Goal: Task Accomplishment & Management: Complete application form

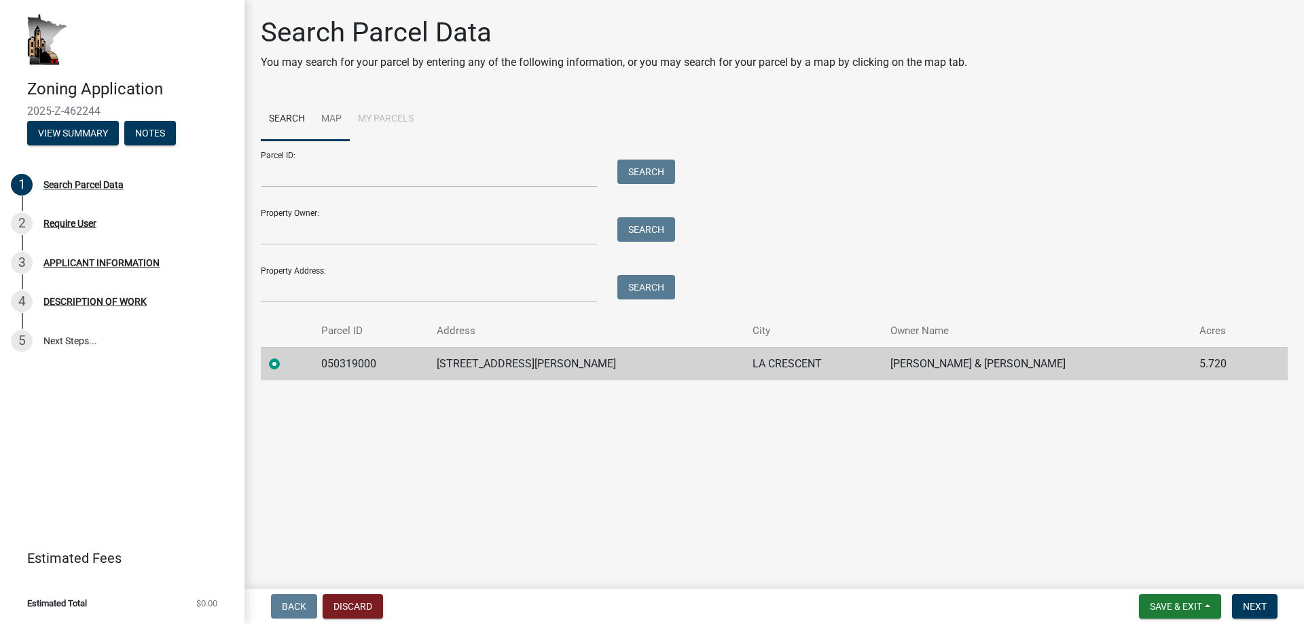
click at [330, 114] on link "Map" at bounding box center [331, 119] width 37 height 43
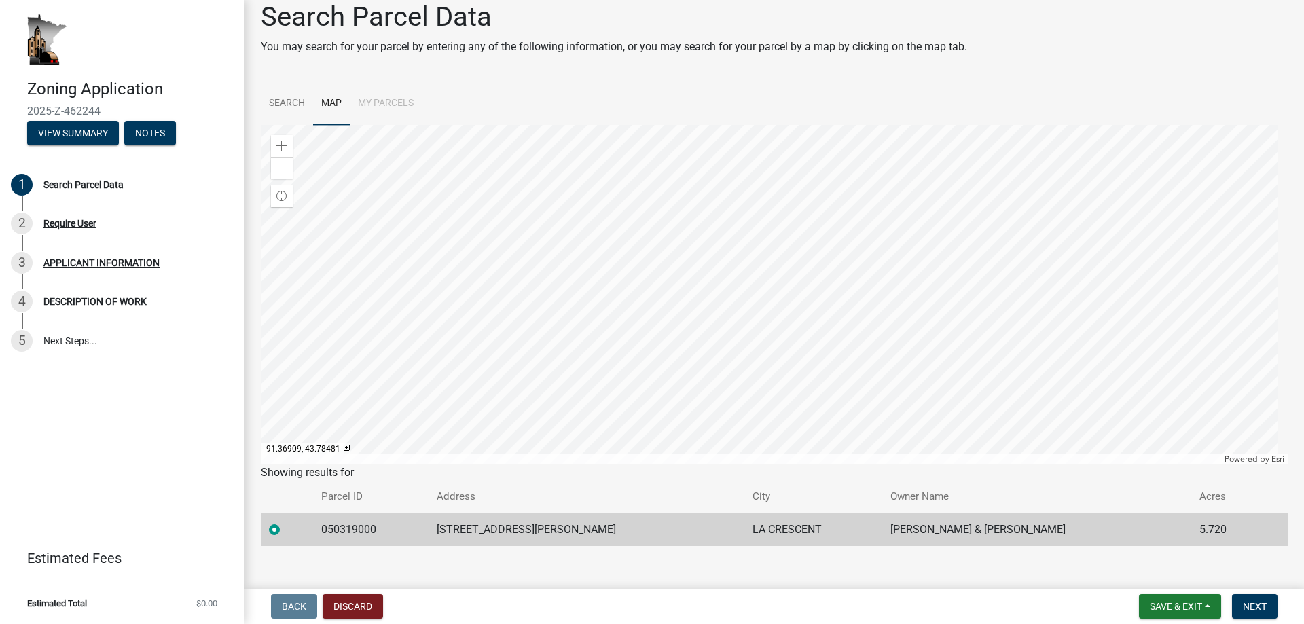
scroll to position [31, 0]
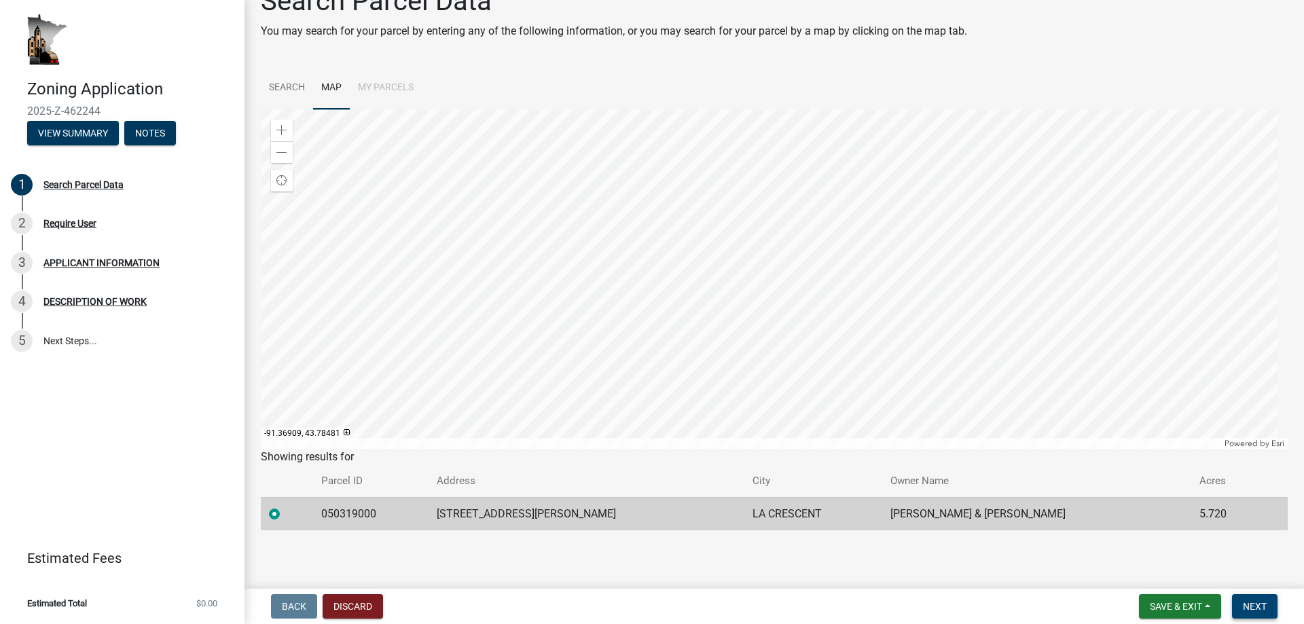
click at [1248, 602] on span "Next" at bounding box center [1255, 606] width 24 height 11
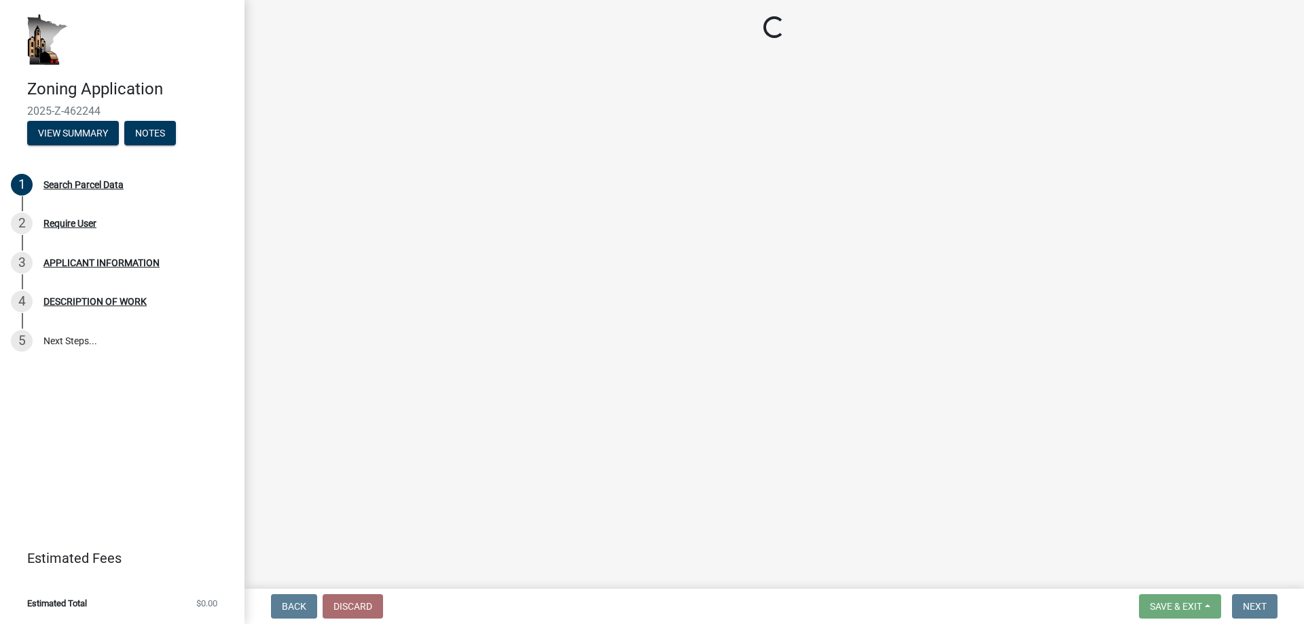
scroll to position [0, 0]
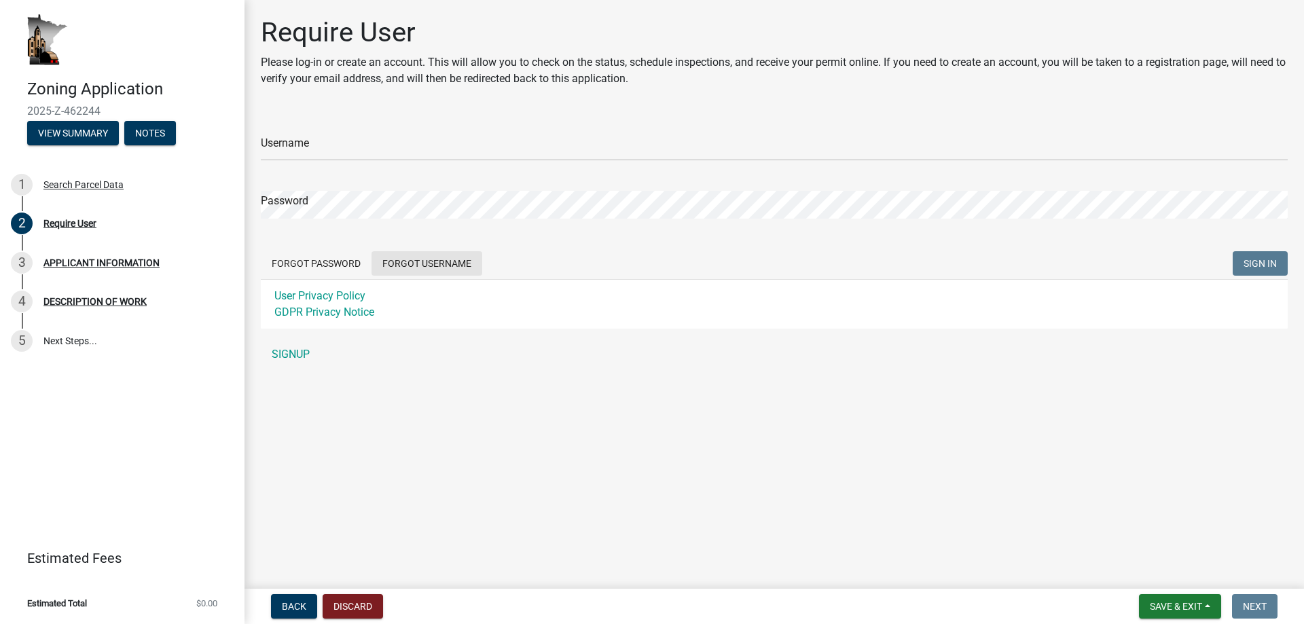
click at [430, 263] on button "Forgot Username" at bounding box center [426, 263] width 111 height 24
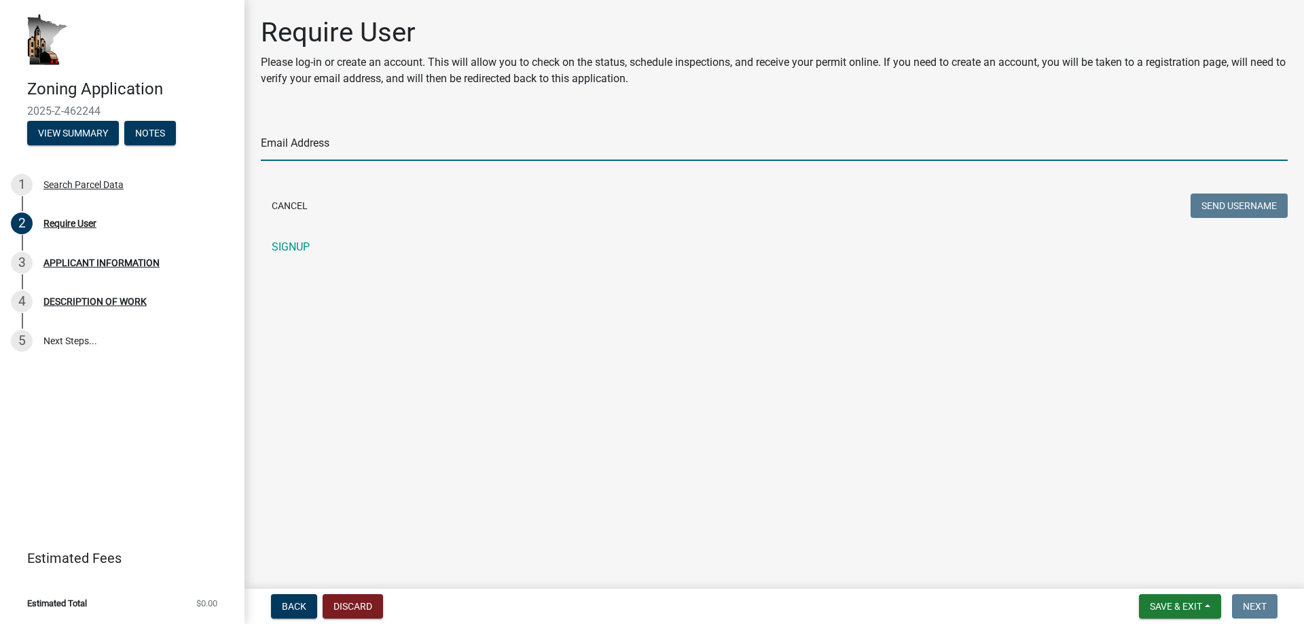
click at [333, 141] on input "Email Address" at bounding box center [774, 147] width 1027 height 28
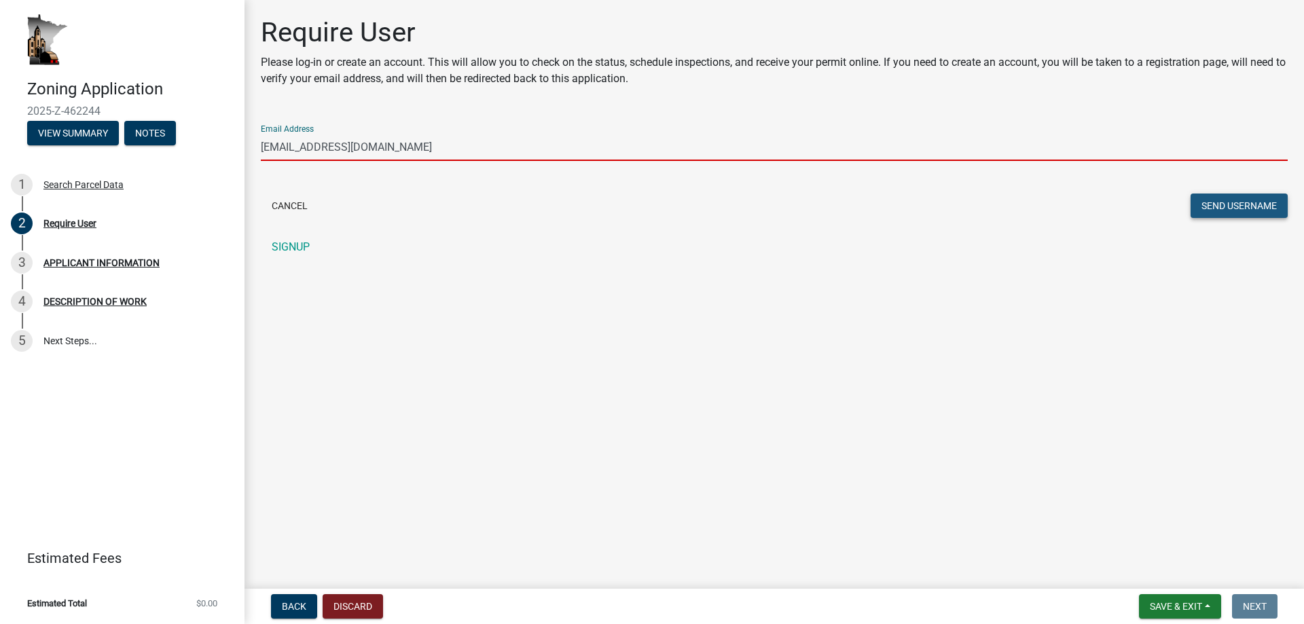
click at [1230, 206] on button "Send Username" at bounding box center [1238, 206] width 97 height 24
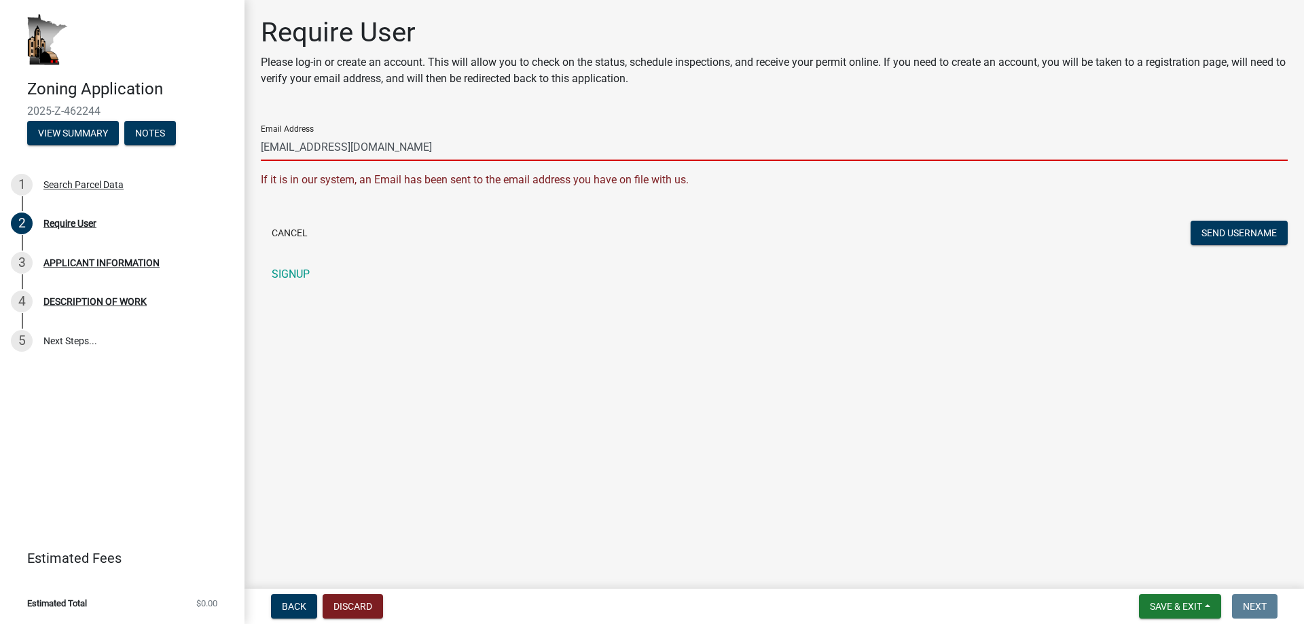
drag, startPoint x: 408, startPoint y: 148, endPoint x: 195, endPoint y: 154, distance: 213.3
click at [195, 154] on div "Zoning Application 2025-Z-462244 View Summary Notes 1 Search Parcel Data 2 Requ…" at bounding box center [652, 312] width 1304 height 624
type input "m"
type input "[EMAIL_ADDRESS][DOMAIN_NAME]"
click at [1239, 231] on button "Send Username" at bounding box center [1238, 233] width 97 height 24
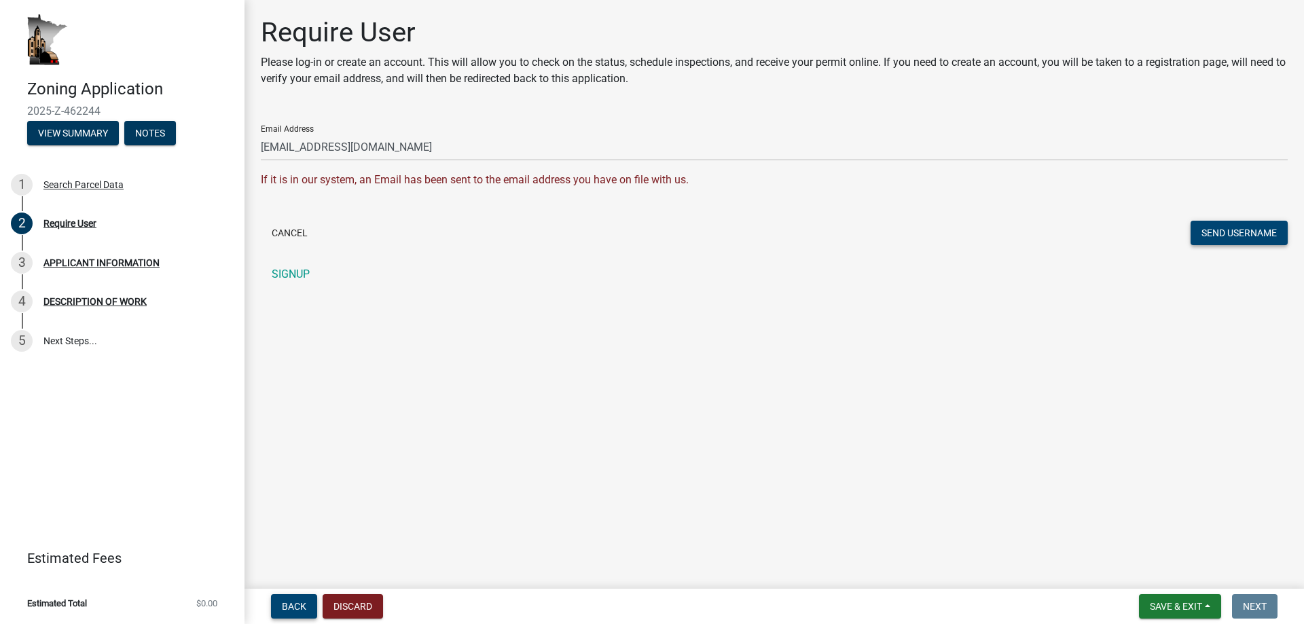
click at [289, 606] on span "Back" at bounding box center [294, 606] width 24 height 11
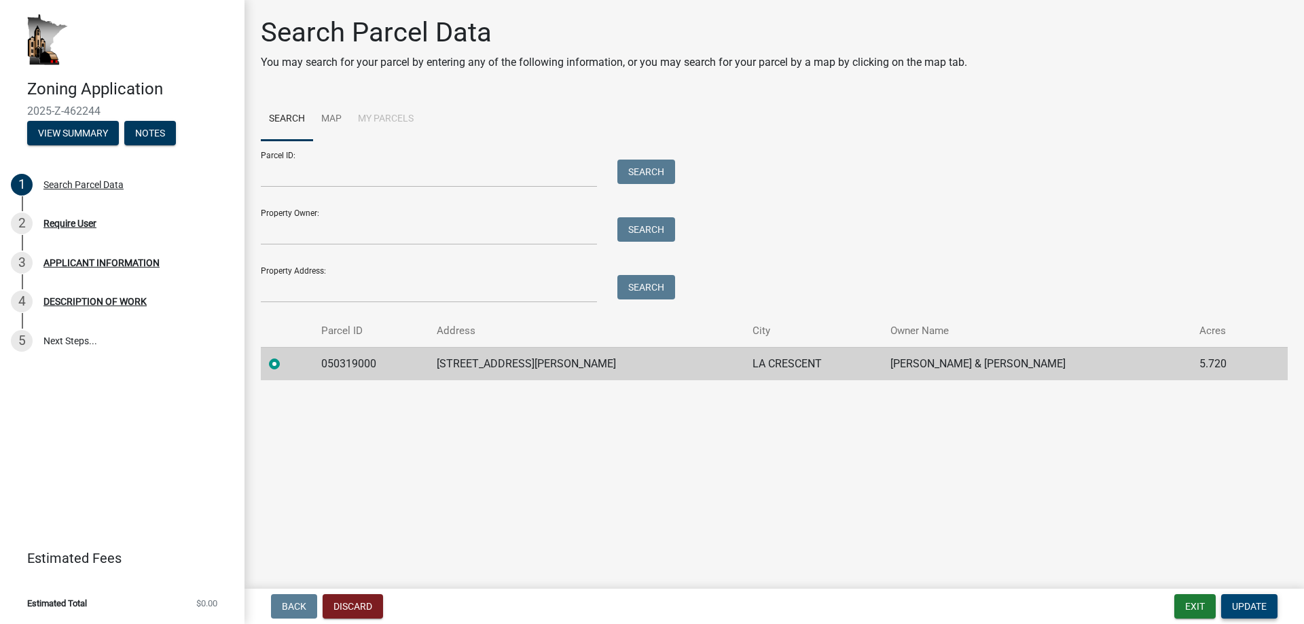
click at [1261, 598] on button "Update" at bounding box center [1249, 606] width 56 height 24
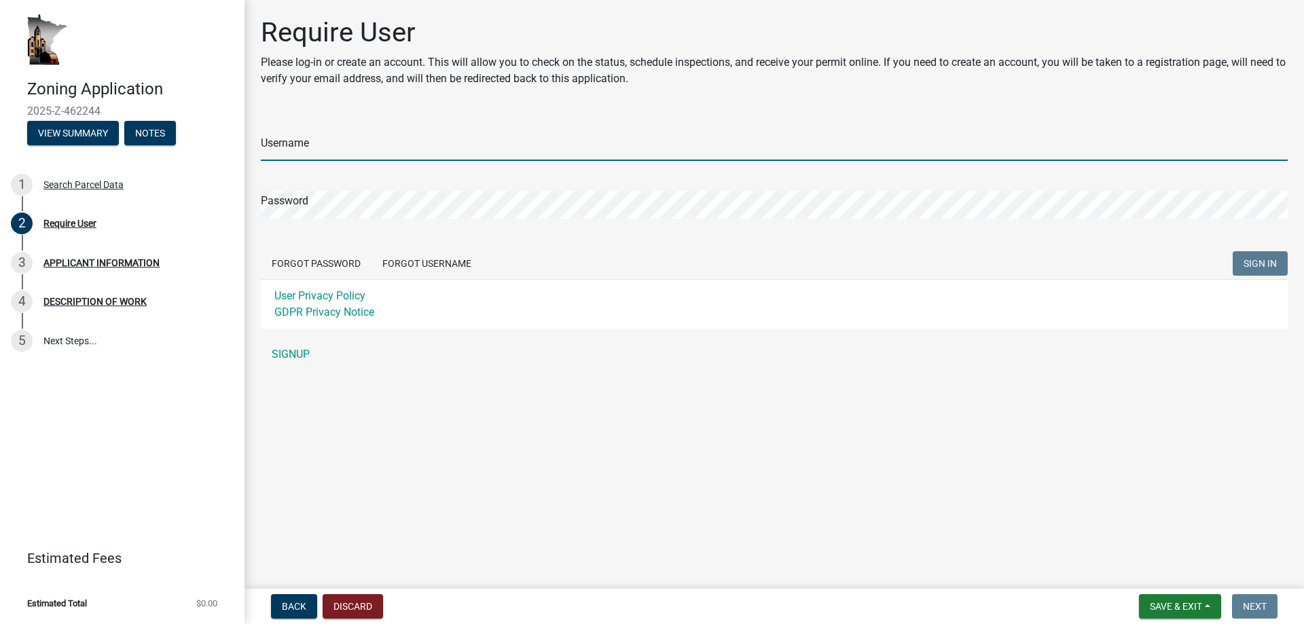
click at [355, 141] on input "Username" at bounding box center [774, 147] width 1027 height 28
type input "msoines7889"
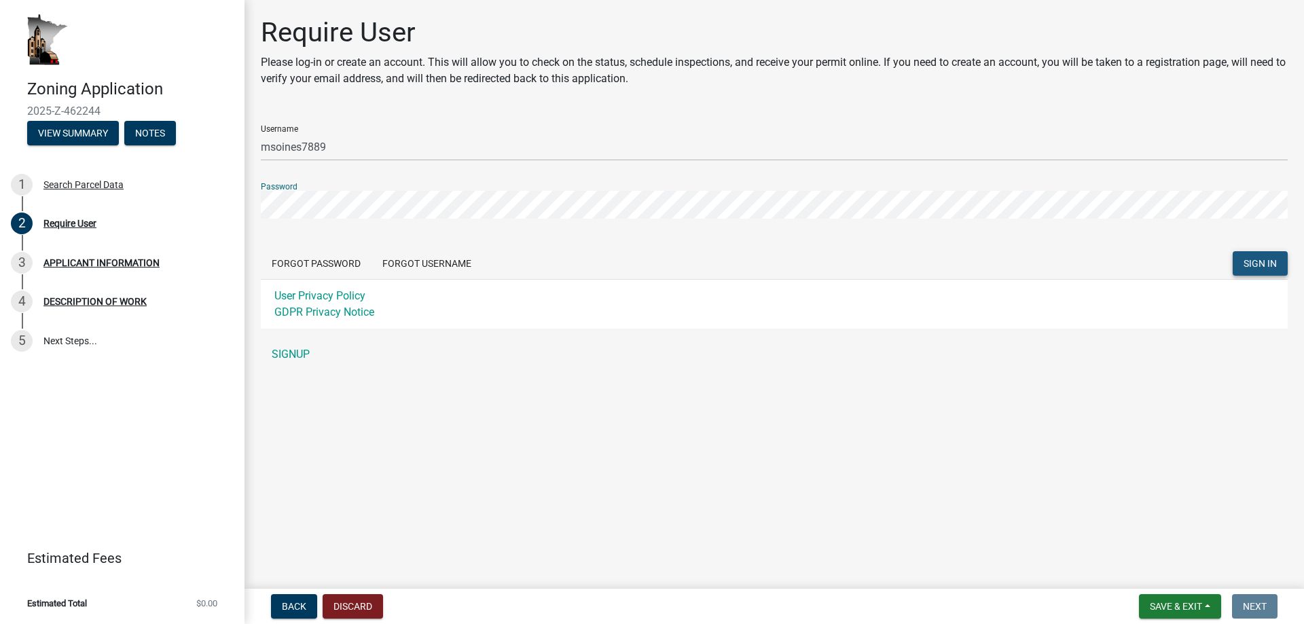
click at [1261, 258] on span "SIGN IN" at bounding box center [1259, 263] width 33 height 11
click at [320, 261] on button "Forgot Password" at bounding box center [316, 263] width 111 height 24
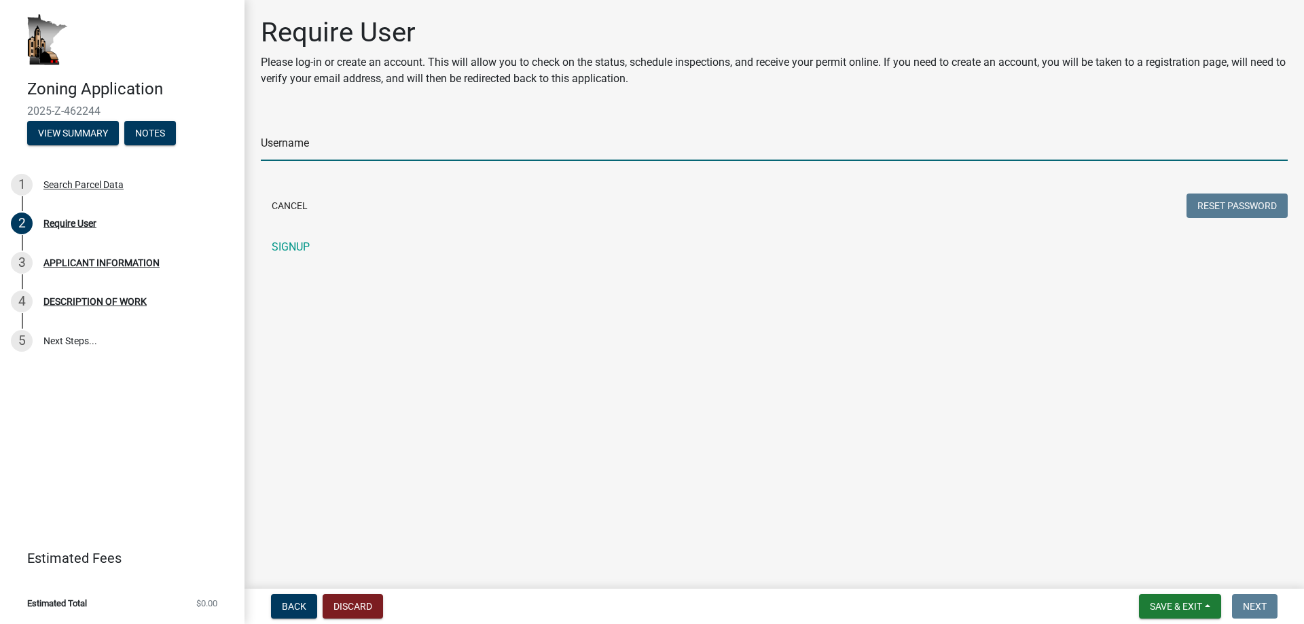
click at [339, 141] on input "Username" at bounding box center [774, 147] width 1027 height 28
type input "msoines7889"
click at [1230, 202] on button "Reset Password" at bounding box center [1236, 206] width 101 height 24
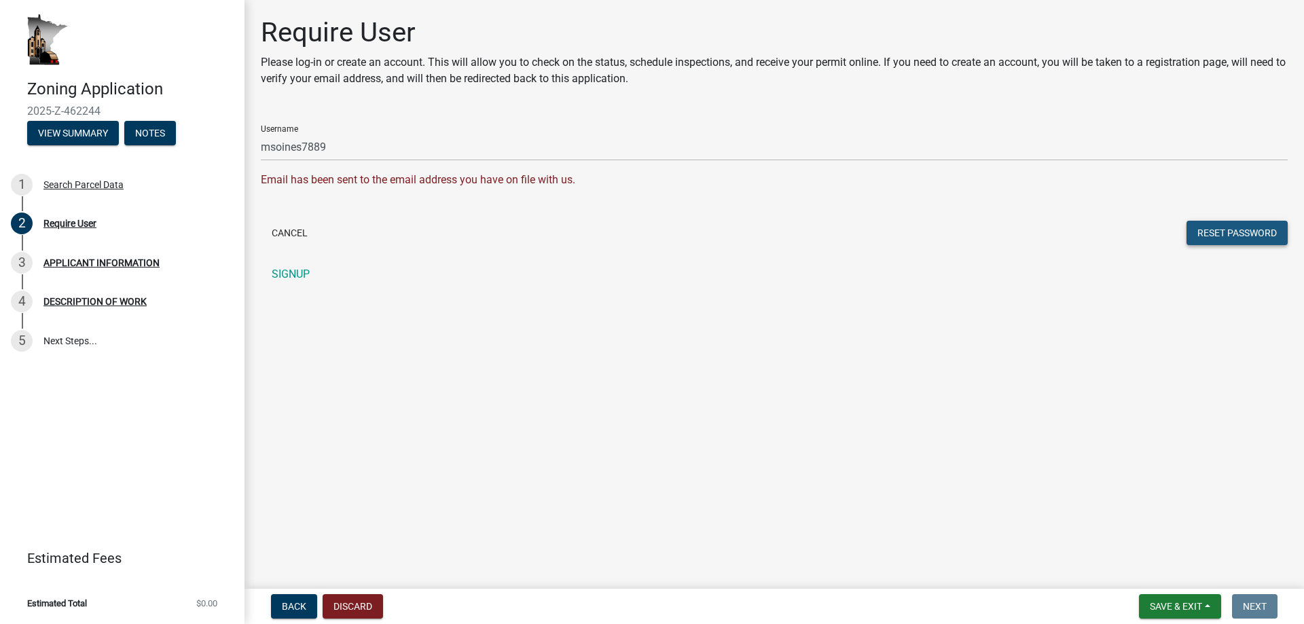
click at [1222, 235] on button "Reset Password" at bounding box center [1236, 233] width 101 height 24
click at [289, 611] on span "Back" at bounding box center [294, 606] width 24 height 11
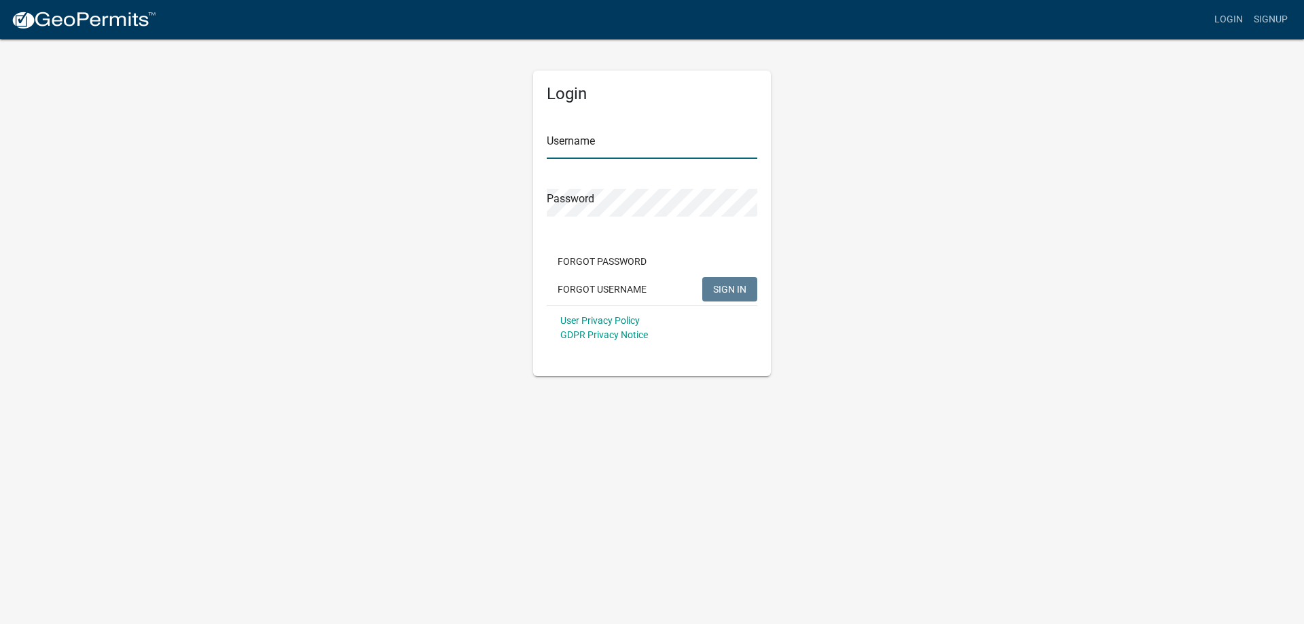
click at [588, 141] on input "Username" at bounding box center [652, 145] width 210 height 28
type input "msoines7889"
click at [725, 292] on span "SIGN IN" at bounding box center [729, 288] width 33 height 11
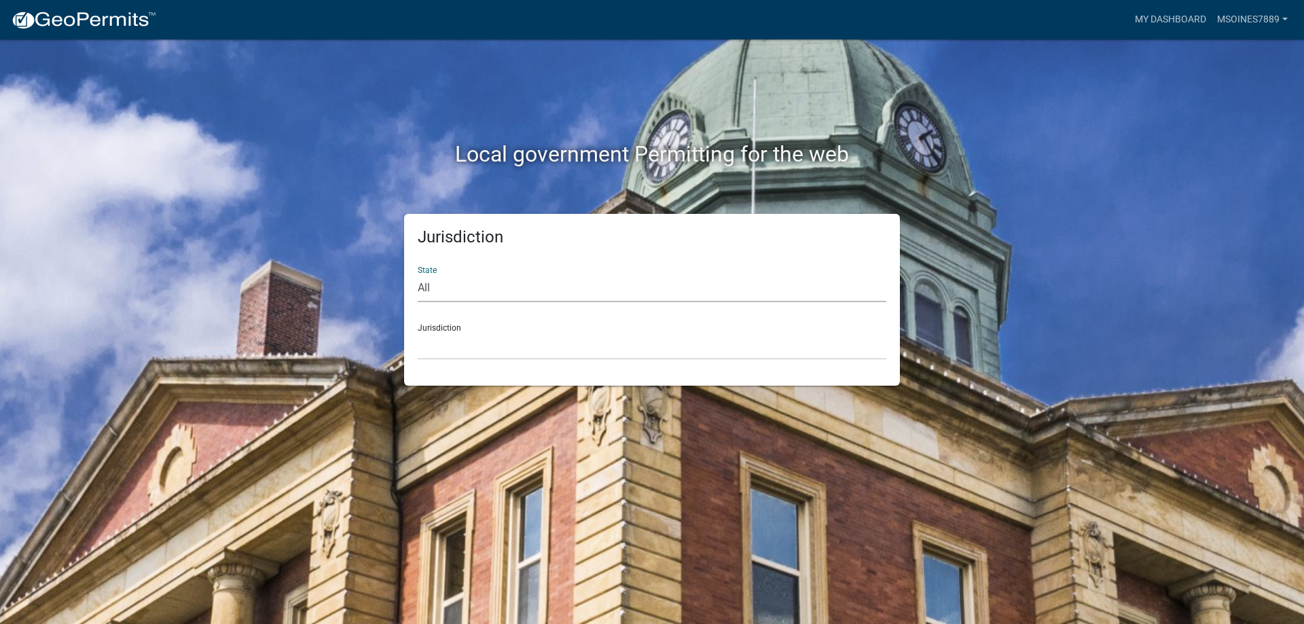
select select "[US_STATE]"
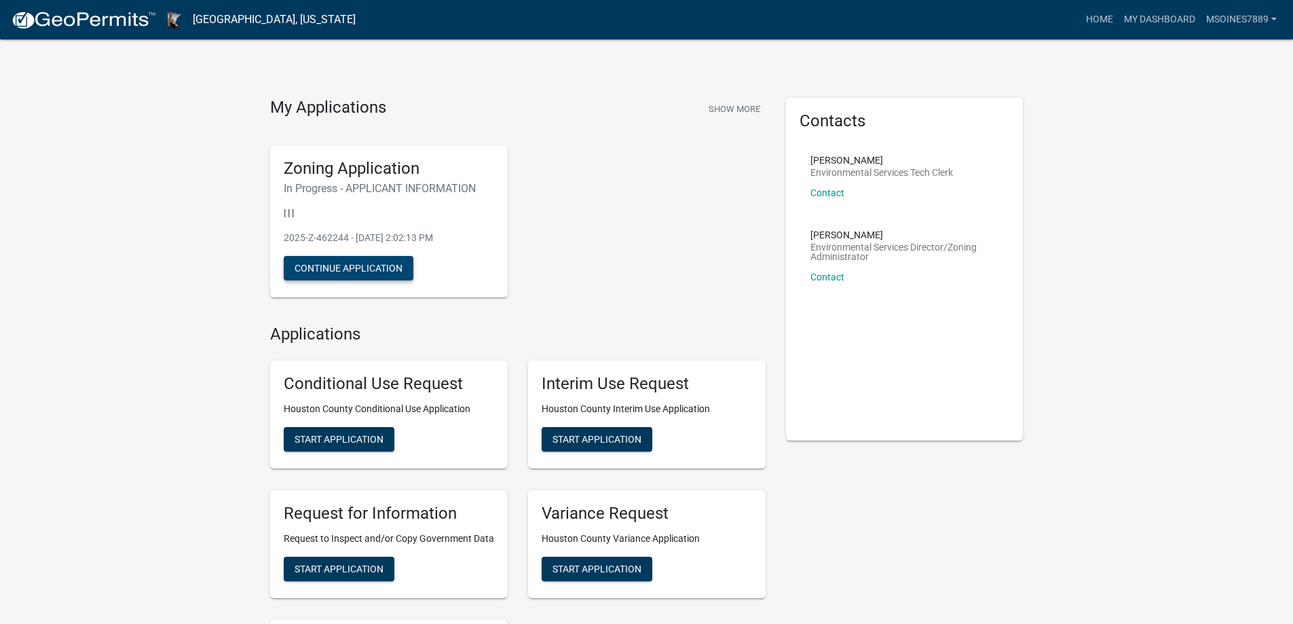
click at [371, 265] on button "Continue Application" at bounding box center [349, 268] width 130 height 24
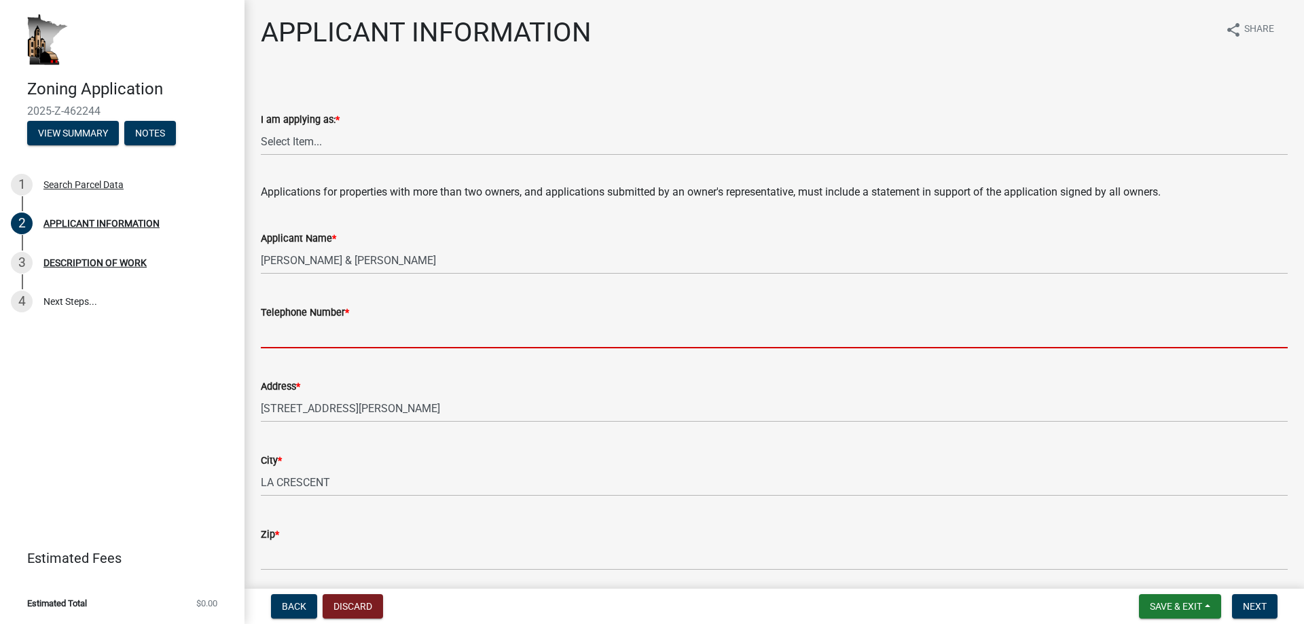
click at [384, 337] on input "Telephone Number *" at bounding box center [774, 334] width 1027 height 28
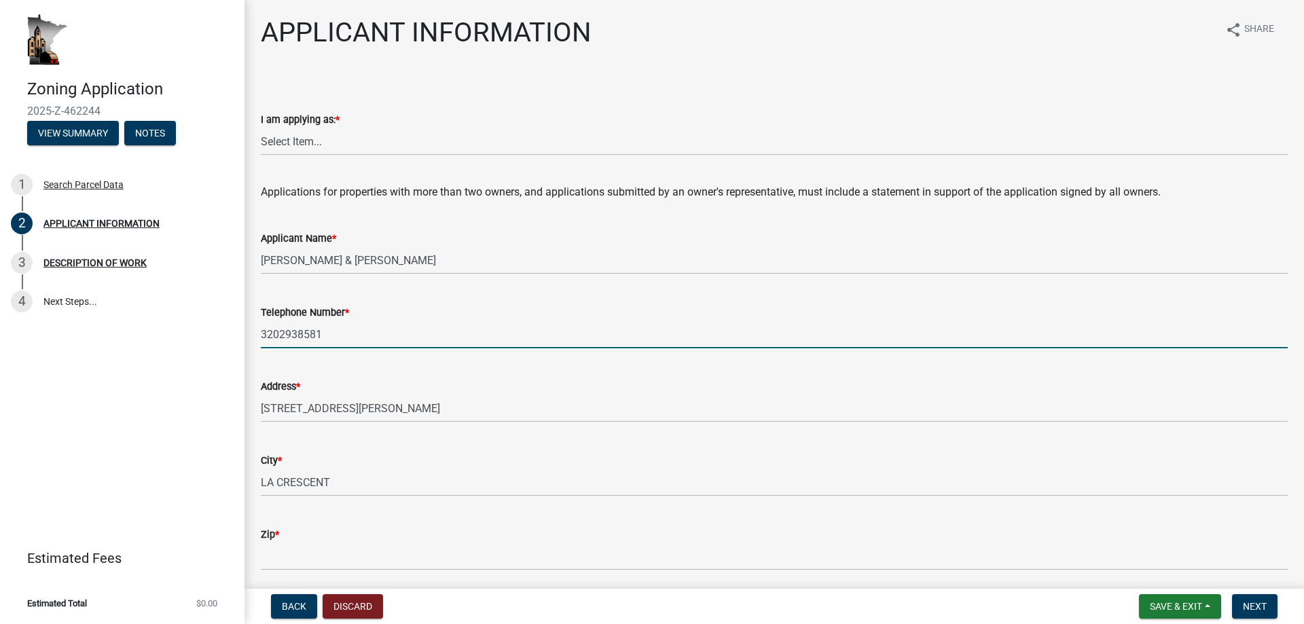
click at [384, 337] on input "3202938581" at bounding box center [774, 334] width 1027 height 28
type input "3202938581"
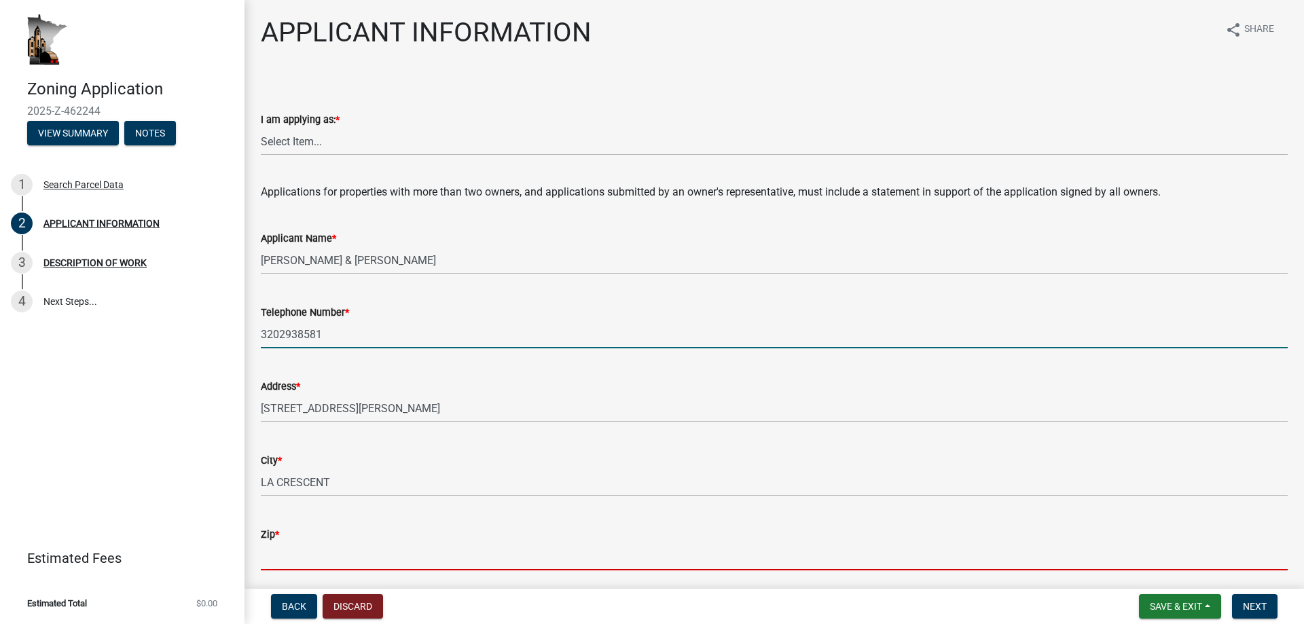
click at [365, 552] on input "Zip *" at bounding box center [774, 557] width 1027 height 28
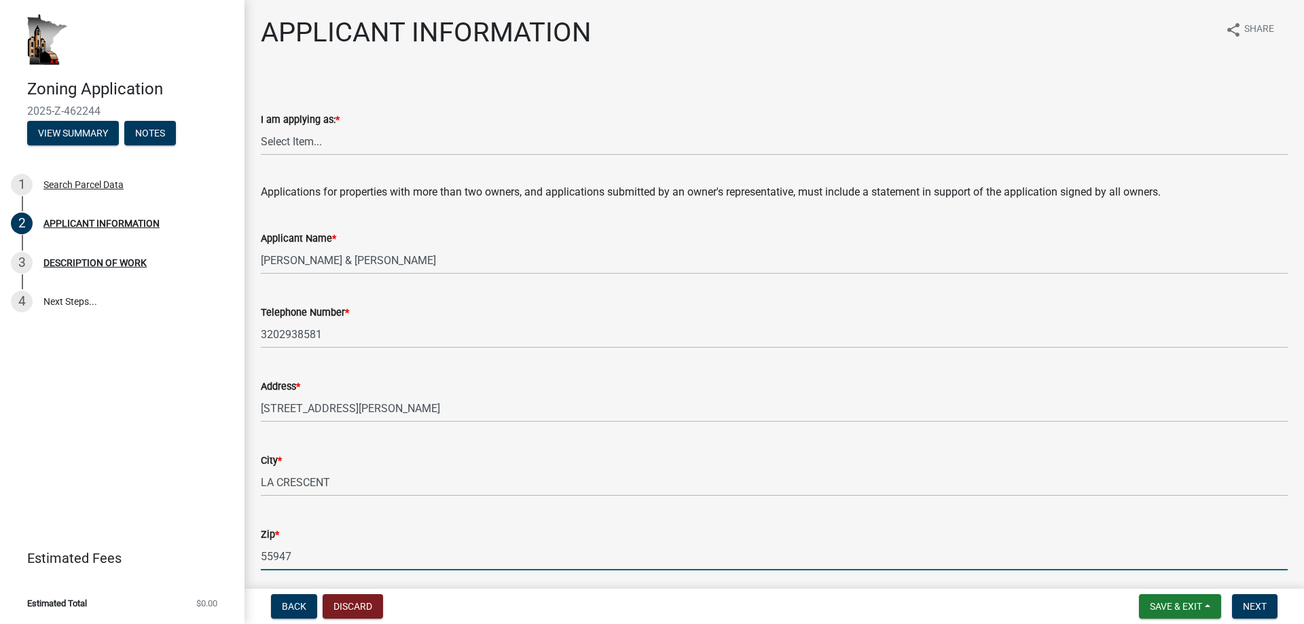
type input "55947"
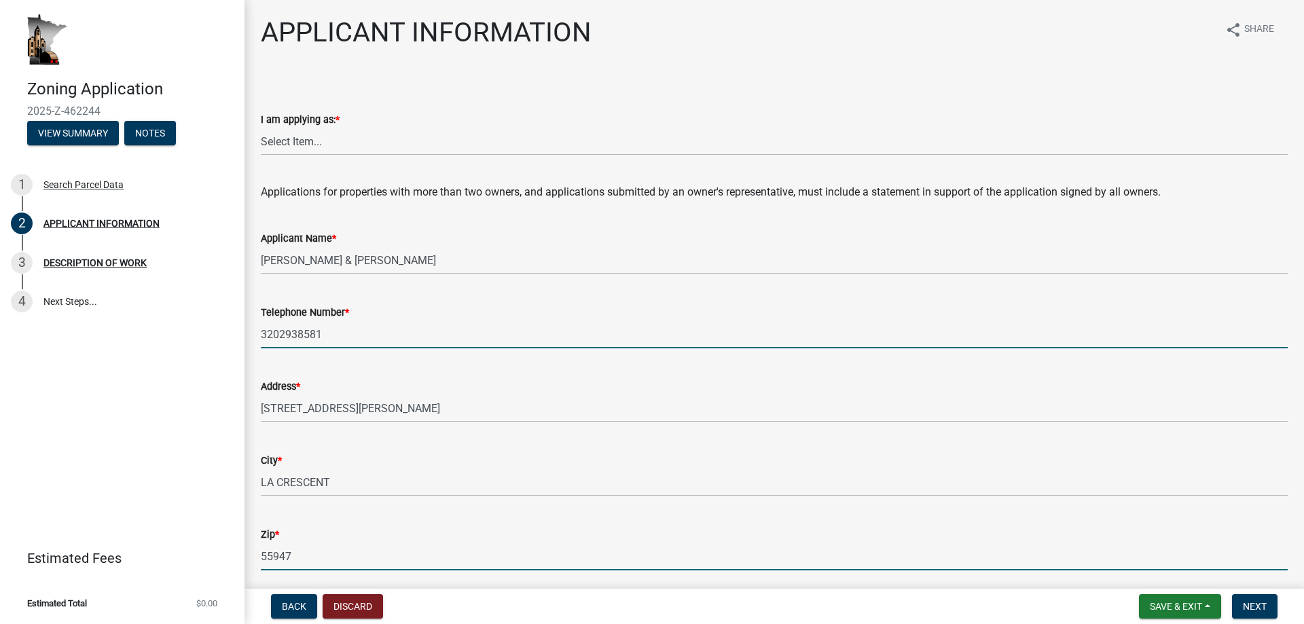
click at [278, 332] on input "3202938581" at bounding box center [774, 334] width 1027 height 28
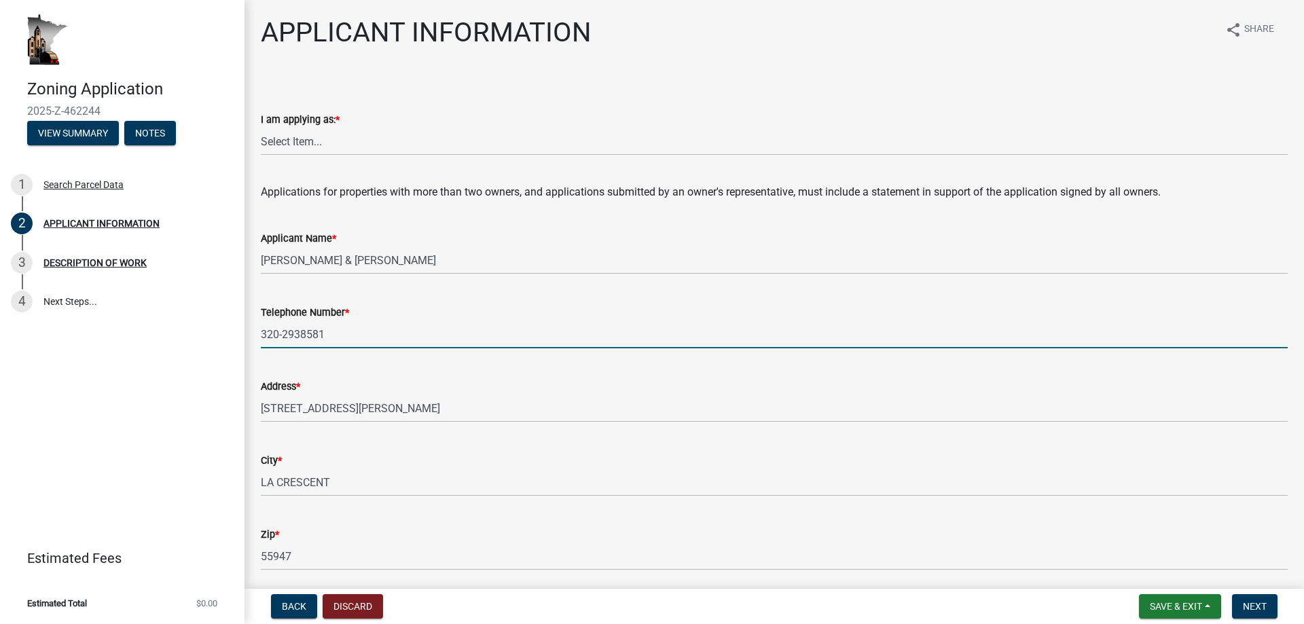
click at [299, 332] on input "320-2938581" at bounding box center [774, 334] width 1027 height 28
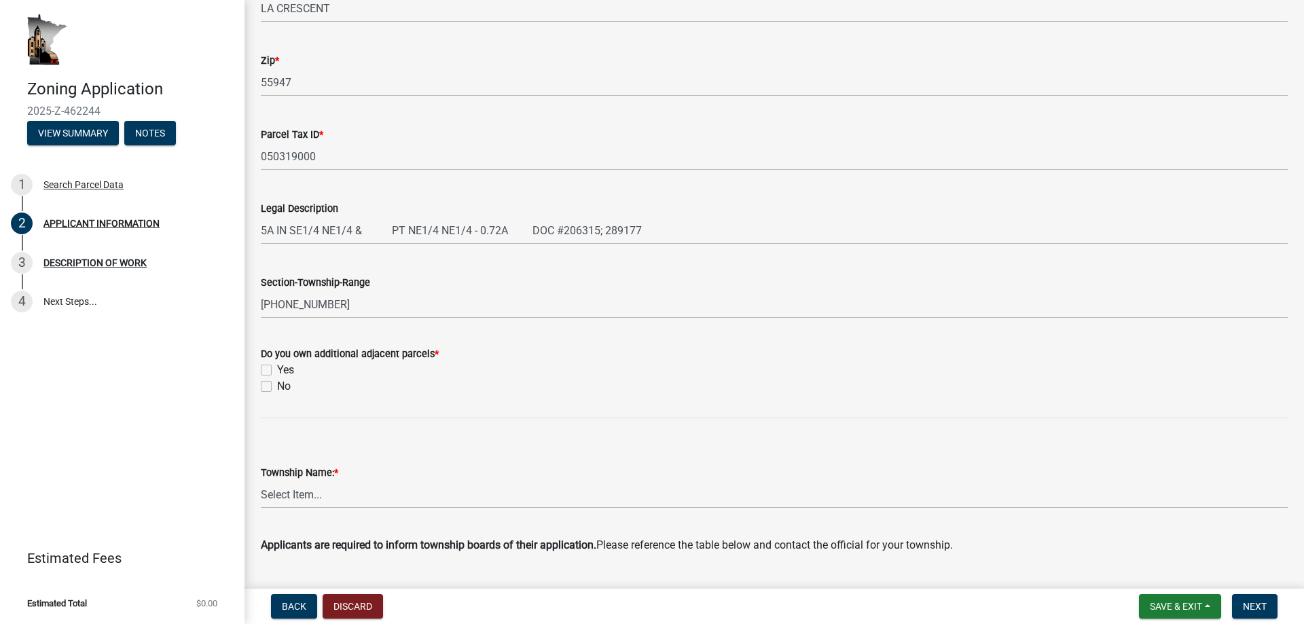
scroll to position [475, 0]
type input "[PHONE_NUMBER]"
click at [277, 384] on label "No" at bounding box center [284, 385] width 14 height 16
click at [277, 384] on input "No" at bounding box center [281, 381] width 9 height 9
checkbox input "true"
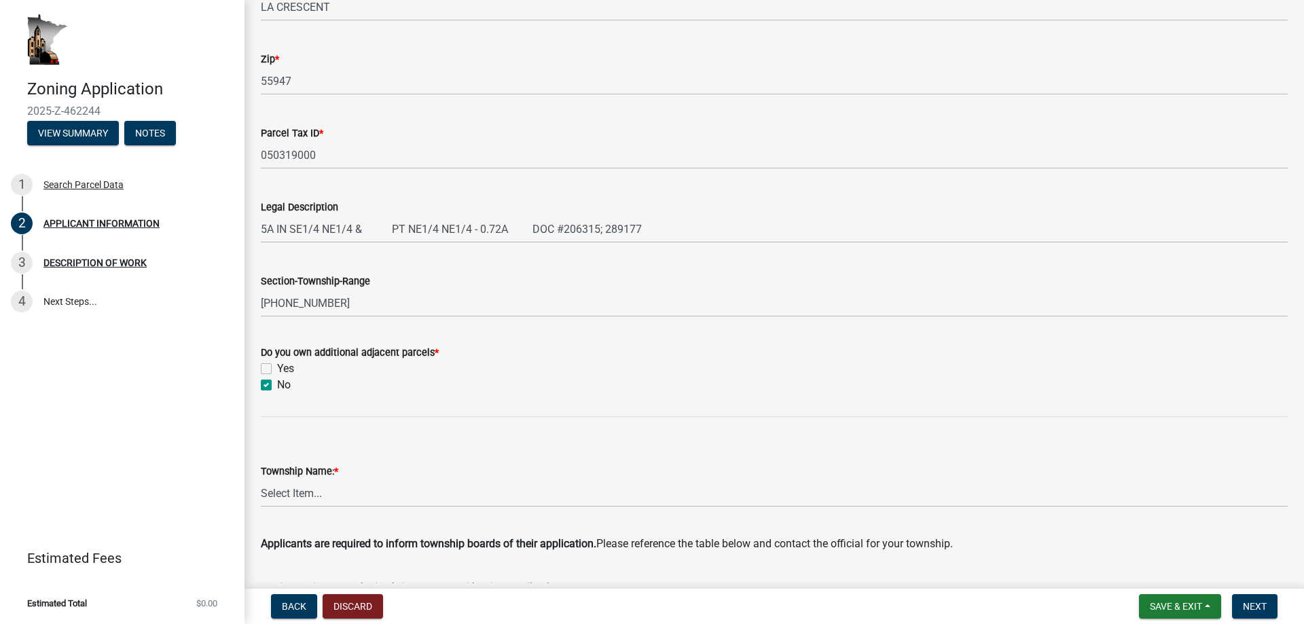
checkbox input "false"
checkbox input "true"
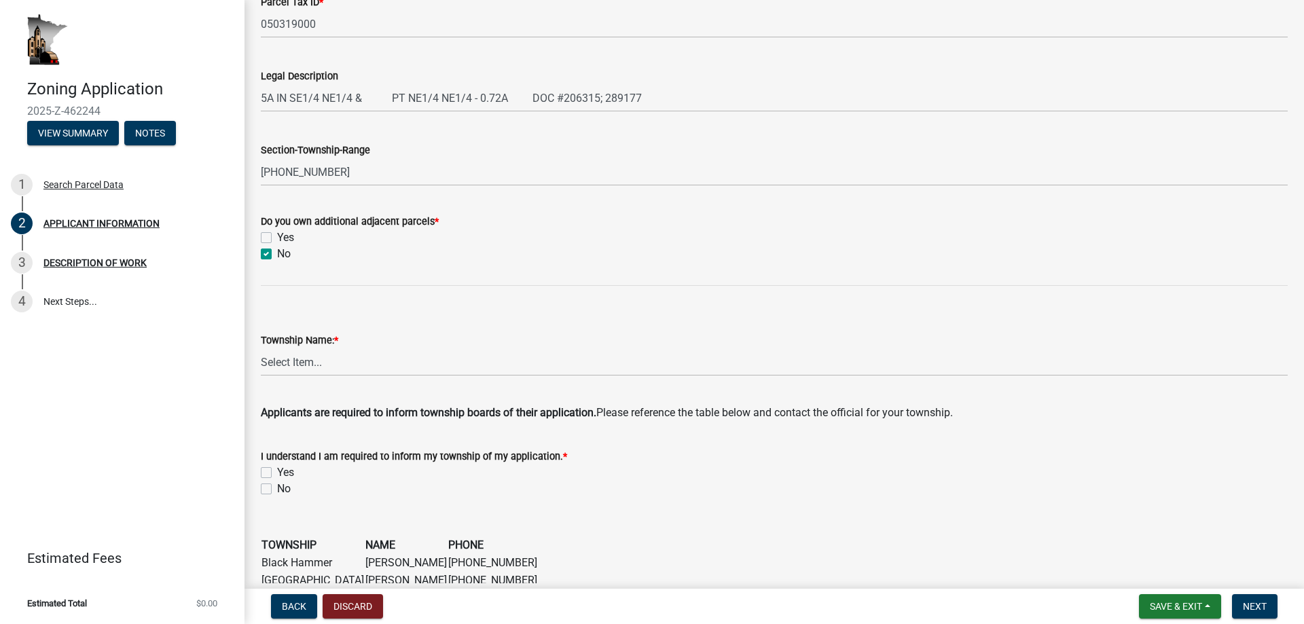
scroll to position [611, 0]
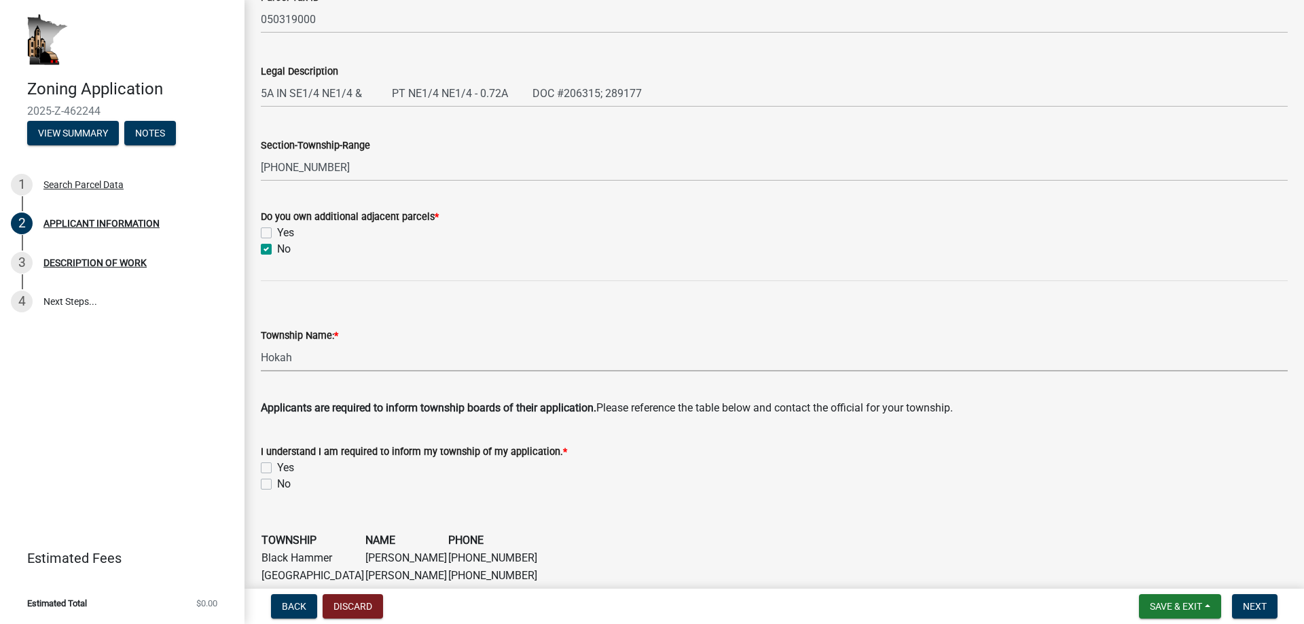
select select "fe61b760-edb6-489e-bd8d-a795f346a382"
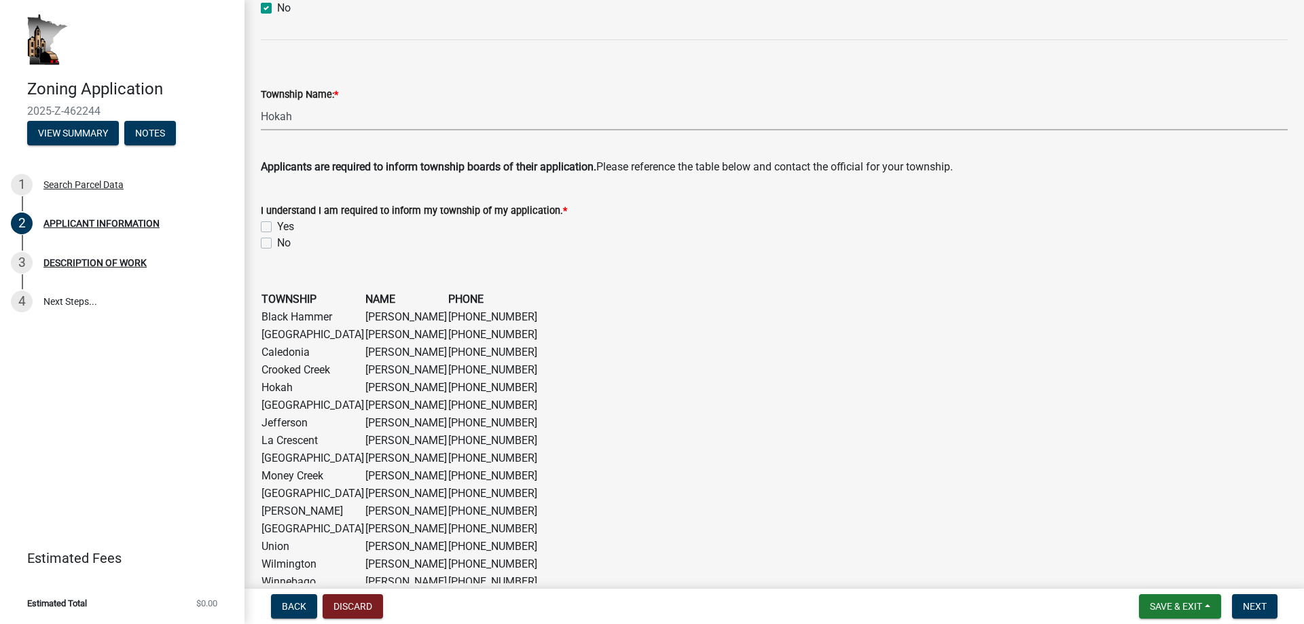
scroll to position [883, 0]
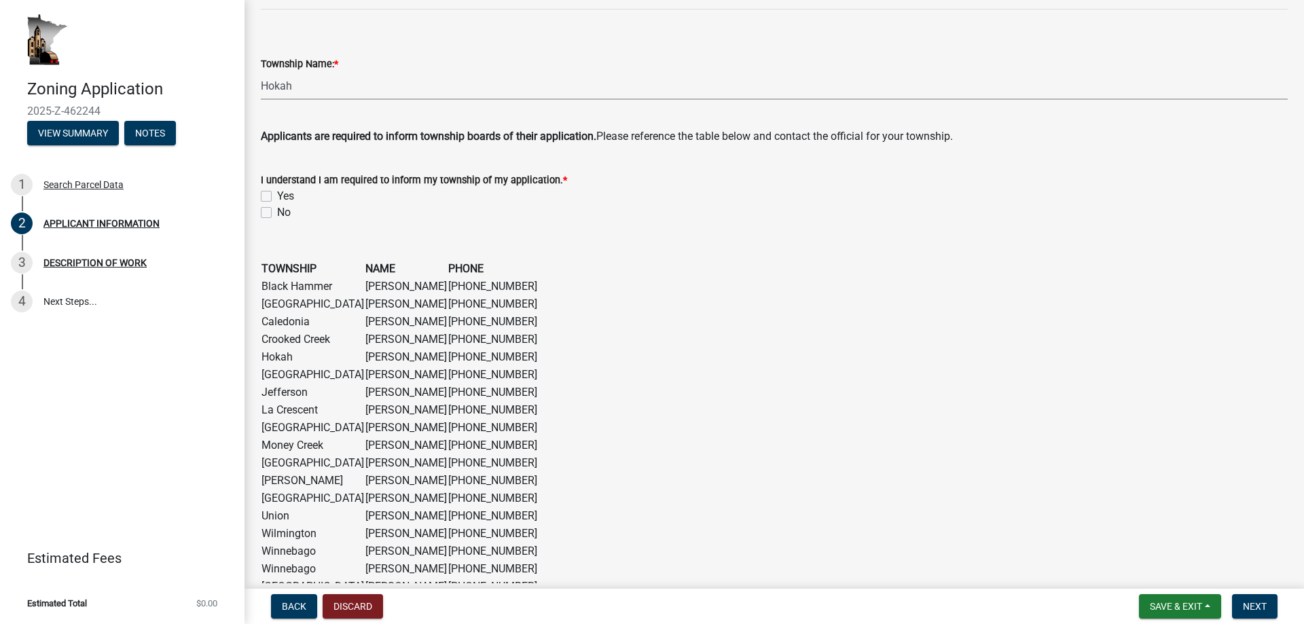
click at [265, 190] on div "Yes" at bounding box center [774, 196] width 1027 height 16
click at [277, 196] on label "Yes" at bounding box center [285, 196] width 17 height 16
click at [277, 196] on input "Yes" at bounding box center [281, 192] width 9 height 9
checkbox input "true"
checkbox input "false"
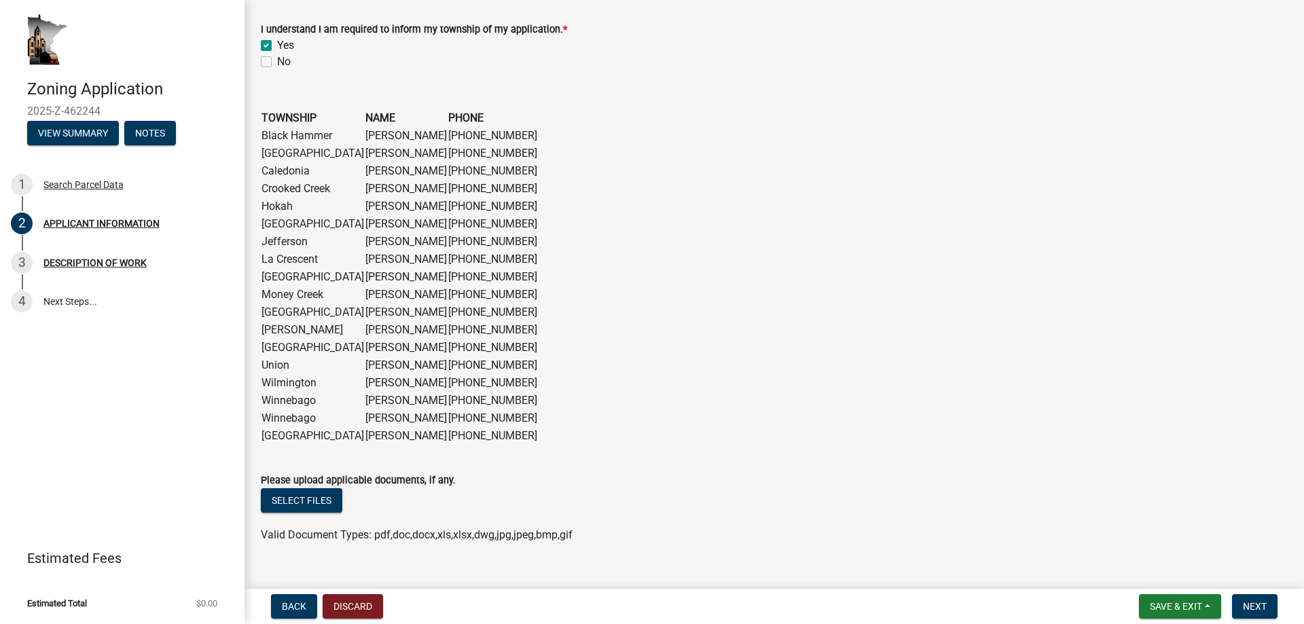
scroll to position [1059, 0]
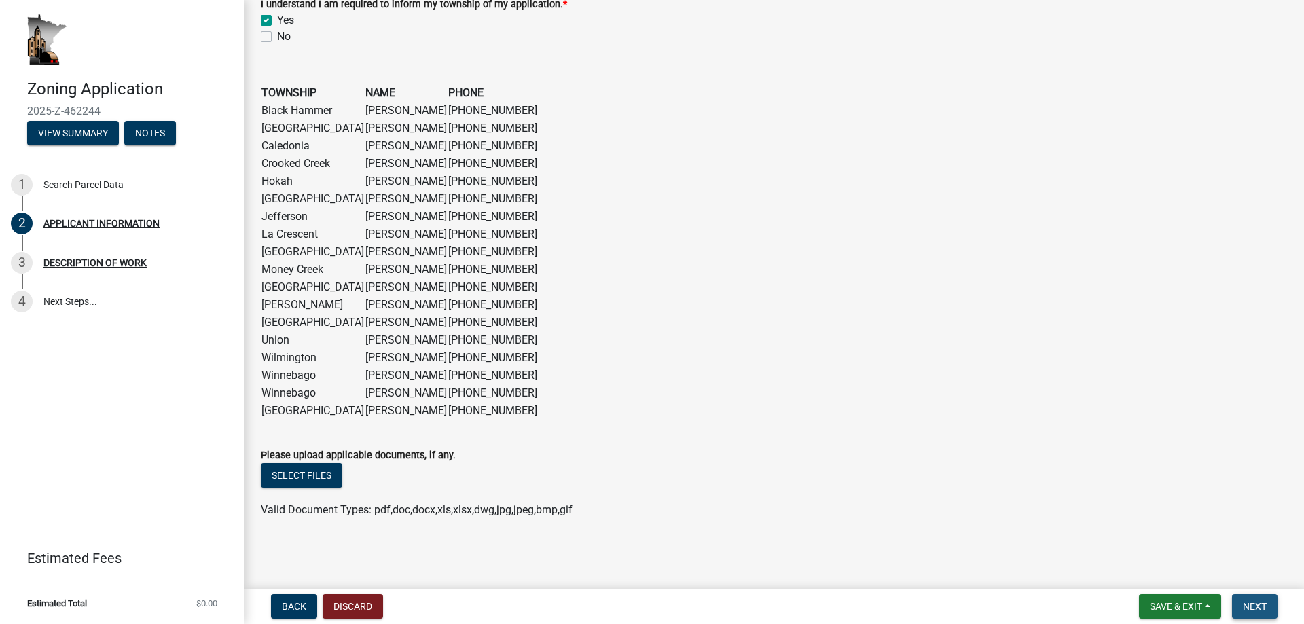
click at [1251, 598] on button "Next" at bounding box center [1254, 606] width 45 height 24
click at [1252, 602] on span "Next" at bounding box center [1255, 606] width 24 height 11
click at [1251, 599] on button "Next" at bounding box center [1254, 606] width 45 height 24
click at [750, 435] on form "Please upload applicable documents, if any. Select files Valid Document Types: …" at bounding box center [774, 474] width 1027 height 88
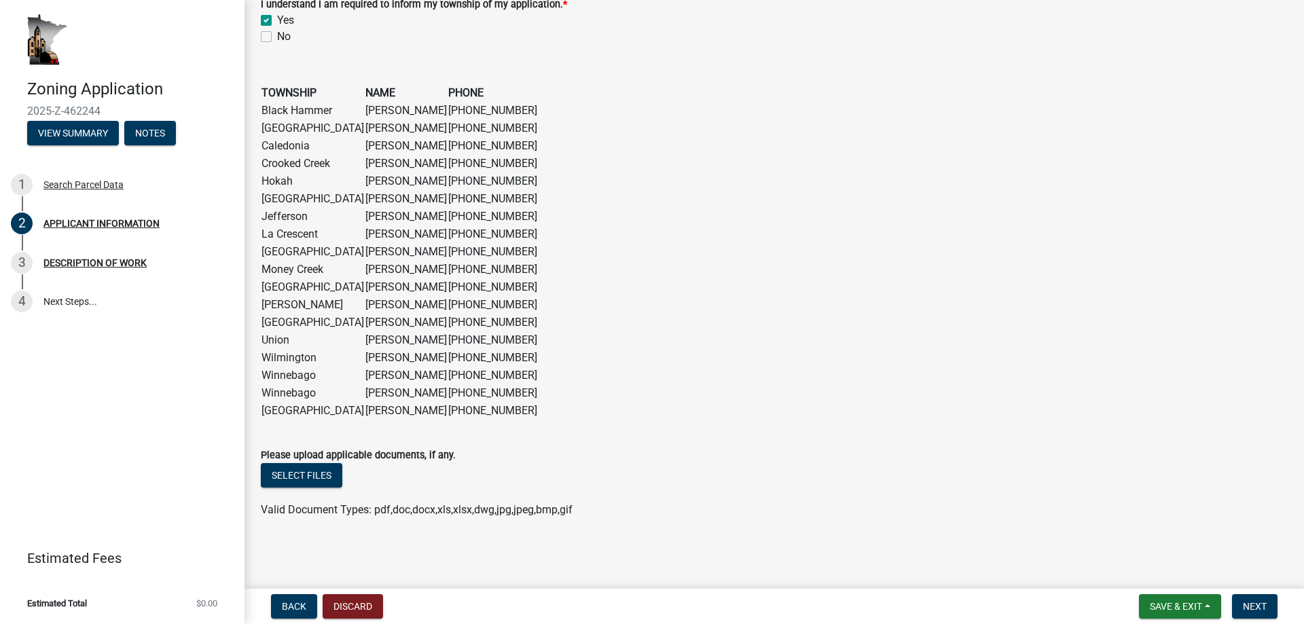
click at [757, 516] on div "Valid Document Types: pdf,doc,docx,xls,xlsx,dwg,jpg,jpeg,bmp,gif" at bounding box center [774, 510] width 1047 height 16
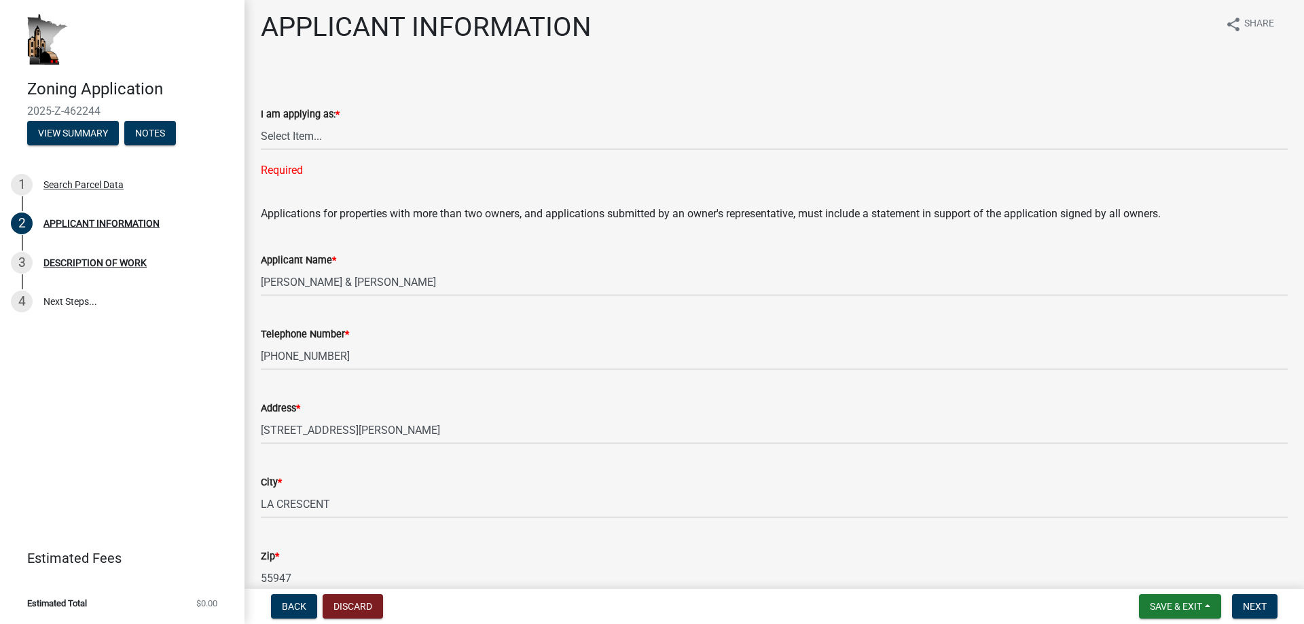
scroll to position [0, 0]
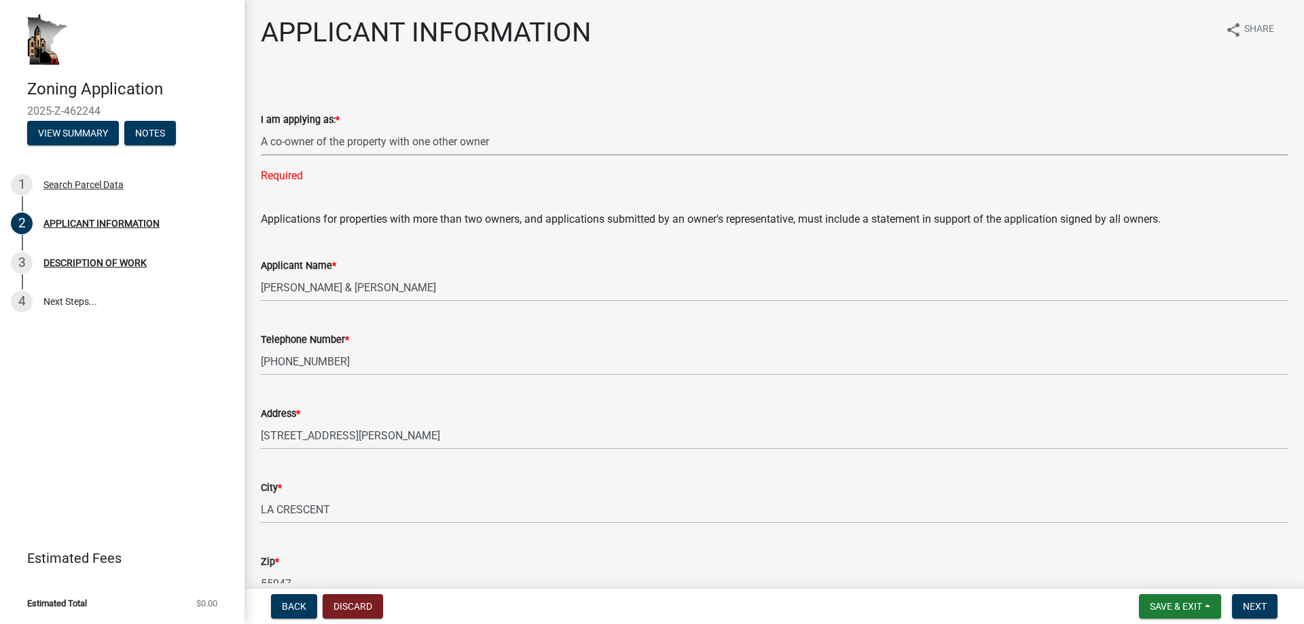
select select "5d5ec67e-83f1-4720-bb1f-c45cadde6202"
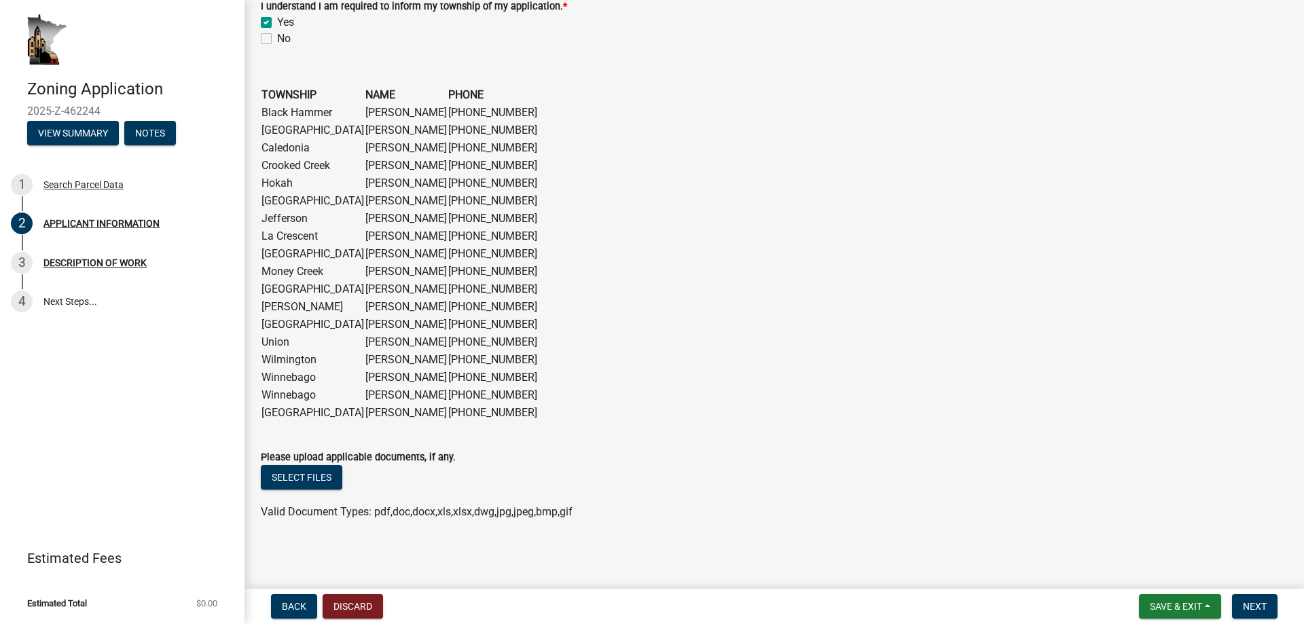
scroll to position [1059, 0]
click at [1261, 593] on nav "Back Discard Save & Exit Save Save & Exit Next" at bounding box center [773, 606] width 1059 height 35
click at [1251, 604] on span "Next" at bounding box center [1255, 606] width 24 height 11
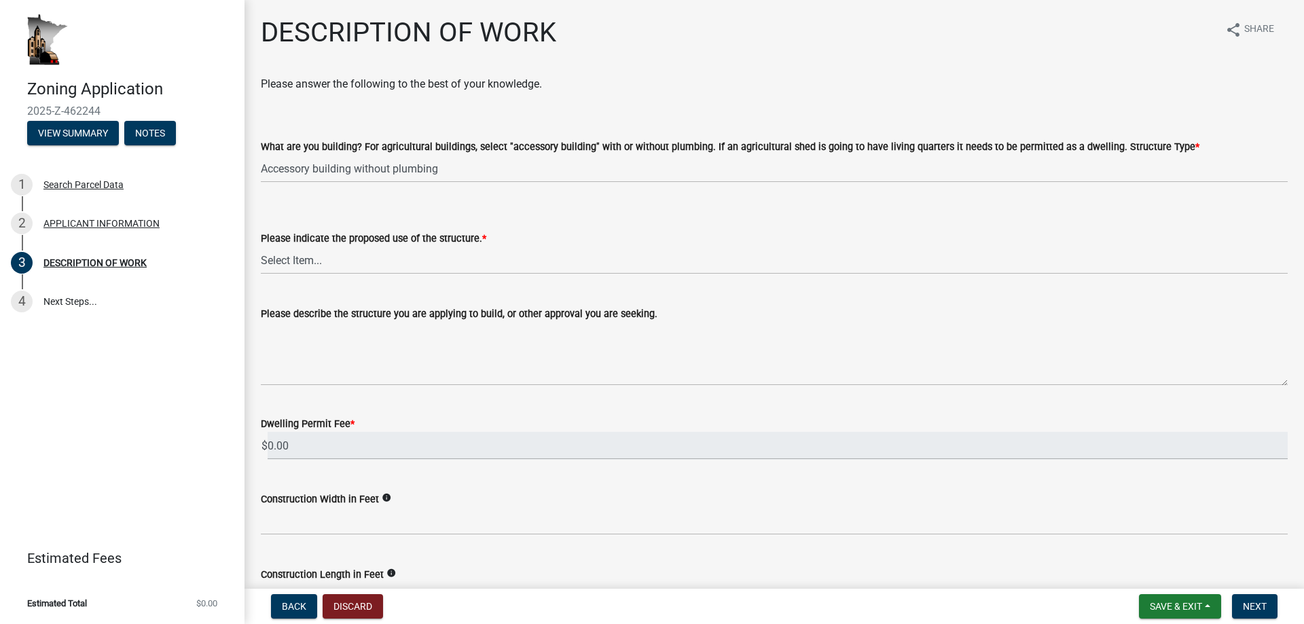
select select "39f6a2ab-0467-4f26-9b22-6b4c409785cf"
select select "6b2df0b1-1bbf-4b0d-81aa-b5436c1888e7"
click at [345, 293] on div "Please describe the structure you are applying to build, or other approval you …" at bounding box center [774, 336] width 1027 height 99
click at [354, 313] on label "Please describe the structure you are applying to build, or other approval you …" at bounding box center [459, 315] width 397 height 10
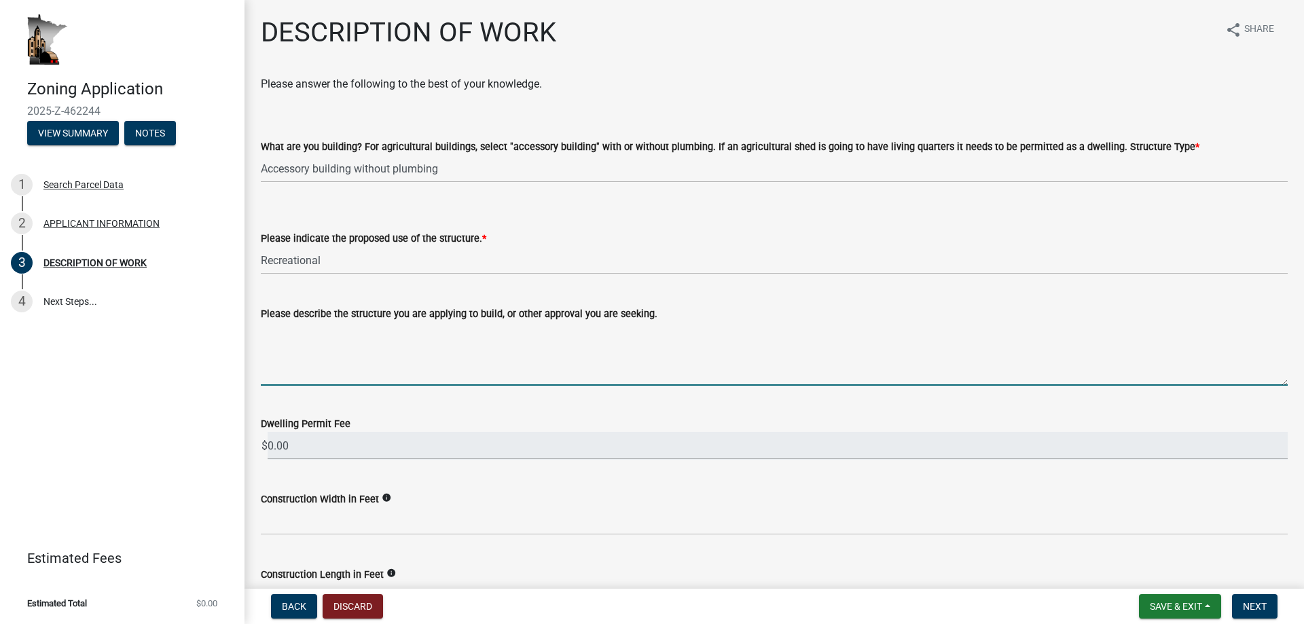
click at [354, 322] on textarea "Please describe the structure you are applying to build, or other approval you …" at bounding box center [774, 354] width 1027 height 64
drag, startPoint x: 304, startPoint y: 329, endPoint x: 259, endPoint y: 330, distance: 45.5
click at [259, 330] on div "Please describe the structure you are applying to build, or other approval you …" at bounding box center [774, 336] width 1047 height 99
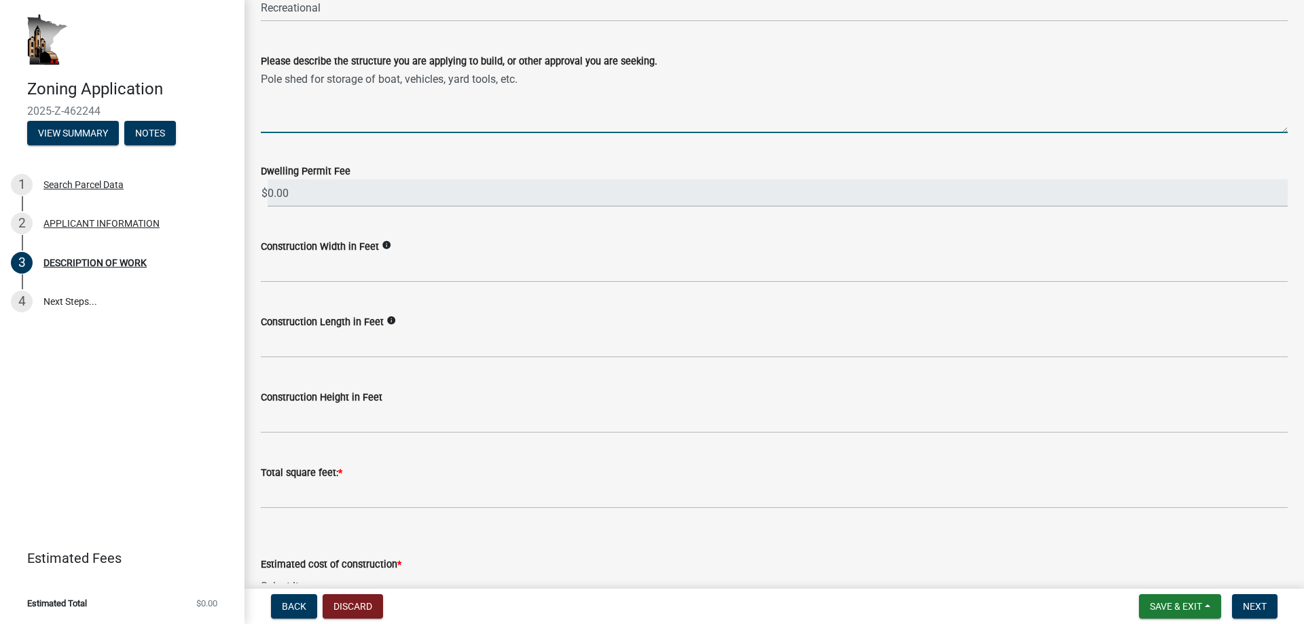
scroll to position [272, 0]
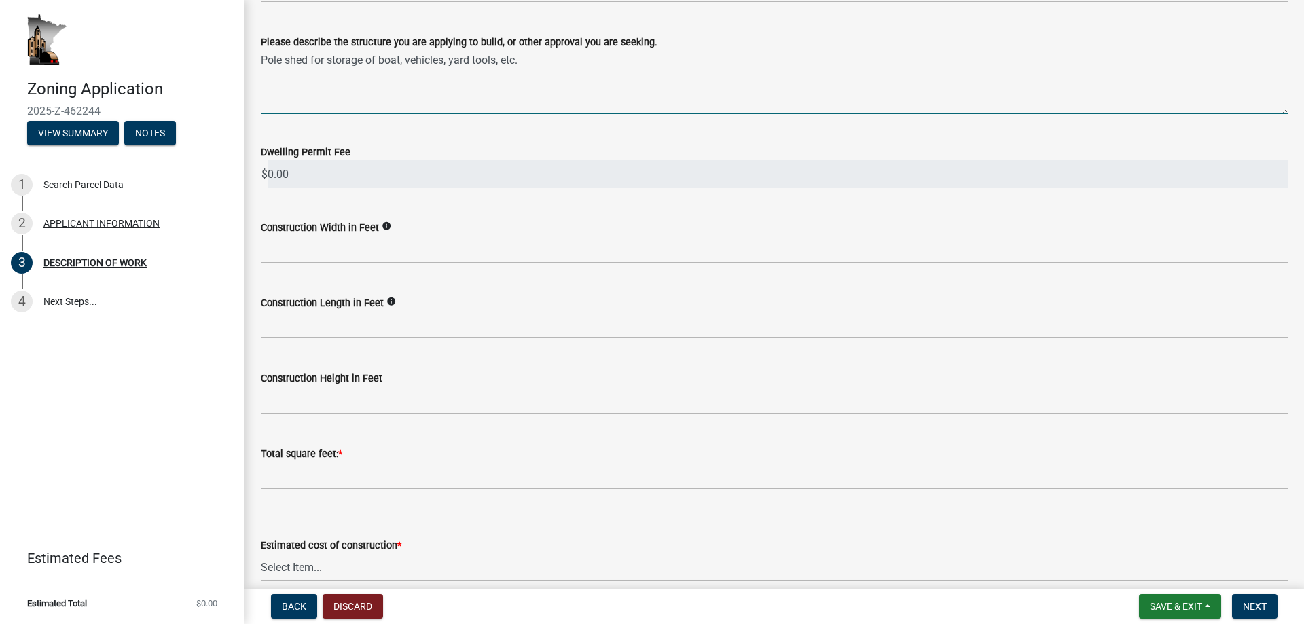
type textarea "Pole shed for storage of boat, vehicles, yard tools, etc."
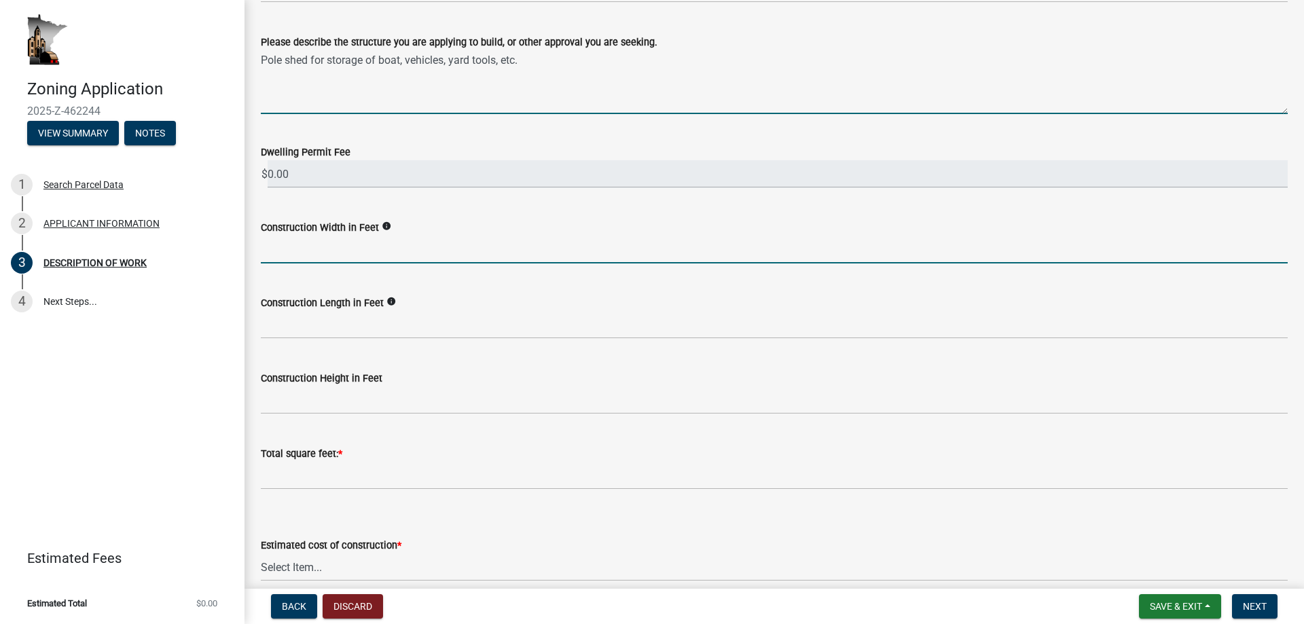
click at [323, 254] on input "text" at bounding box center [774, 250] width 1027 height 28
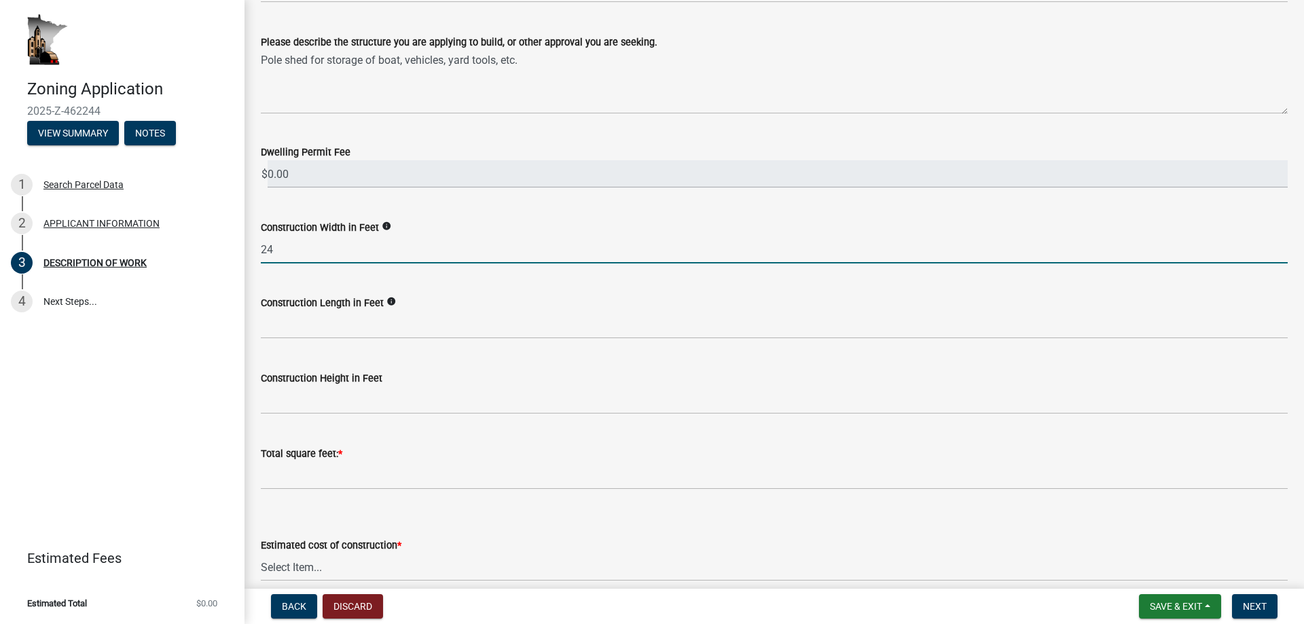
type input "24"
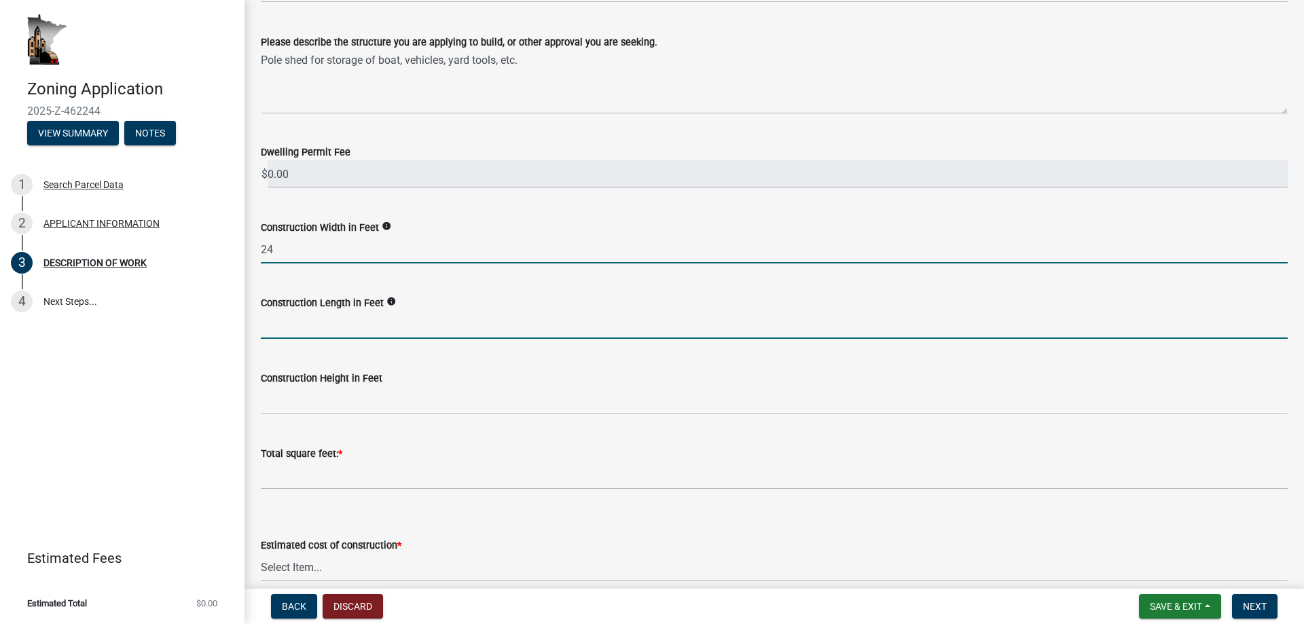
click at [331, 329] on input "text" at bounding box center [774, 325] width 1027 height 28
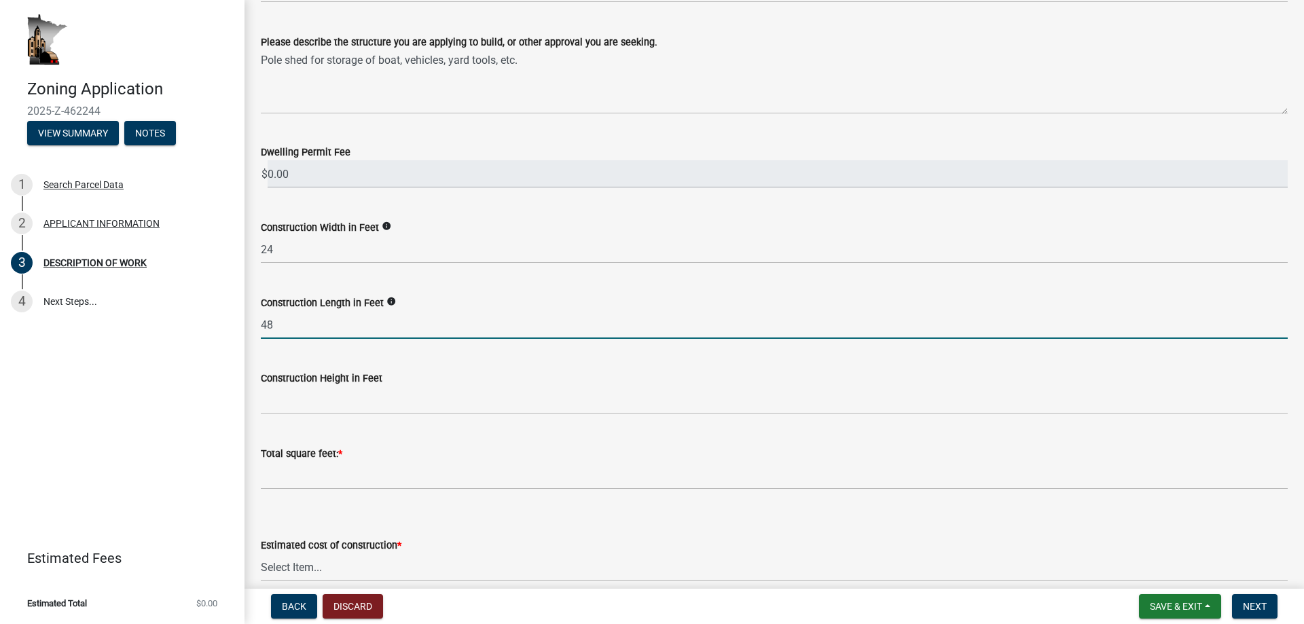
type input "48"
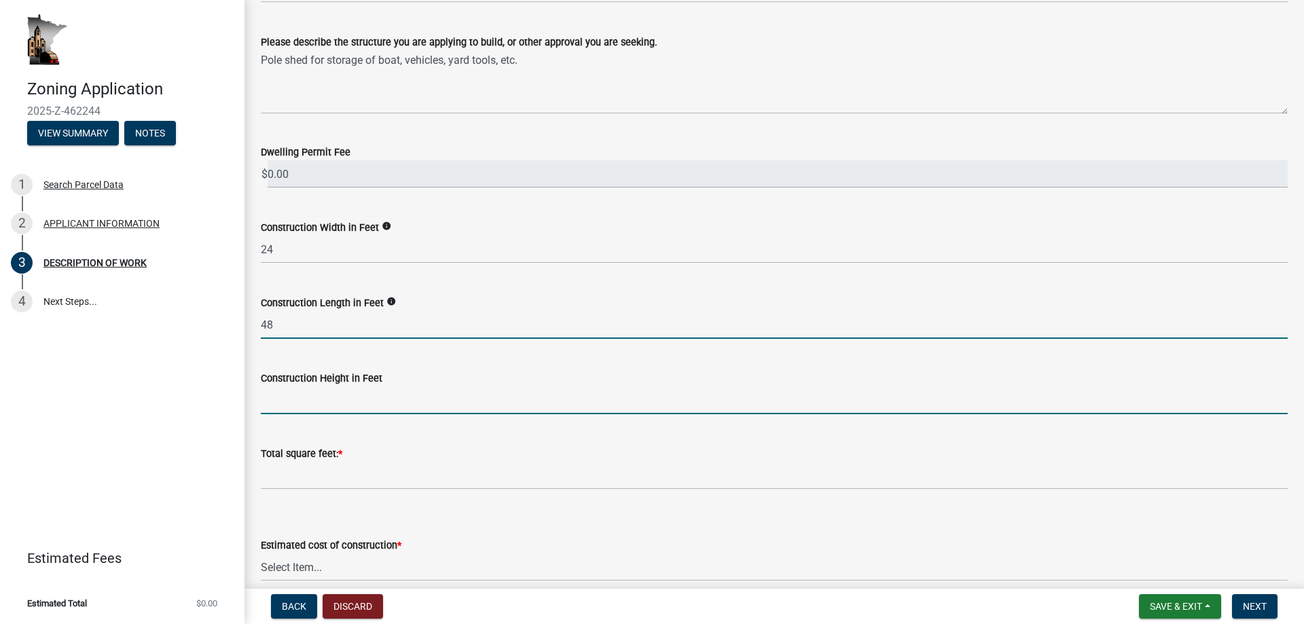
click at [312, 408] on input "text" at bounding box center [774, 400] width 1027 height 28
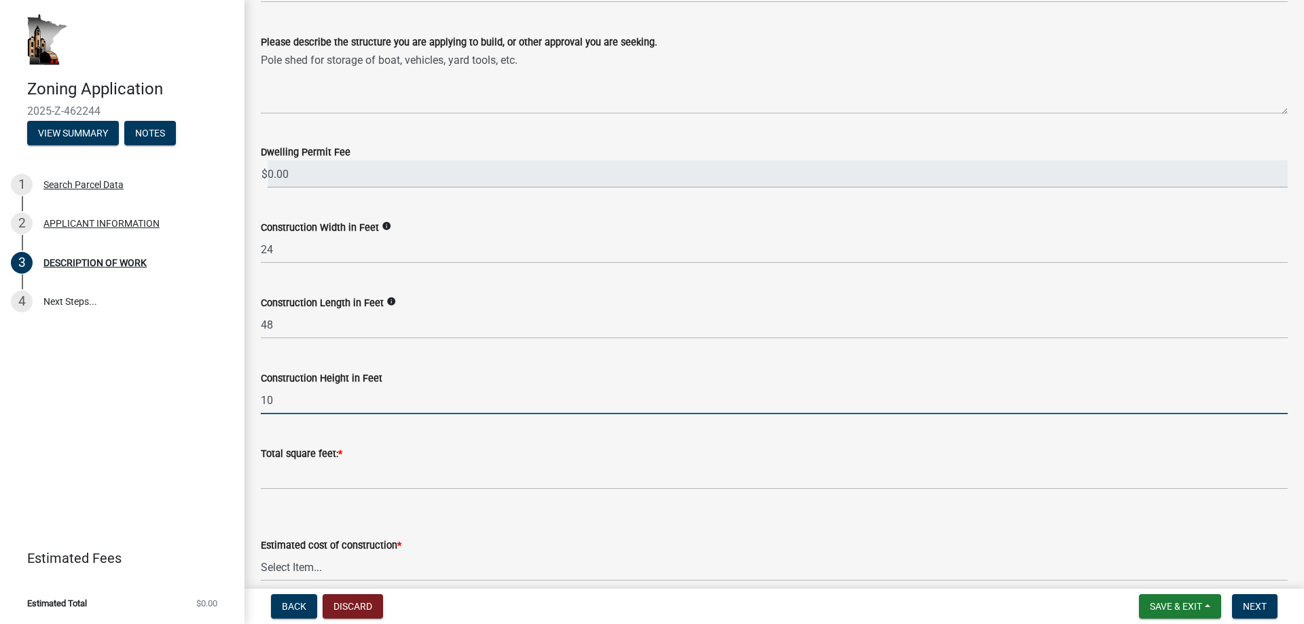
type input "10"
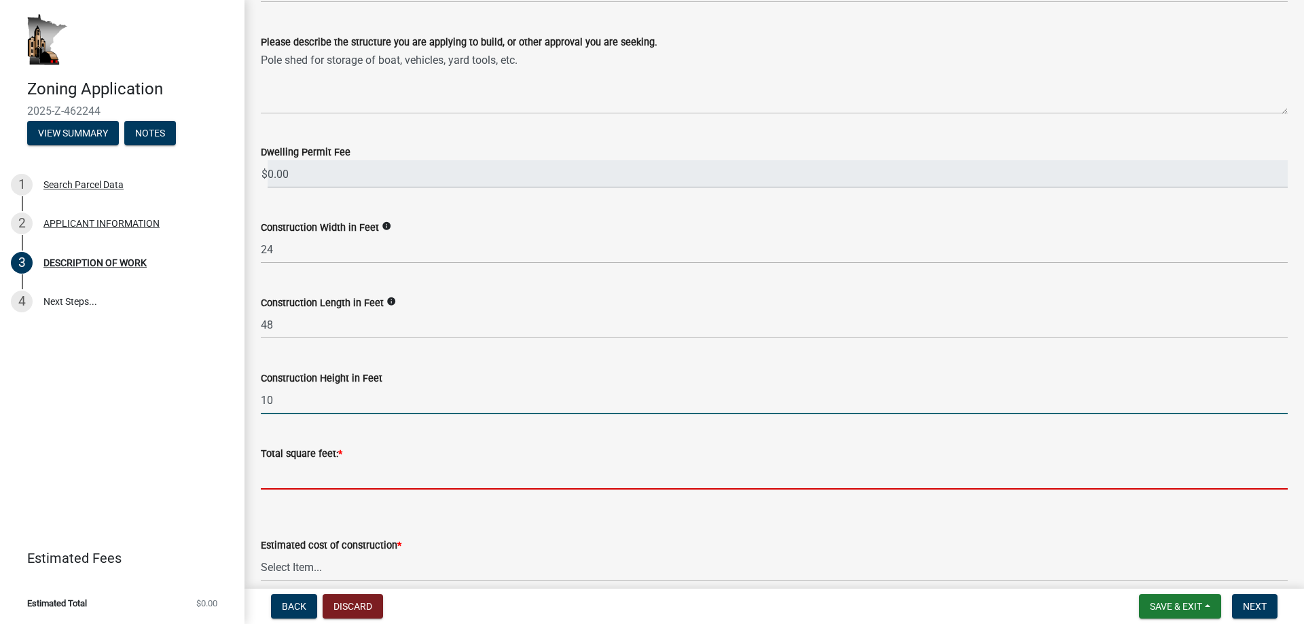
click at [354, 475] on input "text" at bounding box center [774, 476] width 1027 height 28
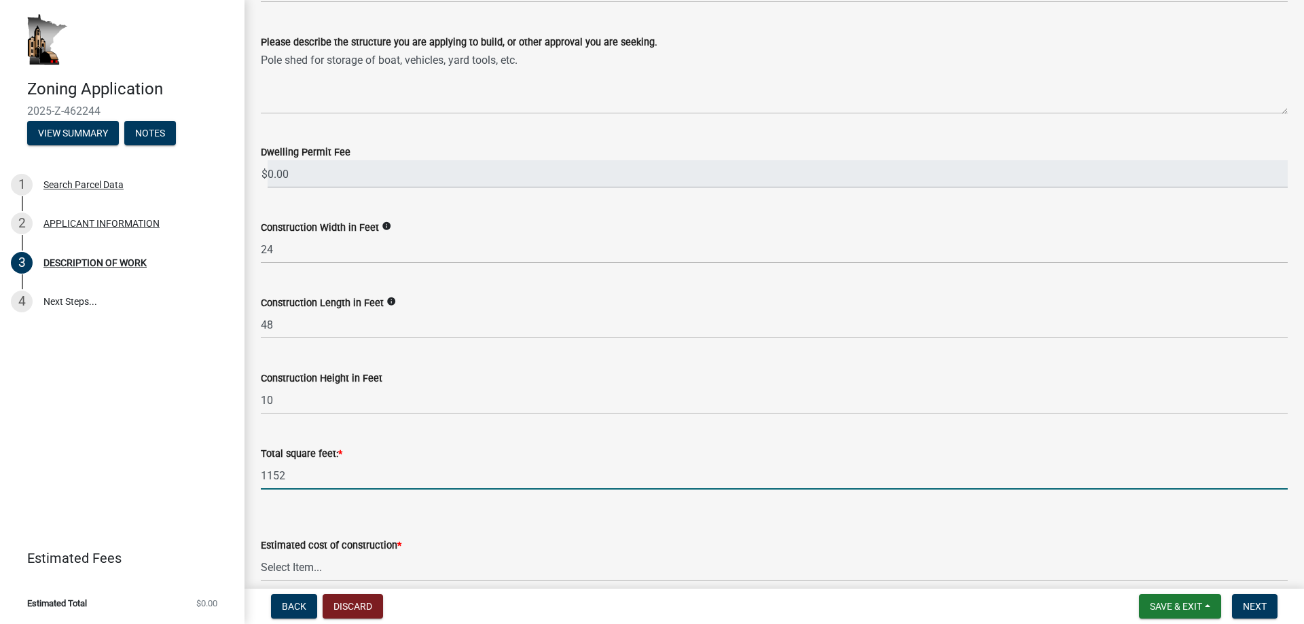
type input "1152"
click at [583, 517] on div "Estimated cost of construction * Select Item... $0 - $50,000 $50,001 - $100,000…" at bounding box center [774, 541] width 1027 height 79
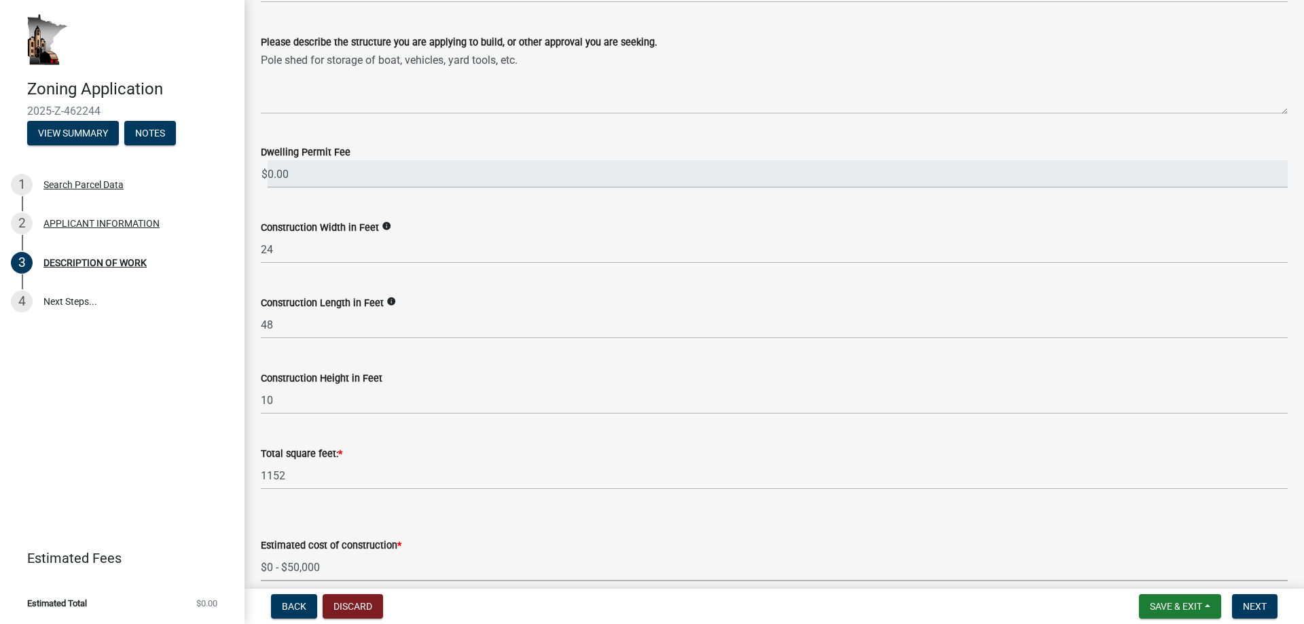
select select "b77d4c88-b606-4875-889f-ef493ebc67f8"
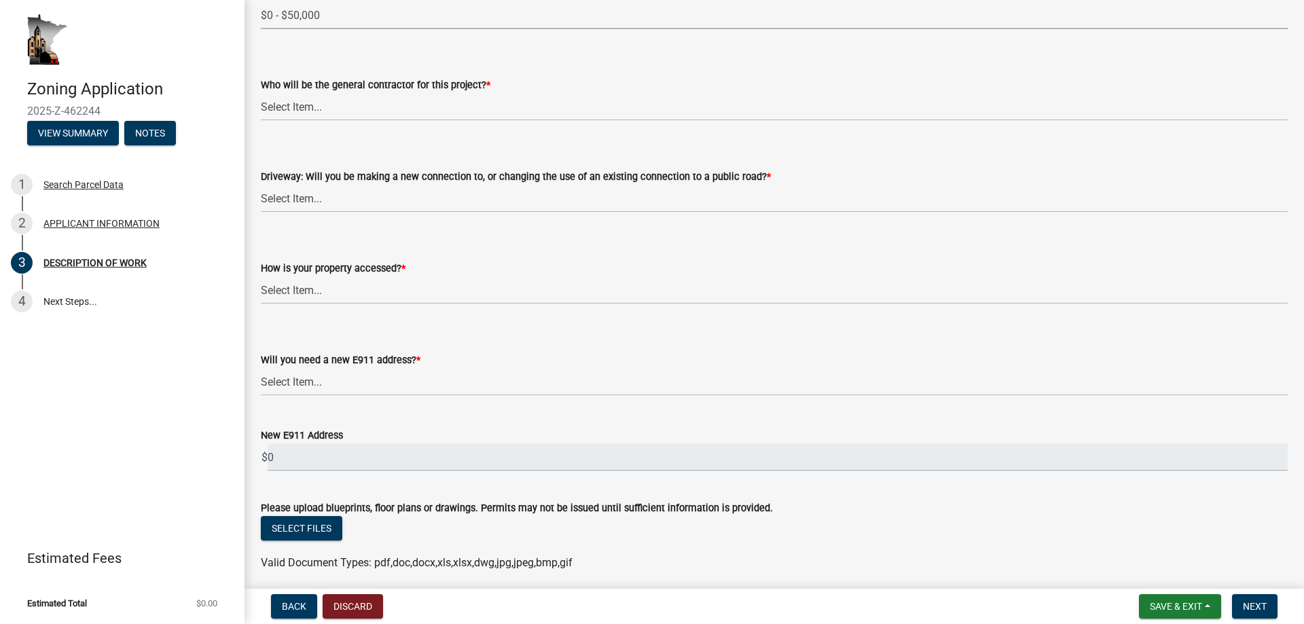
scroll to position [836, 0]
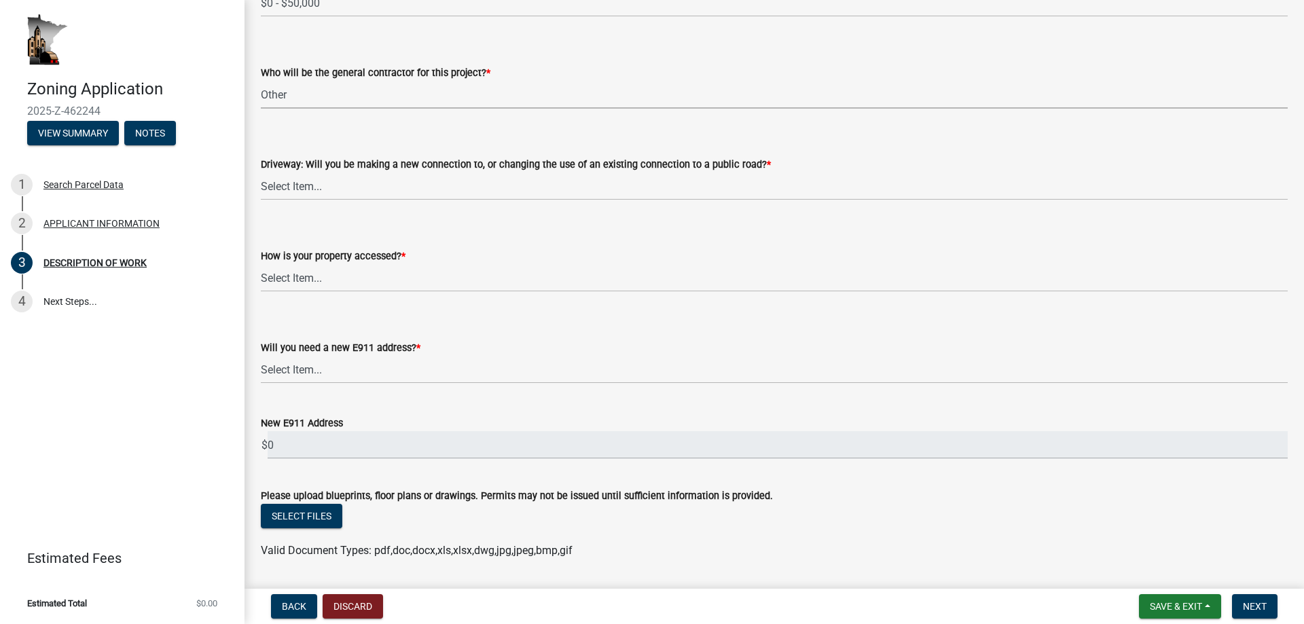
select select "4bd12ca6-4a20-42a0-933f-fd6ef7b65674"
click at [299, 118] on wm-data-entity-input "Who will be the general contractor for this project? * Select Item... Myself Ot…" at bounding box center [774, 75] width 1027 height 92
click at [299, 120] on wm-data-entity-input "Who will be the general contractor for this project? * Select Item... Myself Ot…" at bounding box center [774, 75] width 1027 height 92
click at [289, 115] on wm-data-entity-input "Who will be the general contractor for this project? * Select Item... Myself Ot…" at bounding box center [774, 75] width 1027 height 92
click at [378, 200] on wm-data-entity-input "Driveway: Will you be making a new connection to, or changing the use of an exi…" at bounding box center [774, 167] width 1027 height 92
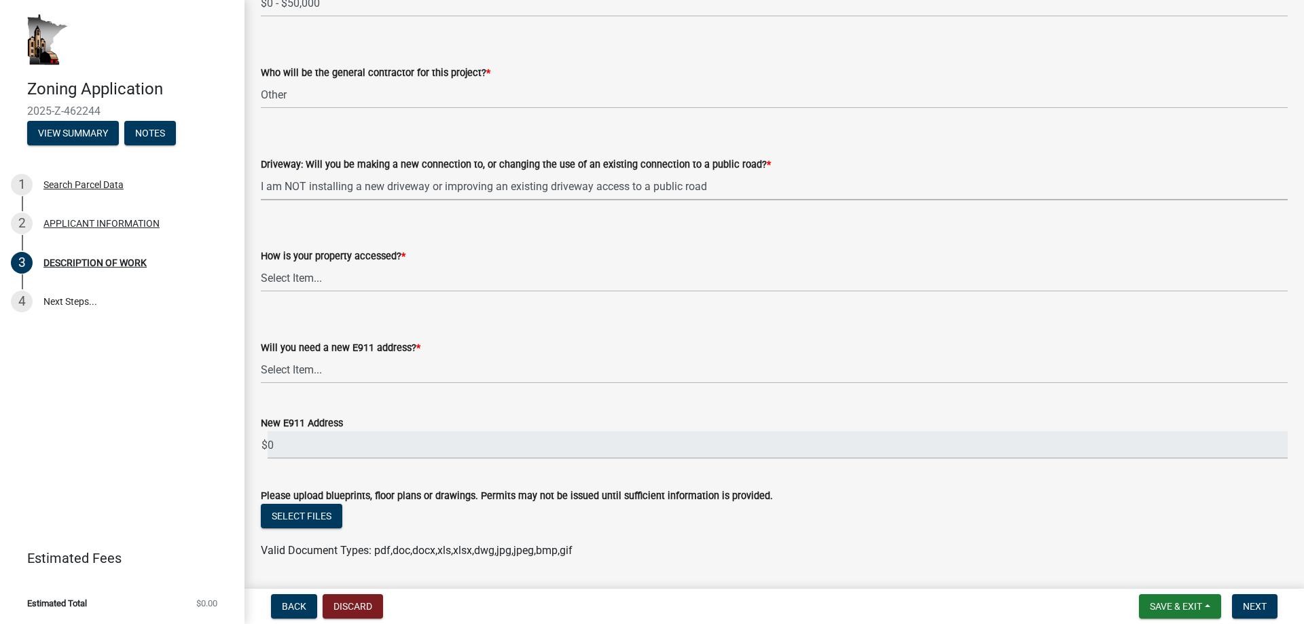
select select "865858fb-cec4-4771-ade1-629df977e661"
select select "c0af4bca-2ac9-43a4-954a-b6dfd2bb8fae"
select select "79149638-379e-4eb8-8707-a078303474c9"
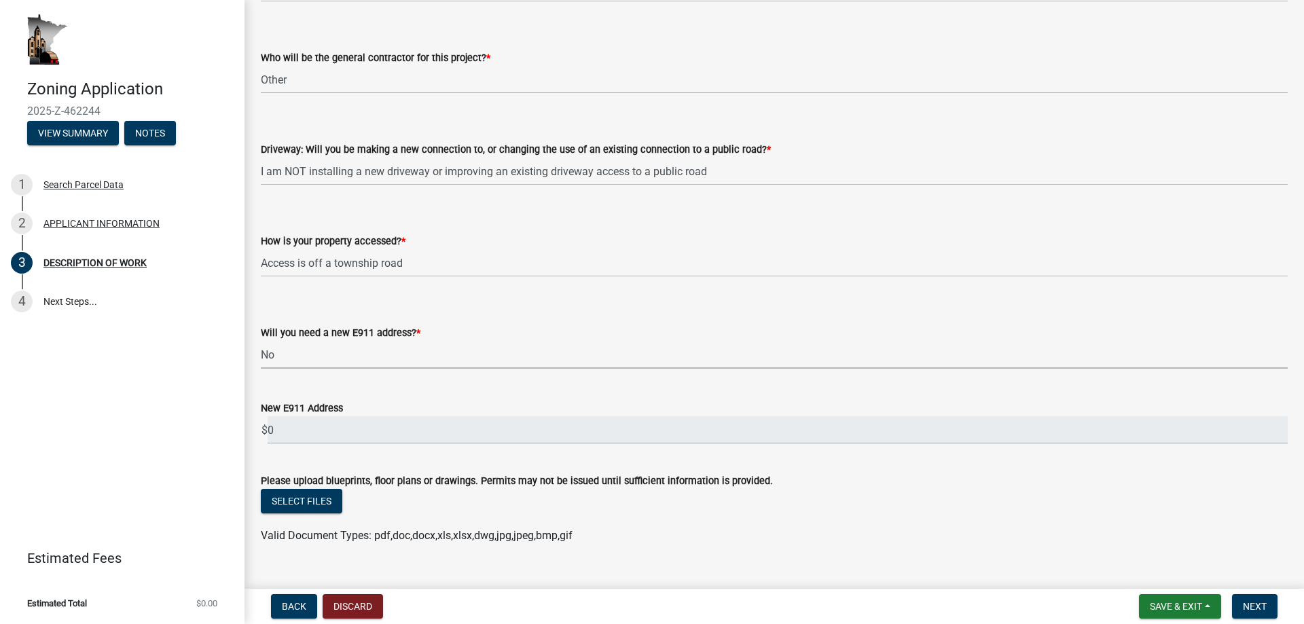
scroll to position [877, 0]
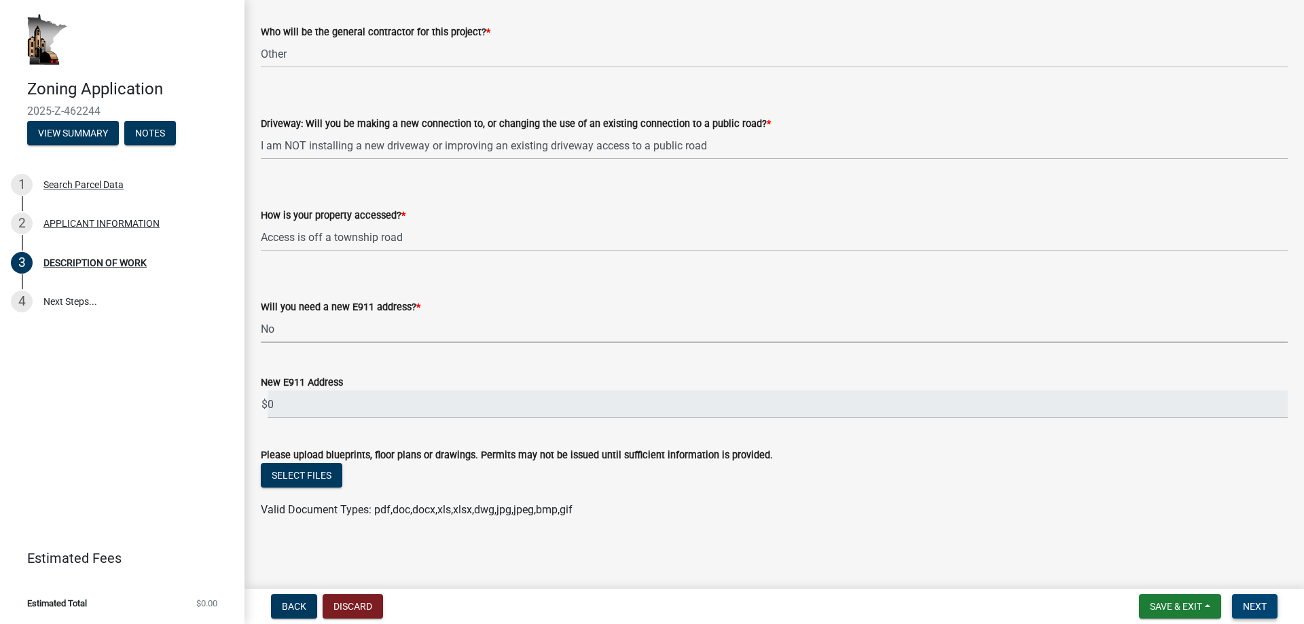
click at [1254, 600] on button "Next" at bounding box center [1254, 606] width 45 height 24
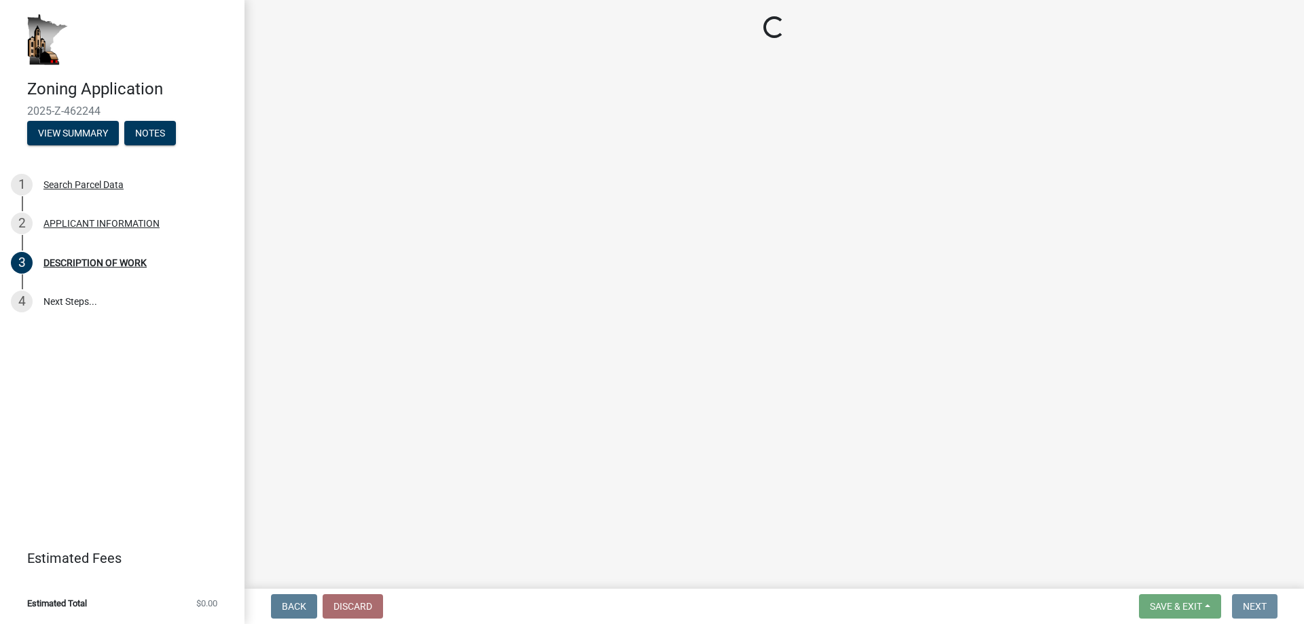
scroll to position [0, 0]
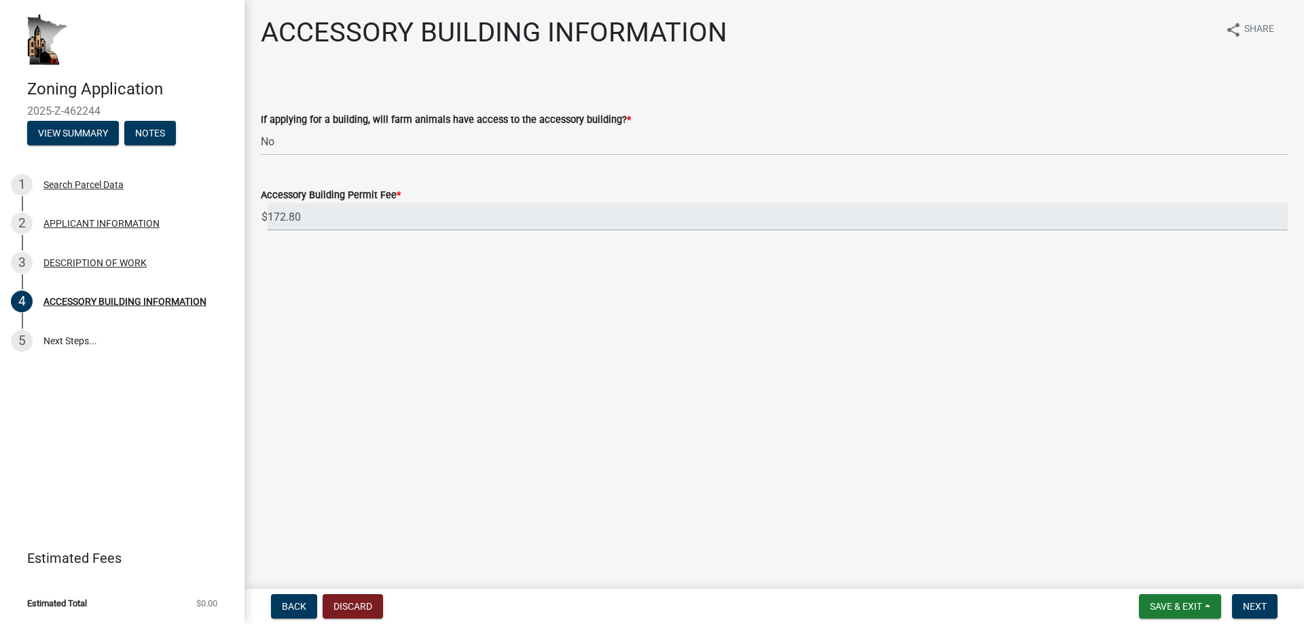
select select "88703b1b-78c7-4d2b-862c-09a913535c10"
click at [447, 300] on main "ACCESSORY BUILDING INFORMATION share Share If applying for a building, will far…" at bounding box center [773, 291] width 1059 height 583
click at [1255, 596] on button "Next" at bounding box center [1254, 606] width 45 height 24
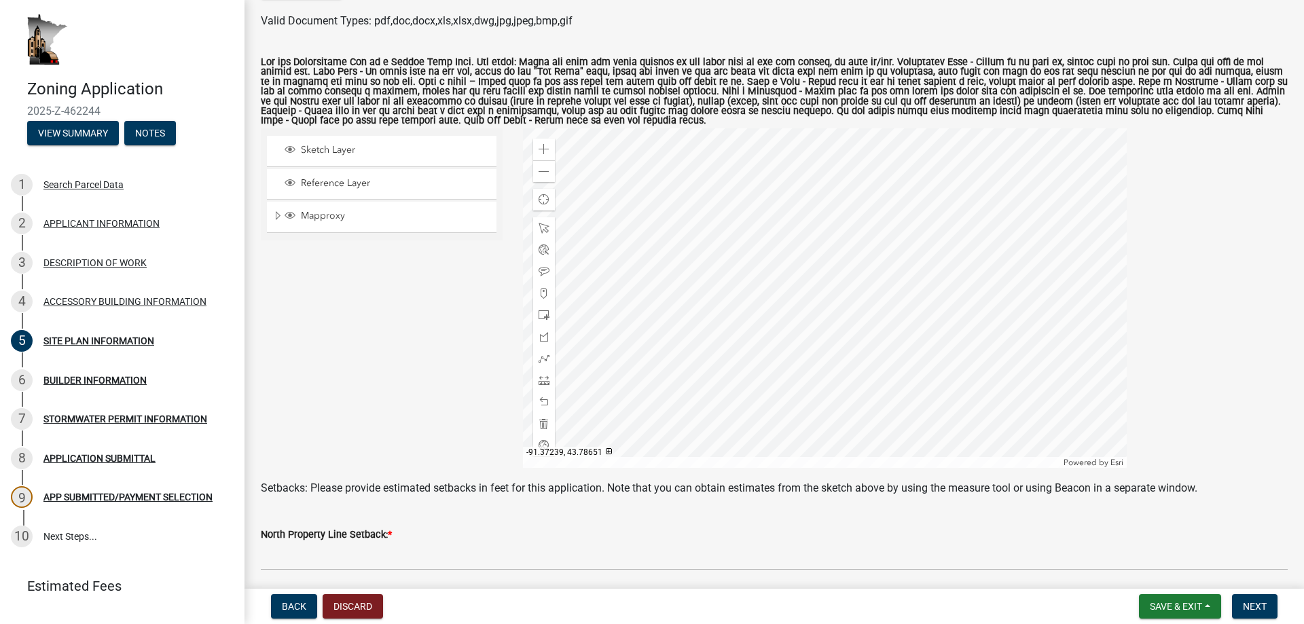
scroll to position [166, 0]
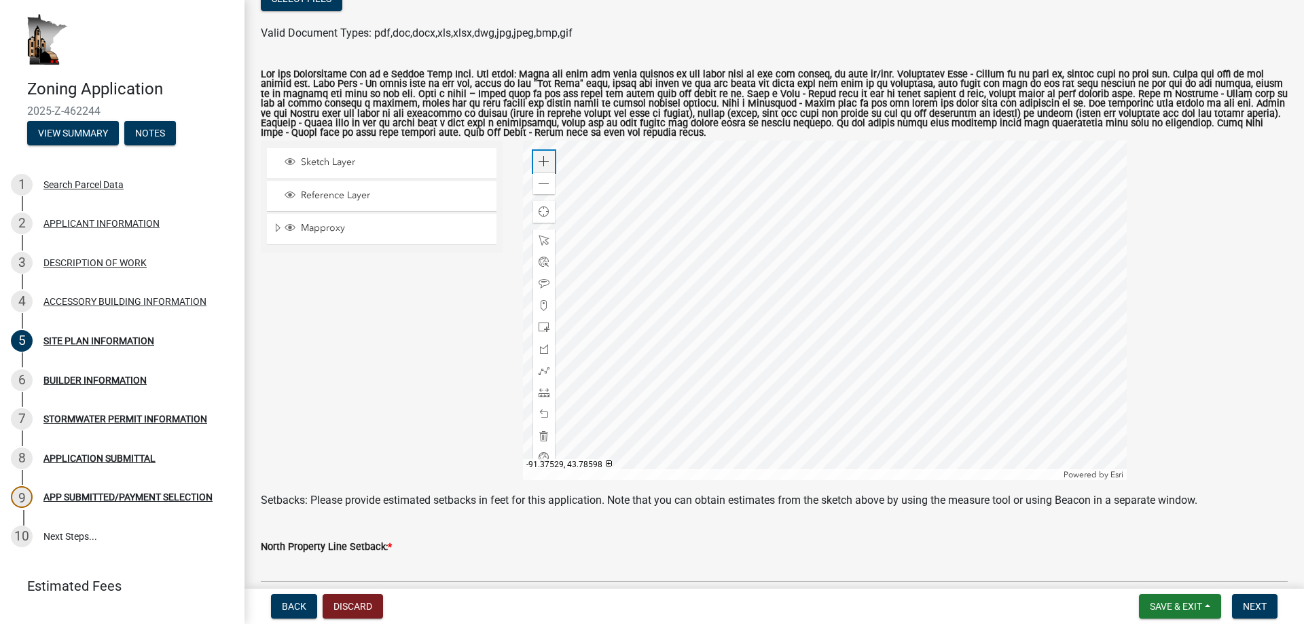
click at [545, 164] on span at bounding box center [543, 161] width 11 height 11
click at [541, 327] on span at bounding box center [543, 327] width 11 height 11
click at [542, 418] on span at bounding box center [543, 414] width 11 height 11
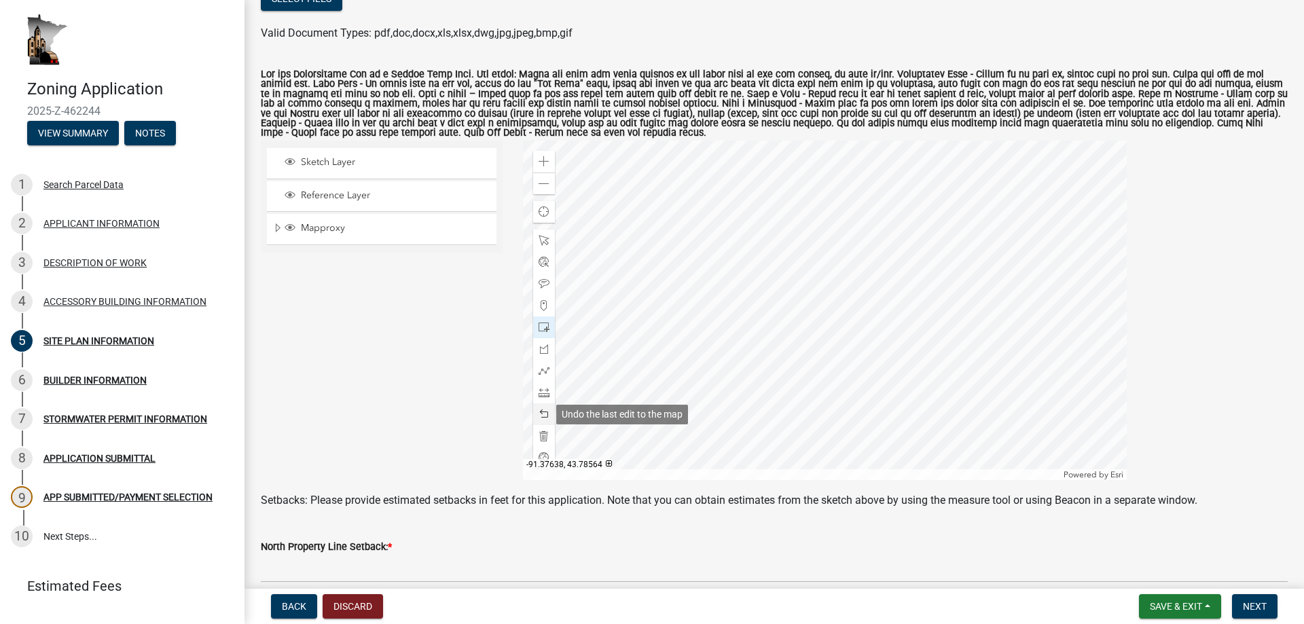
click at [542, 414] on span at bounding box center [543, 414] width 11 height 11
click at [543, 349] on span at bounding box center [543, 349] width 11 height 11
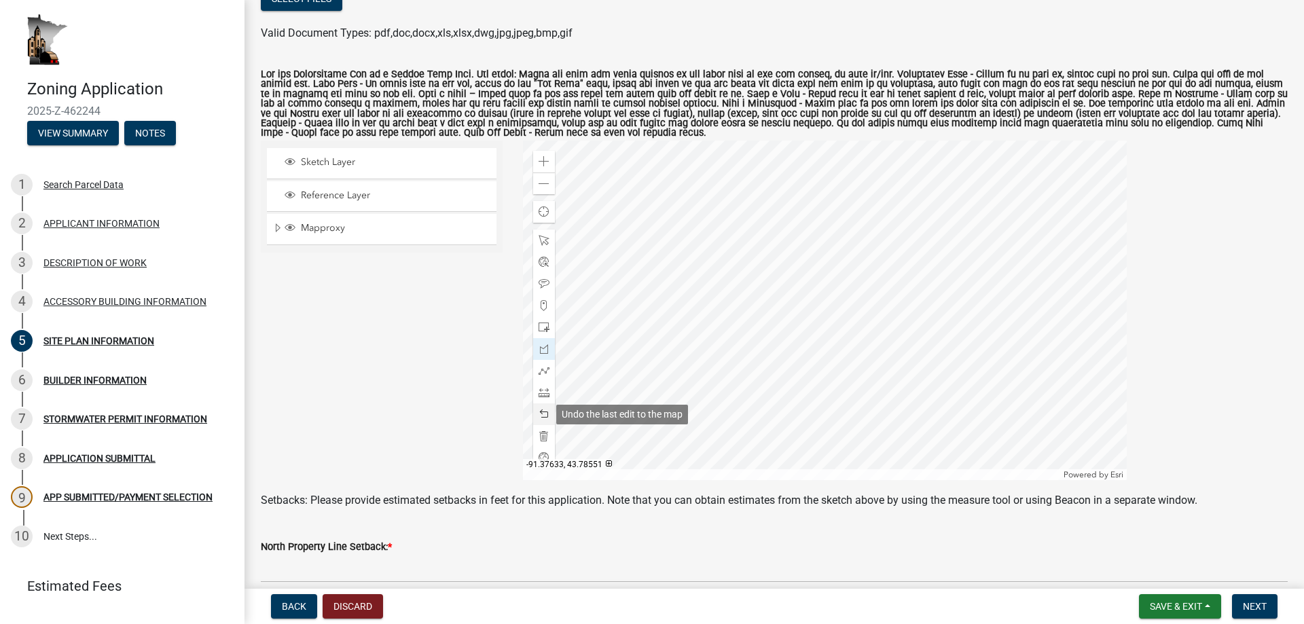
click at [543, 414] on span at bounding box center [543, 414] width 11 height 11
click at [538, 416] on span at bounding box center [543, 414] width 11 height 11
click at [541, 409] on span at bounding box center [543, 414] width 11 height 11
click at [542, 411] on span at bounding box center [543, 414] width 11 height 11
click at [545, 414] on span at bounding box center [543, 414] width 11 height 11
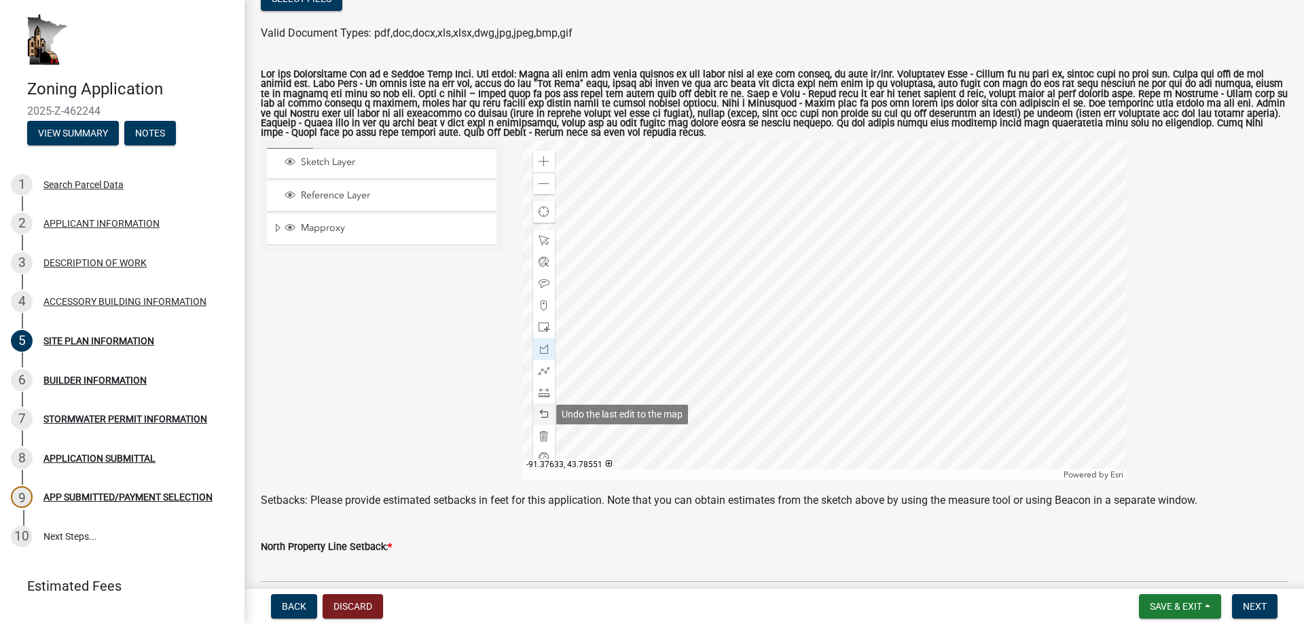
click at [545, 414] on span at bounding box center [543, 414] width 11 height 11
click at [541, 409] on span at bounding box center [543, 414] width 11 height 11
click at [543, 160] on span at bounding box center [543, 161] width 11 height 11
click at [543, 413] on span at bounding box center [543, 414] width 11 height 11
click at [543, 410] on span at bounding box center [543, 414] width 11 height 11
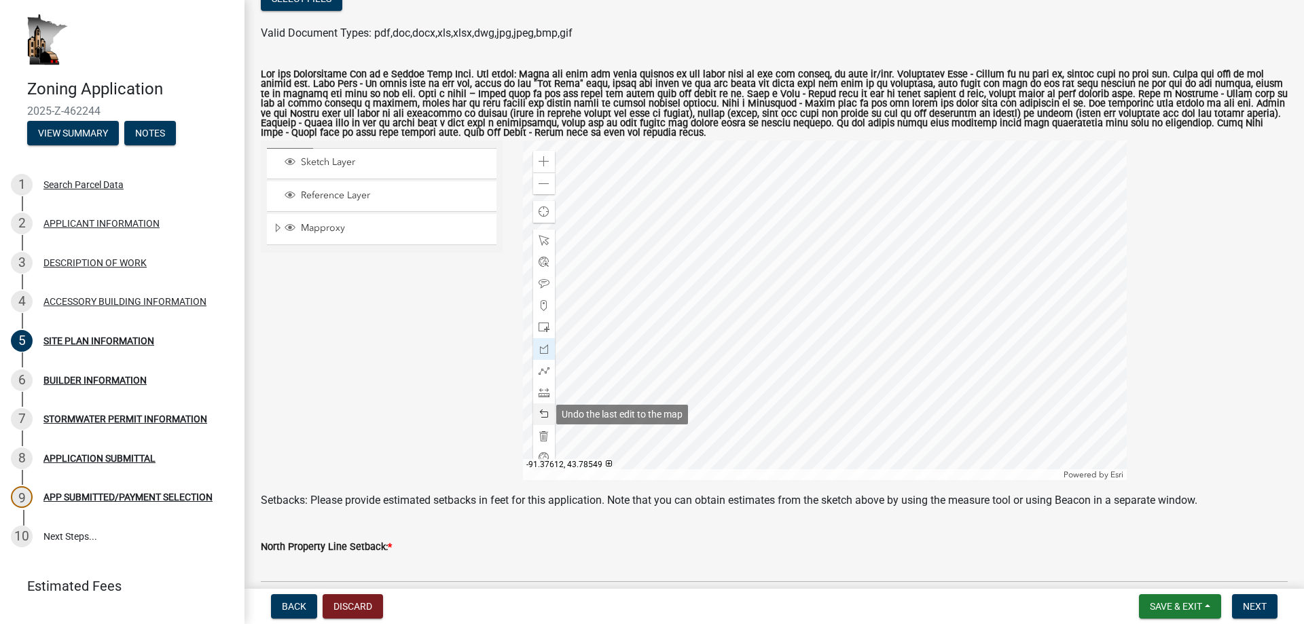
click at [543, 410] on span at bounding box center [543, 414] width 11 height 11
click at [543, 350] on span at bounding box center [543, 349] width 11 height 11
click at [540, 411] on span at bounding box center [543, 414] width 11 height 11
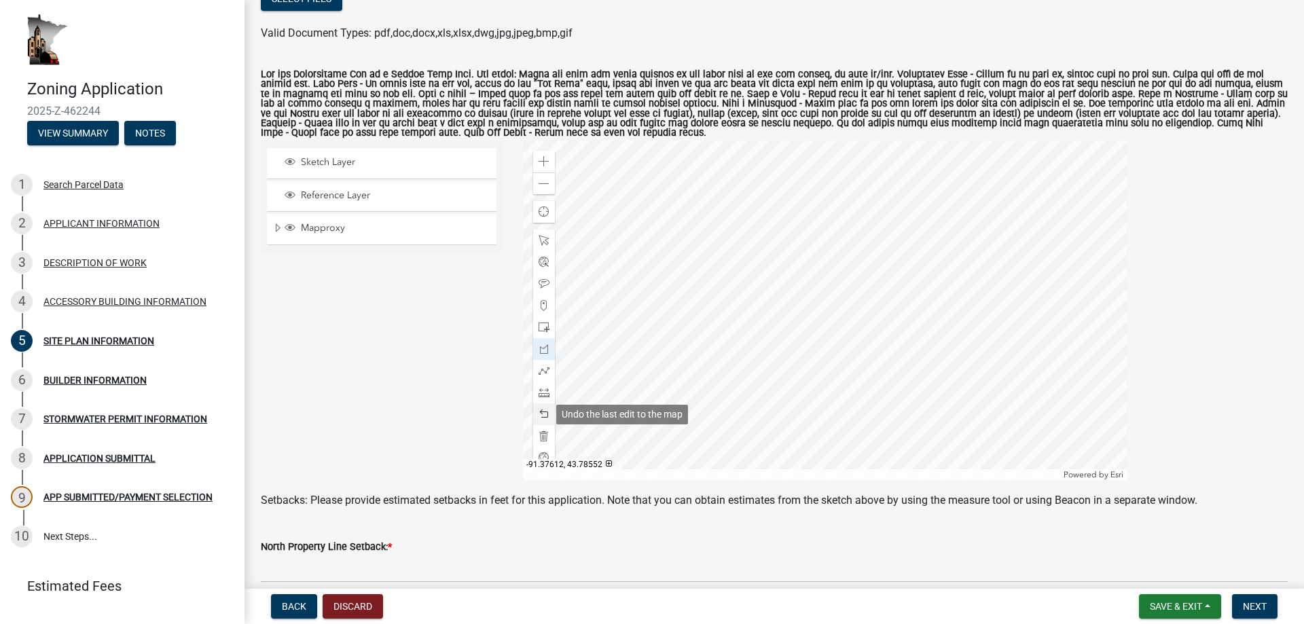
click at [540, 411] on span at bounding box center [543, 414] width 11 height 11
click at [540, 350] on span at bounding box center [543, 349] width 11 height 11
click at [543, 189] on span at bounding box center [543, 184] width 11 height 11
click at [545, 189] on span at bounding box center [543, 184] width 11 height 11
click at [540, 391] on span at bounding box center [543, 392] width 11 height 11
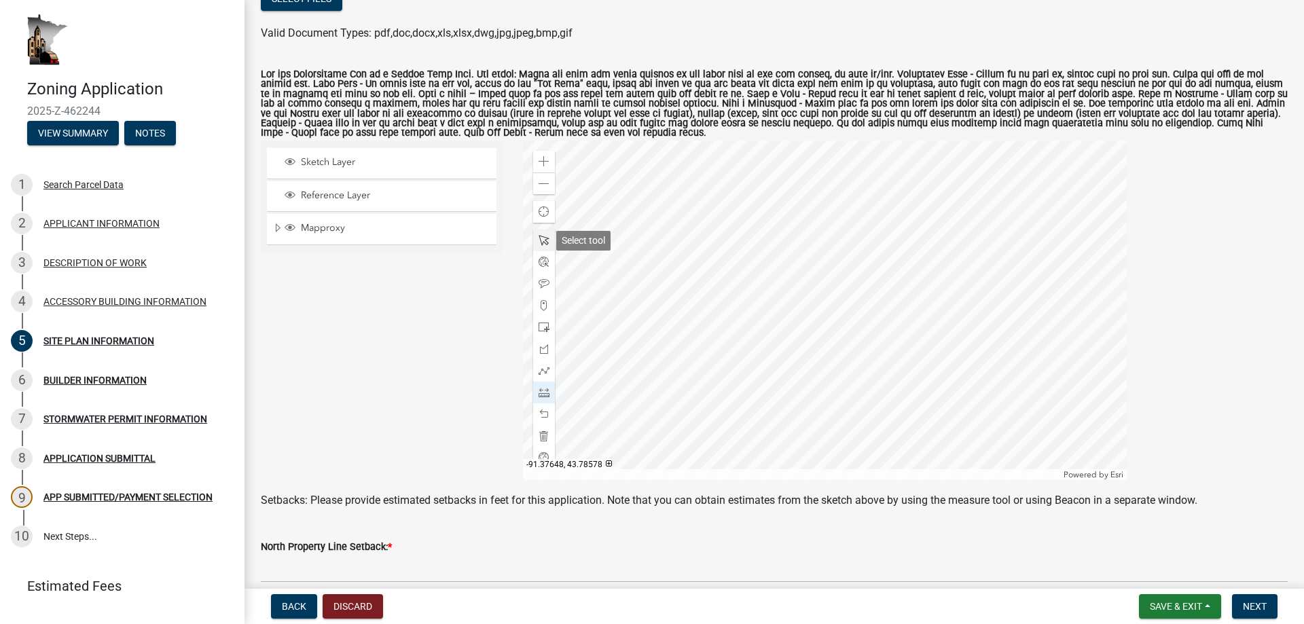
click at [545, 239] on span at bounding box center [543, 240] width 11 height 11
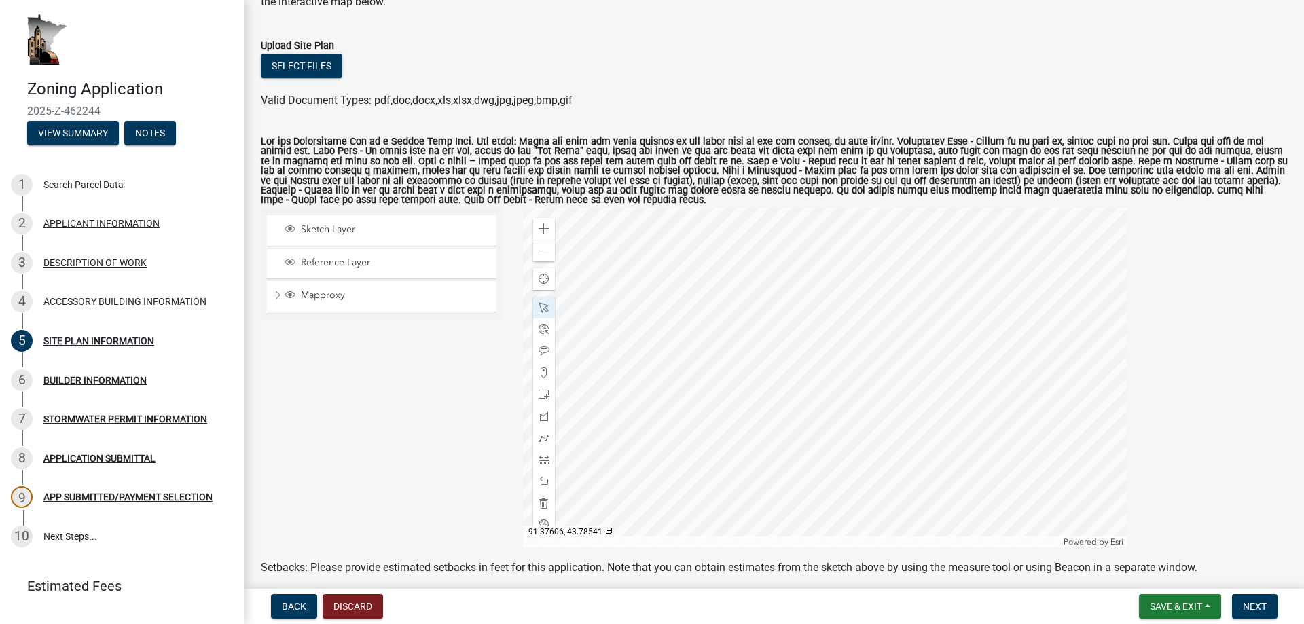
scroll to position [100, 0]
click at [540, 460] on span at bounding box center [543, 458] width 11 height 11
click at [541, 478] on span at bounding box center [543, 480] width 11 height 11
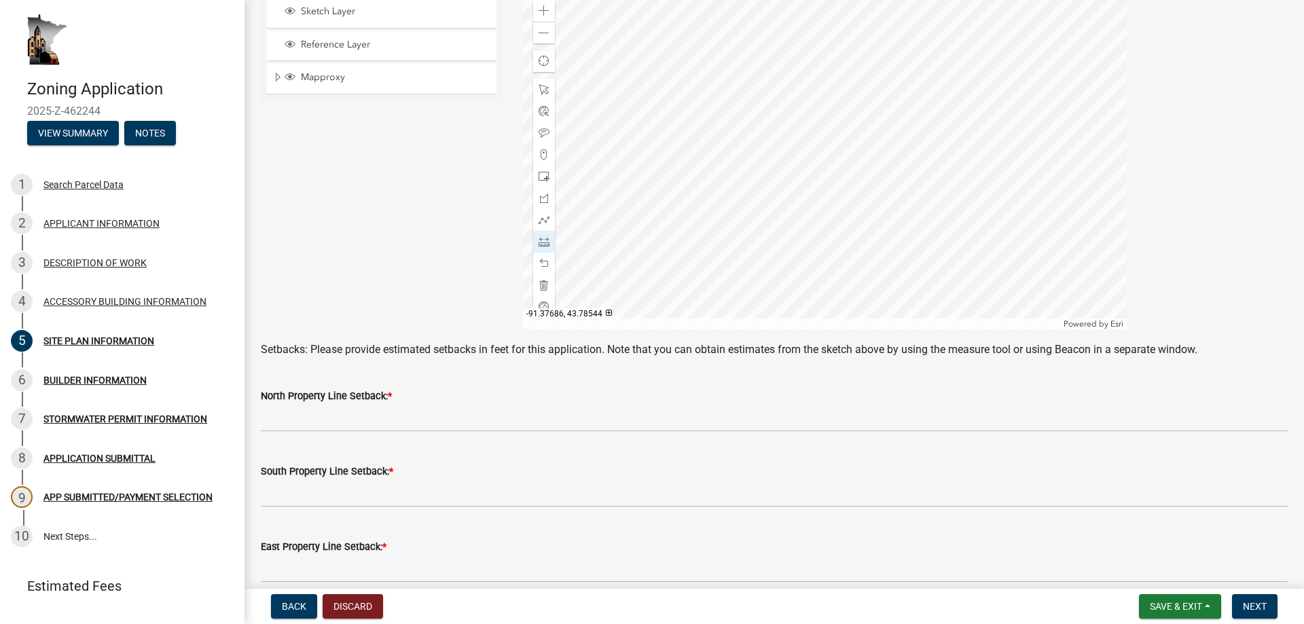
scroll to position [337, 0]
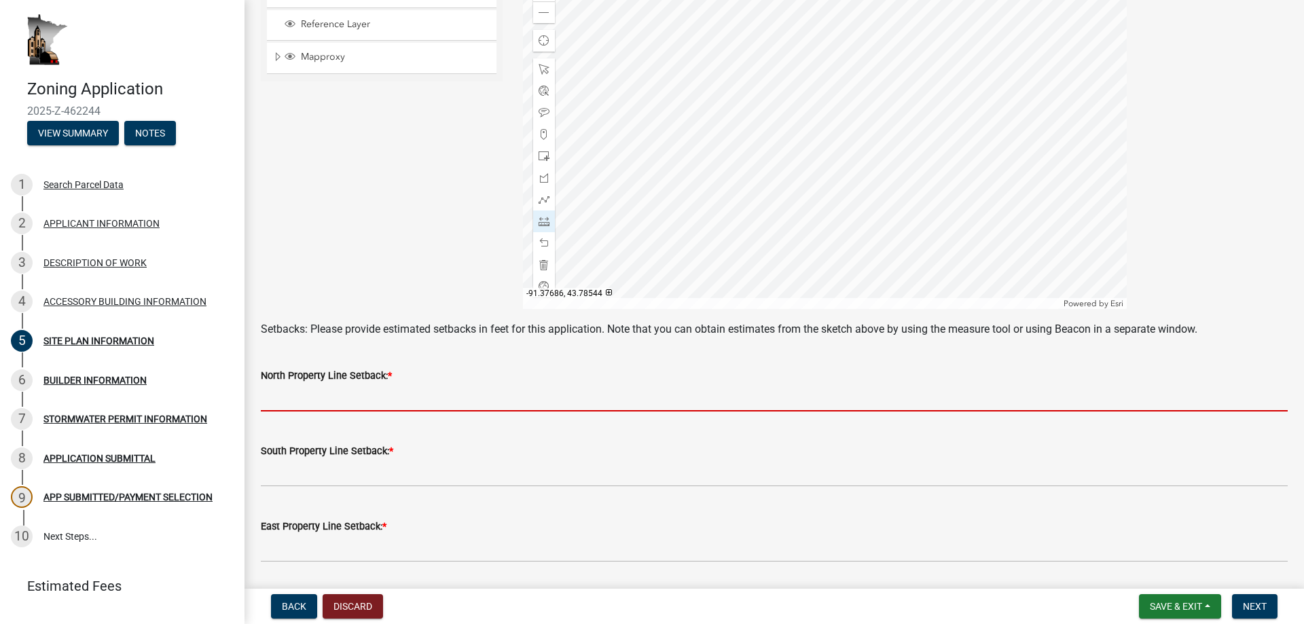
click at [284, 401] on input "text" at bounding box center [774, 398] width 1027 height 28
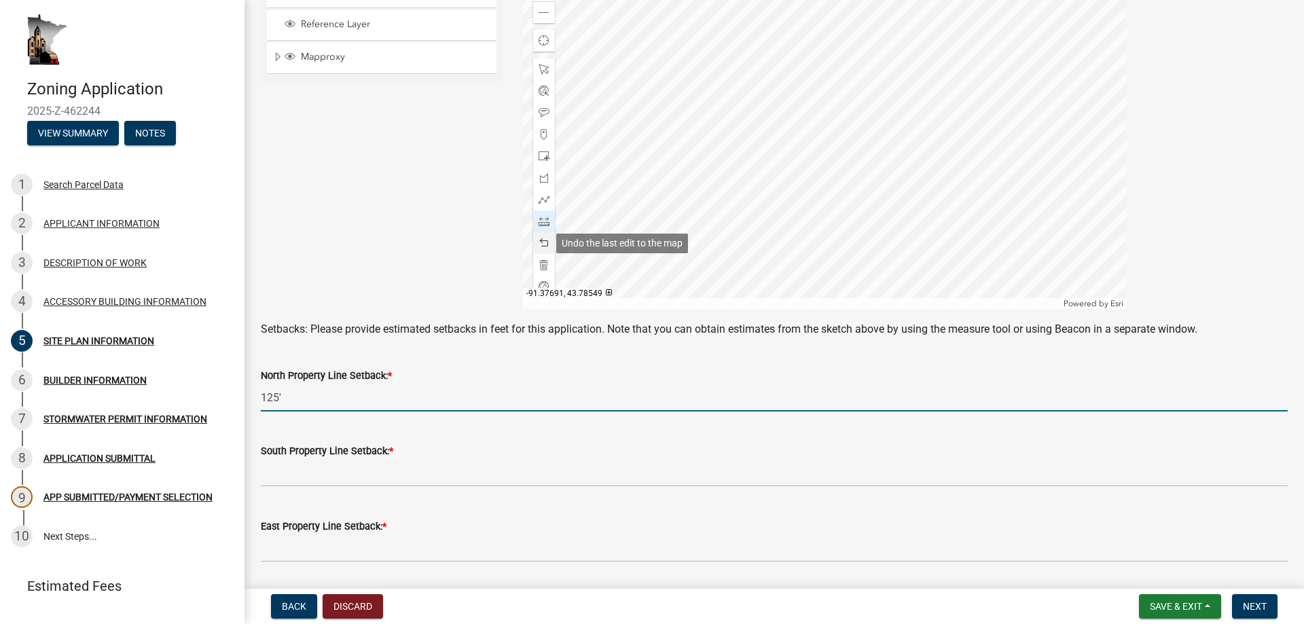
click at [544, 242] on span at bounding box center [543, 243] width 11 height 11
type input "125"
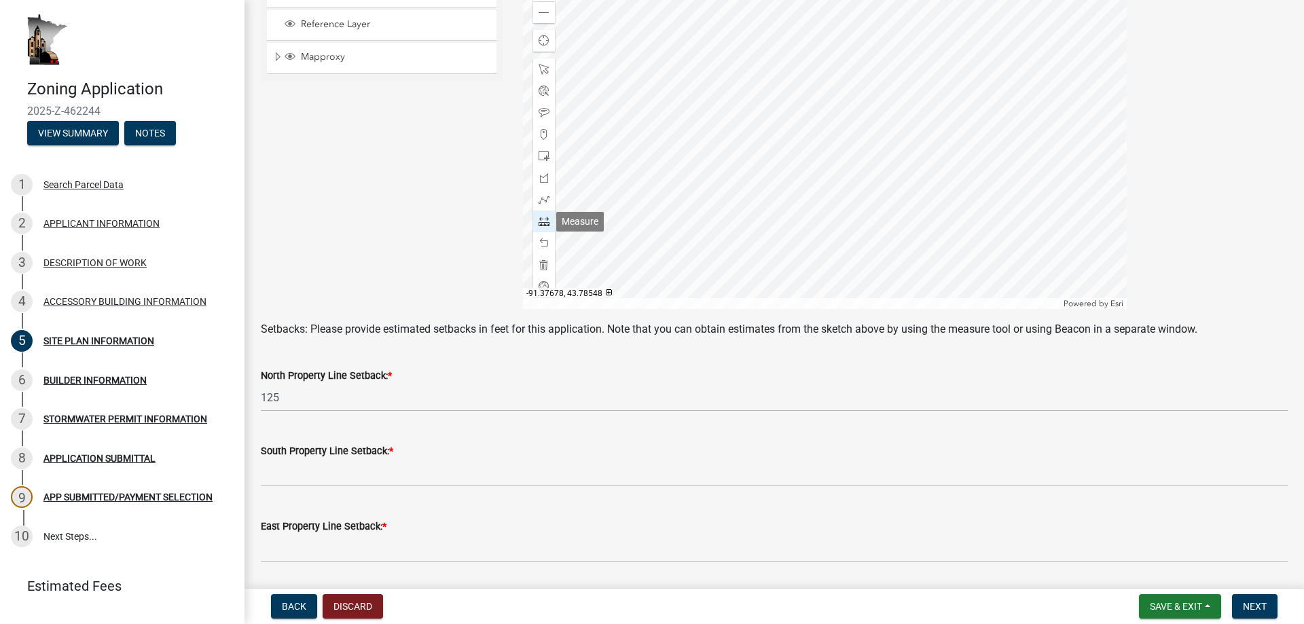
click at [538, 224] on span at bounding box center [543, 221] width 11 height 11
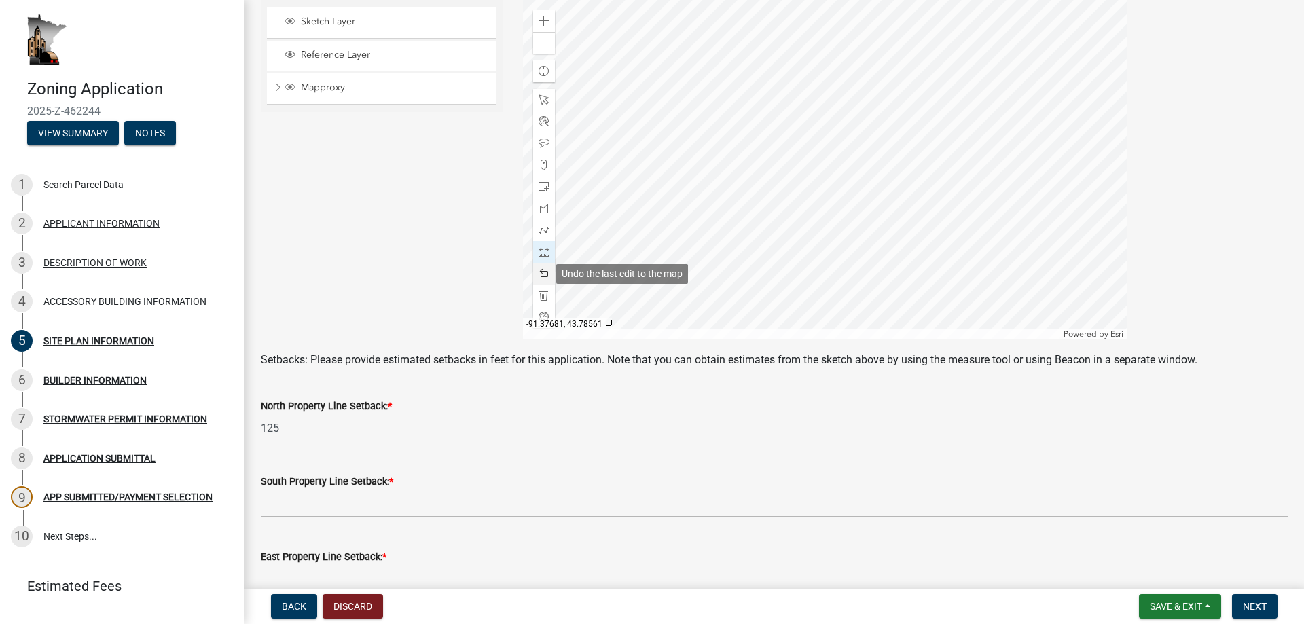
click at [540, 268] on div at bounding box center [544, 274] width 22 height 22
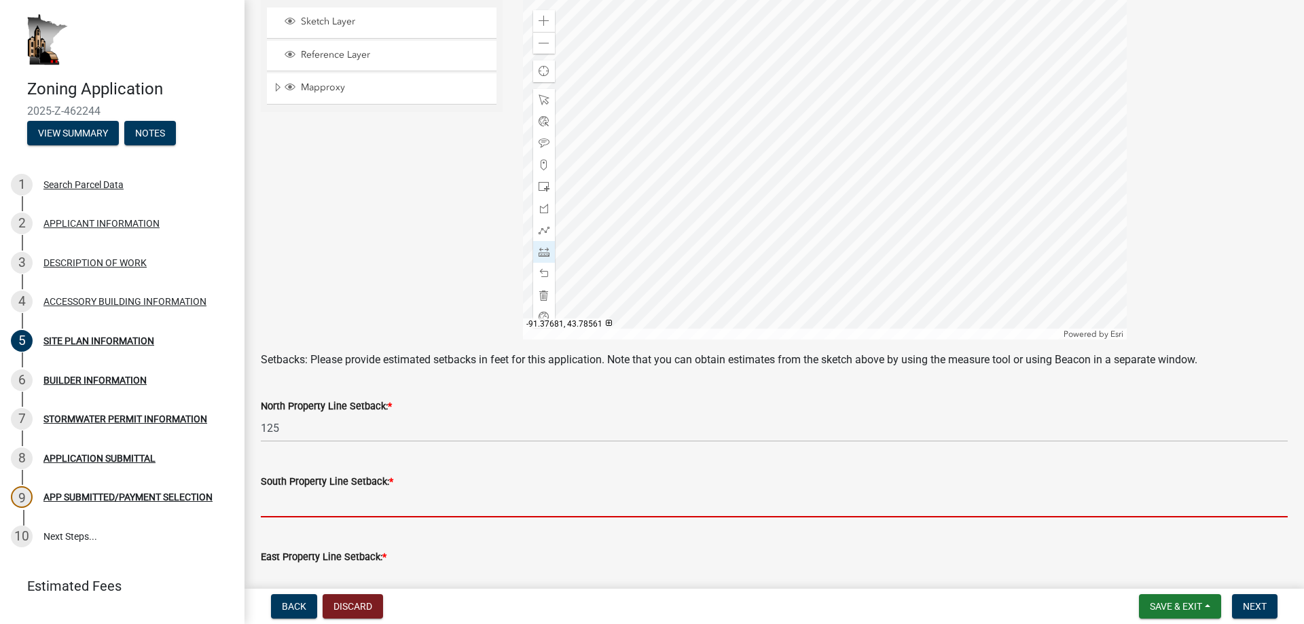
click at [290, 498] on input "text" at bounding box center [774, 504] width 1027 height 28
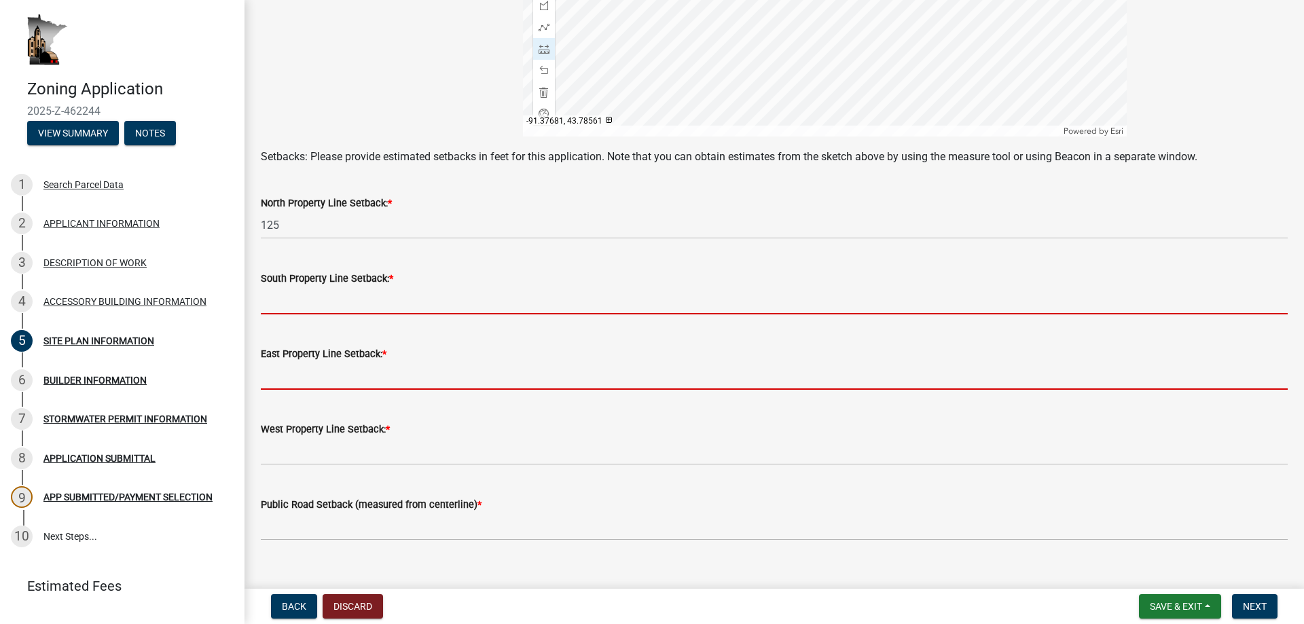
click at [297, 390] on input "text" at bounding box center [774, 376] width 1027 height 28
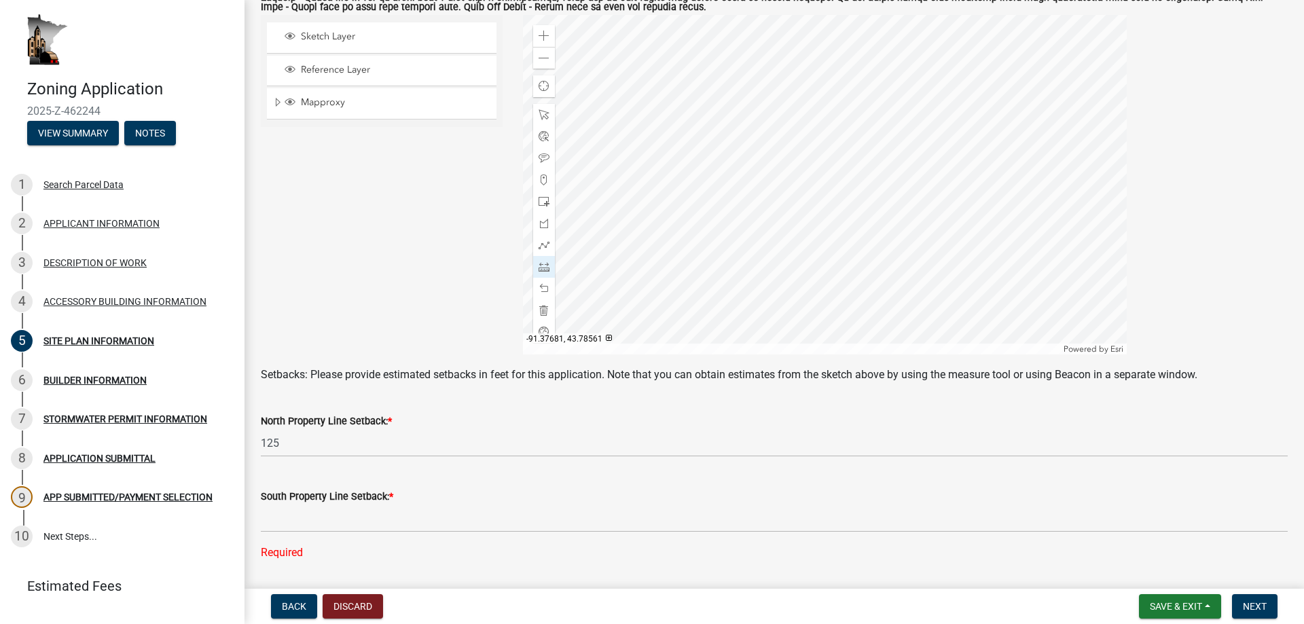
scroll to position [273, 0]
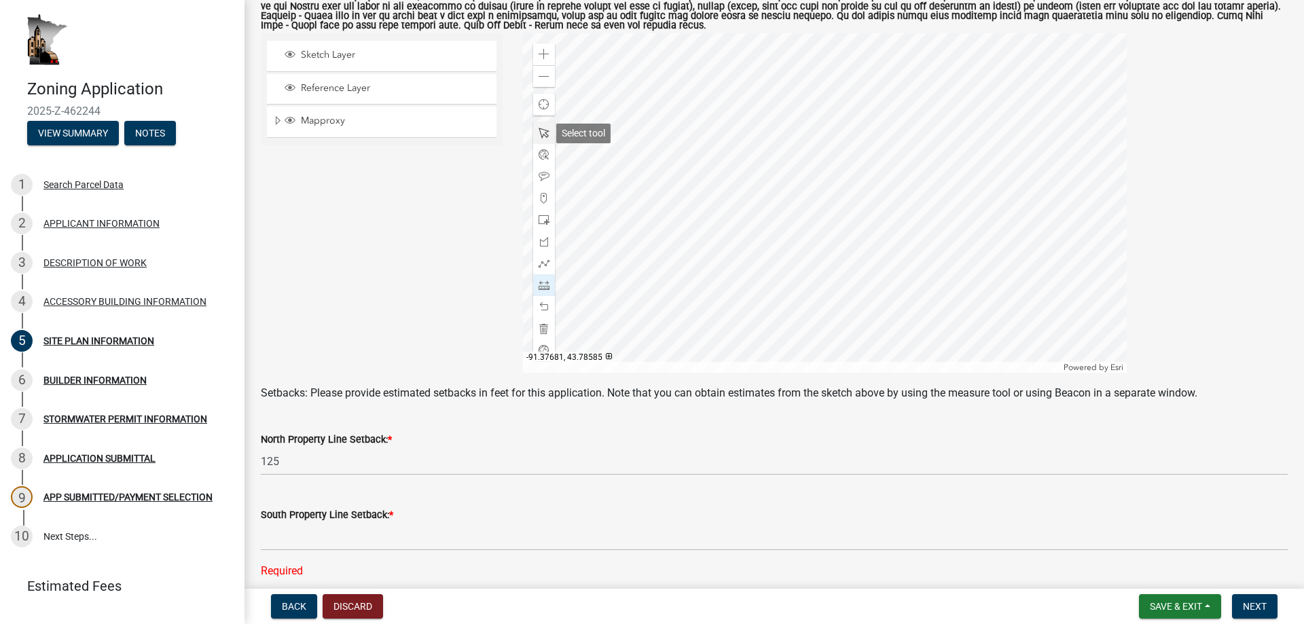
type input "105"
click at [543, 132] on span at bounding box center [543, 133] width 11 height 11
click at [538, 289] on span at bounding box center [543, 285] width 11 height 11
click at [540, 286] on span at bounding box center [543, 285] width 11 height 11
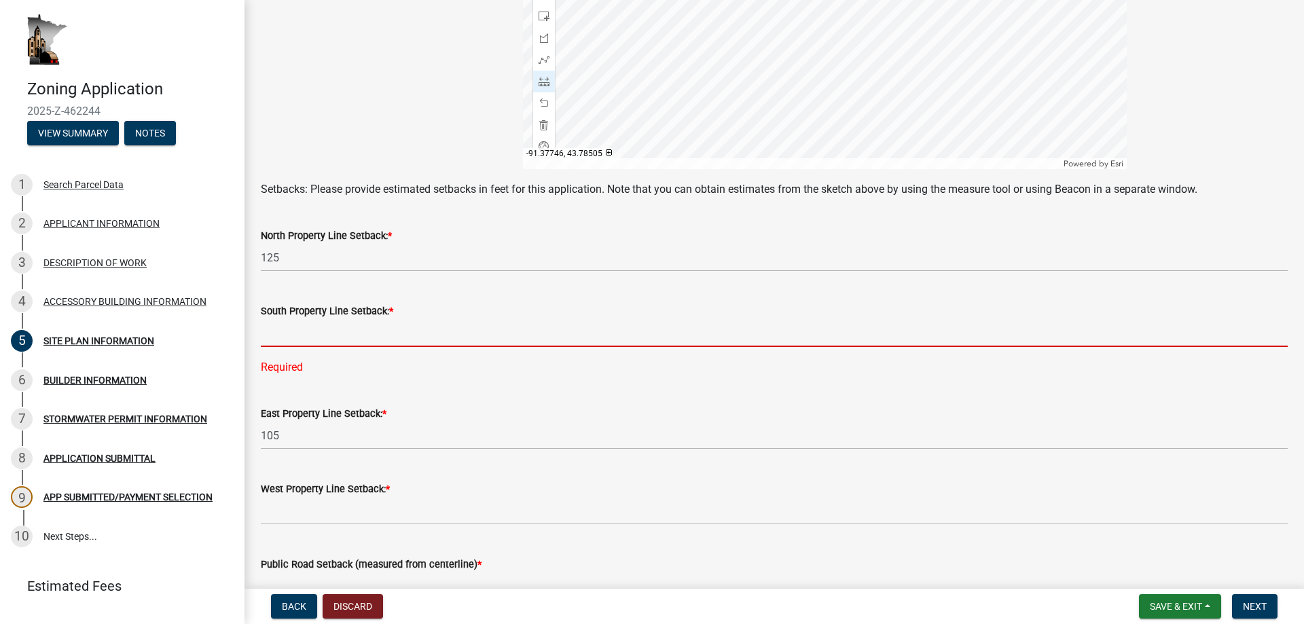
click at [318, 329] on input "text" at bounding box center [774, 333] width 1027 height 28
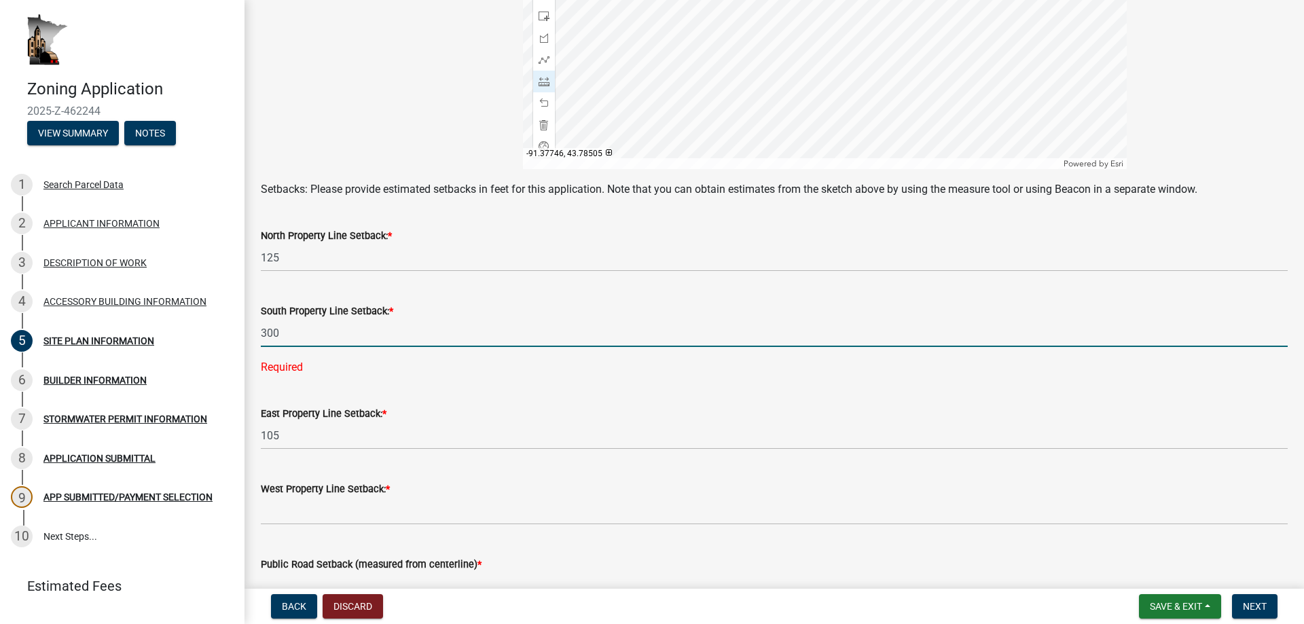
type input "300"
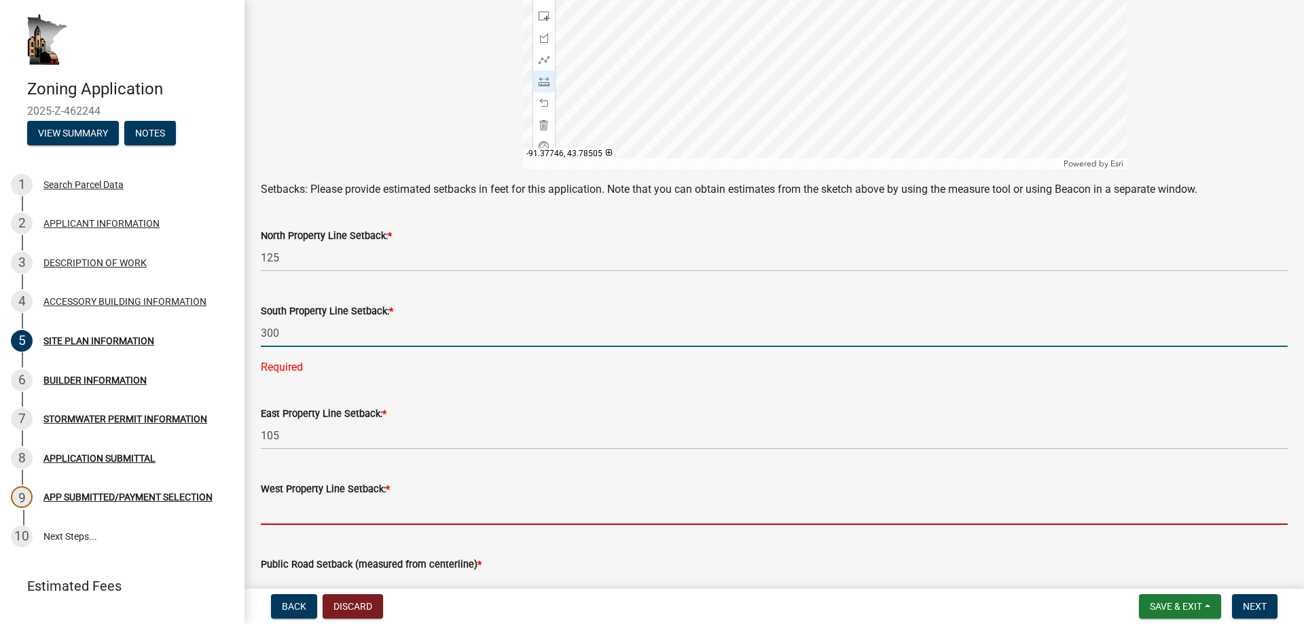
click at [306, 497] on input "text" at bounding box center [774, 511] width 1027 height 28
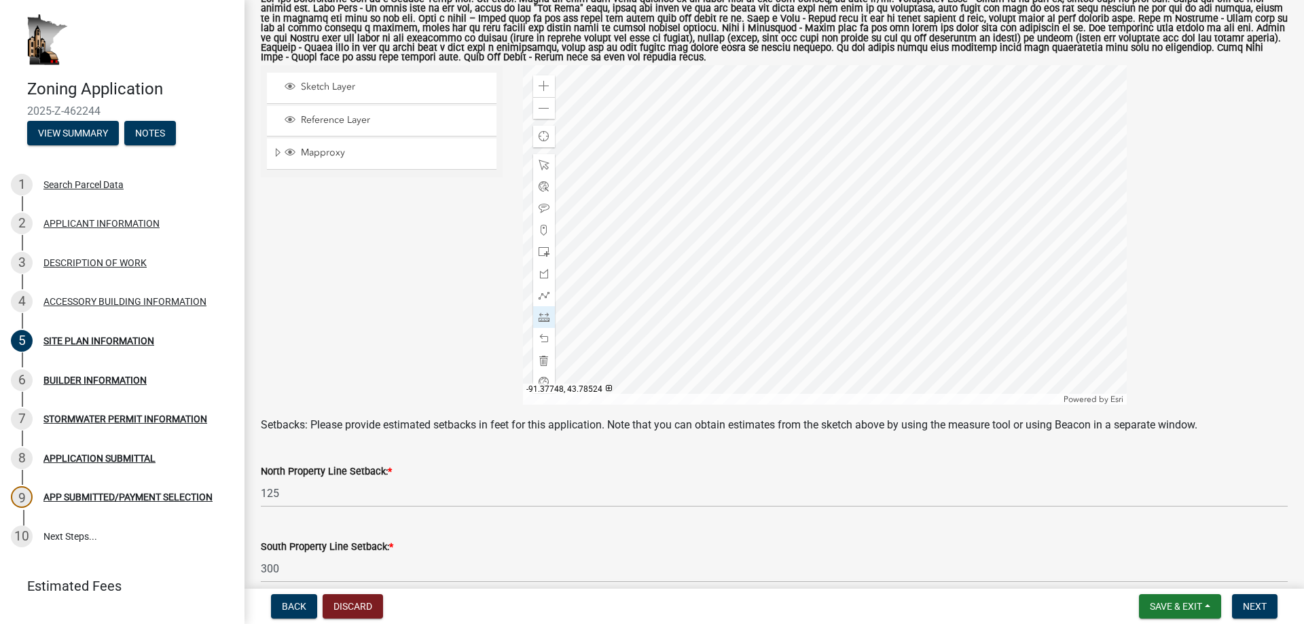
scroll to position [240, 0]
type input "300"
click at [543, 164] on span at bounding box center [543, 166] width 11 height 11
click at [543, 115] on div "Zoom out" at bounding box center [544, 109] width 22 height 22
click at [541, 320] on span at bounding box center [543, 318] width 11 height 11
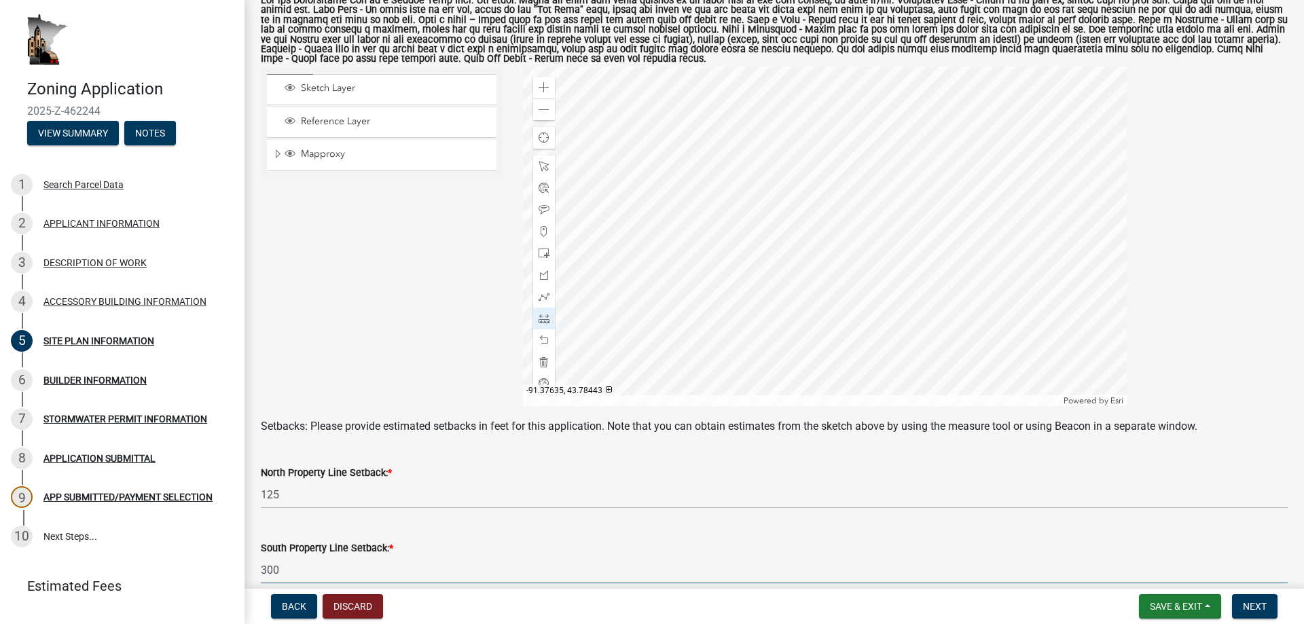
click at [311, 573] on input "300" at bounding box center [774, 570] width 1027 height 28
type input "375"
click at [543, 164] on span at bounding box center [543, 166] width 11 height 11
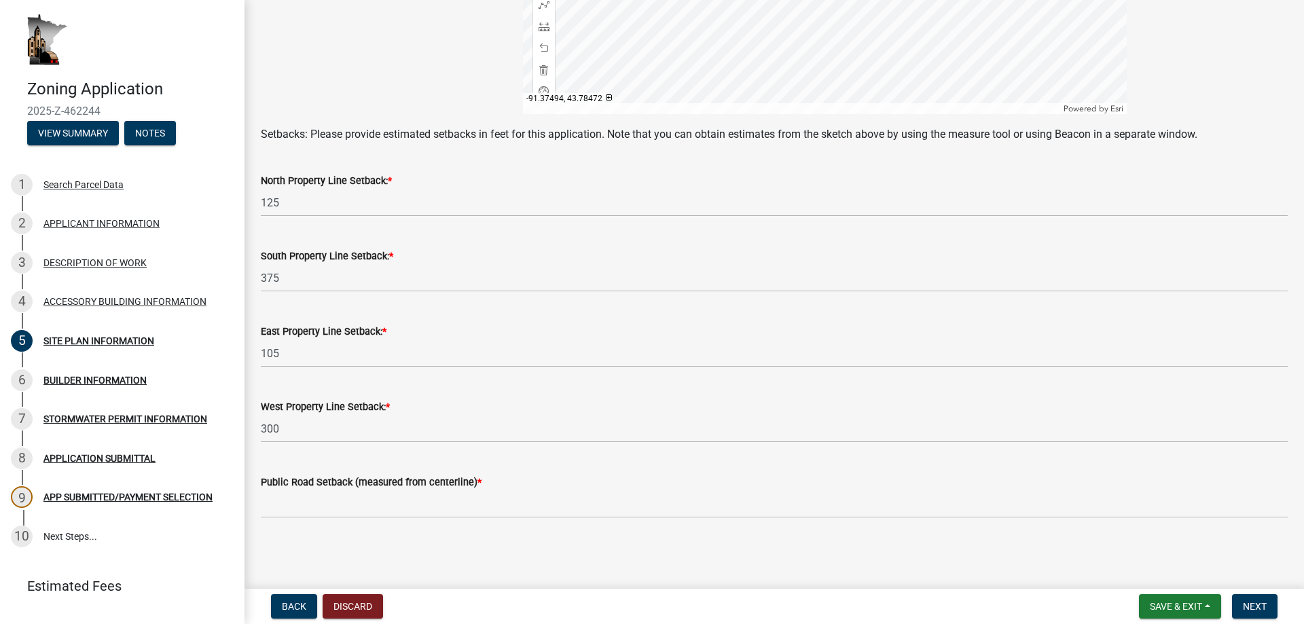
drag, startPoint x: 1301, startPoint y: 390, endPoint x: 1300, endPoint y: 397, distance: 6.9
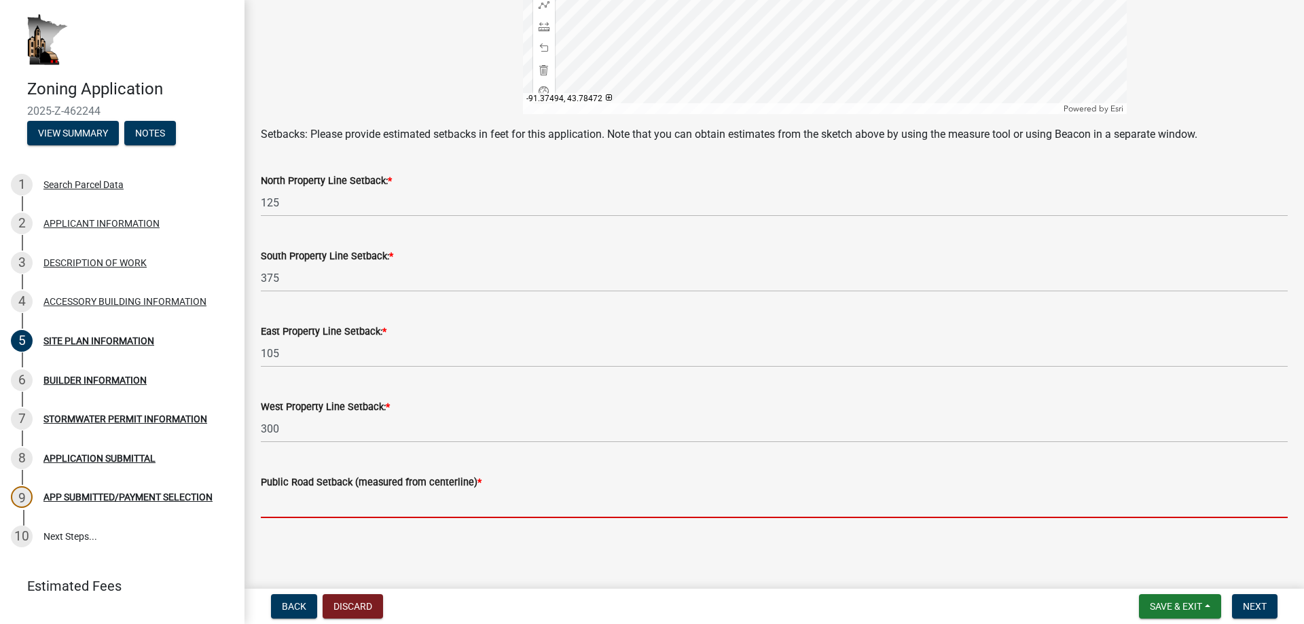
click at [289, 498] on input "text" at bounding box center [774, 504] width 1027 height 28
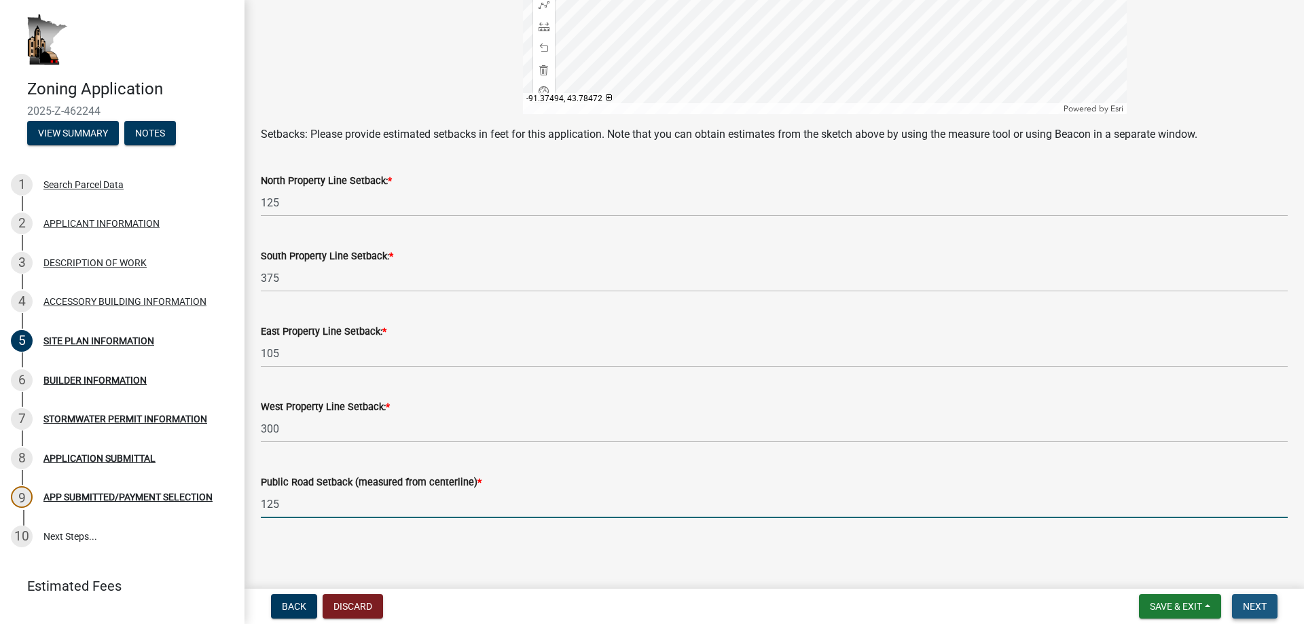
click at [1240, 601] on button "Next" at bounding box center [1254, 606] width 45 height 24
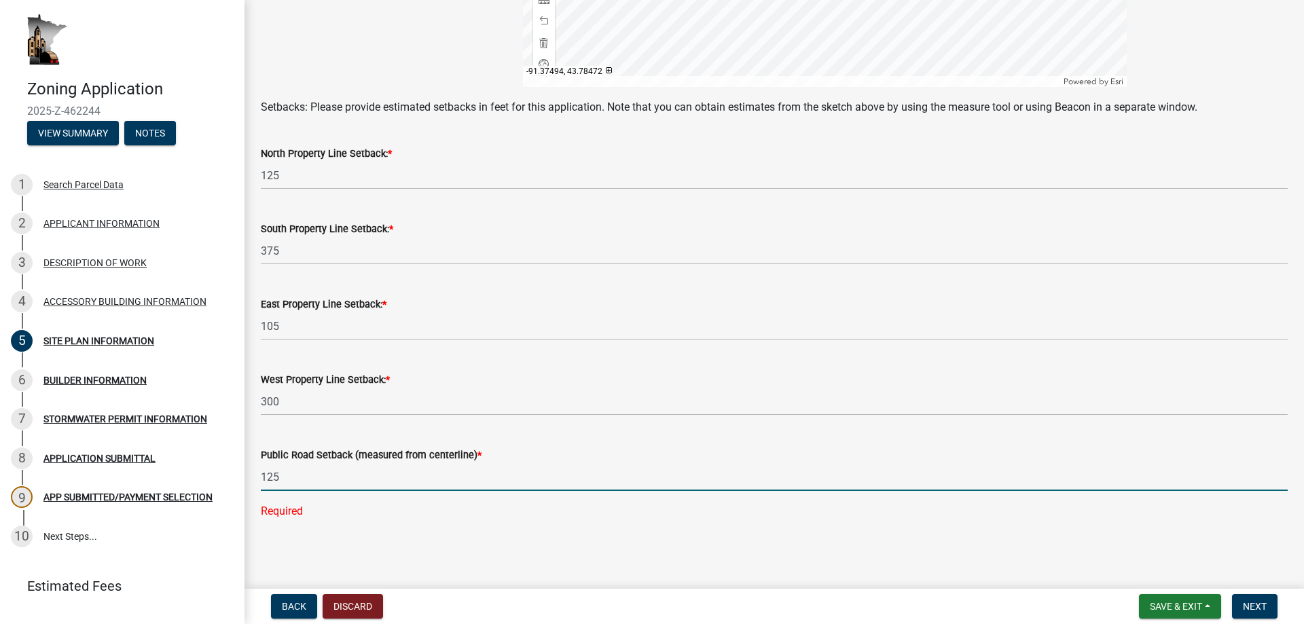
click at [295, 475] on input "125" at bounding box center [774, 477] width 1027 height 28
type input "125"
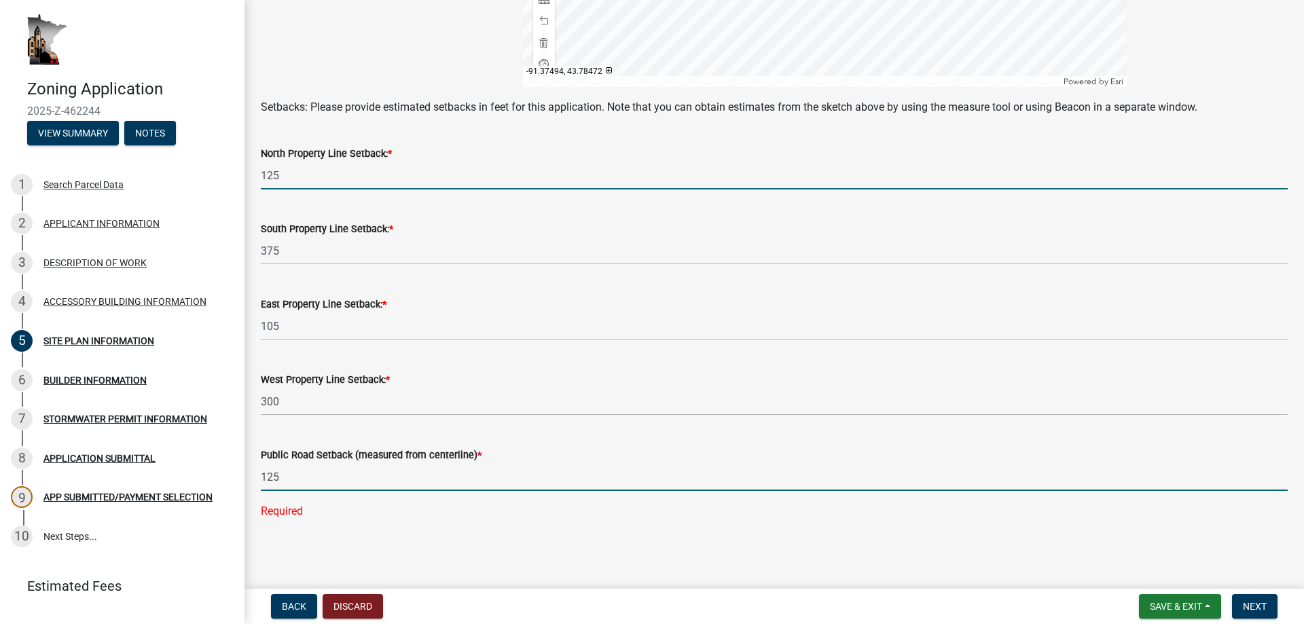
click at [276, 189] on input "125" at bounding box center [774, 176] width 1027 height 28
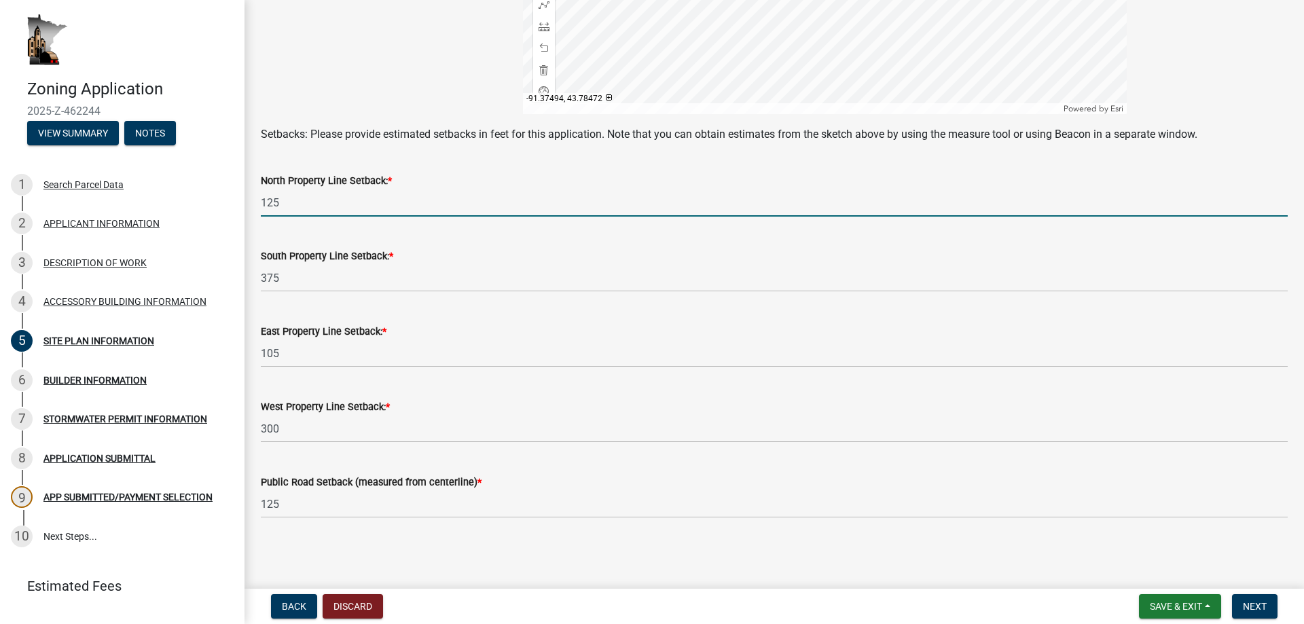
scroll to position [532, 0]
type input "120"
click at [610, 491] on form "Public Road Setback (measured from centerline) * 125" at bounding box center [774, 496] width 1027 height 44
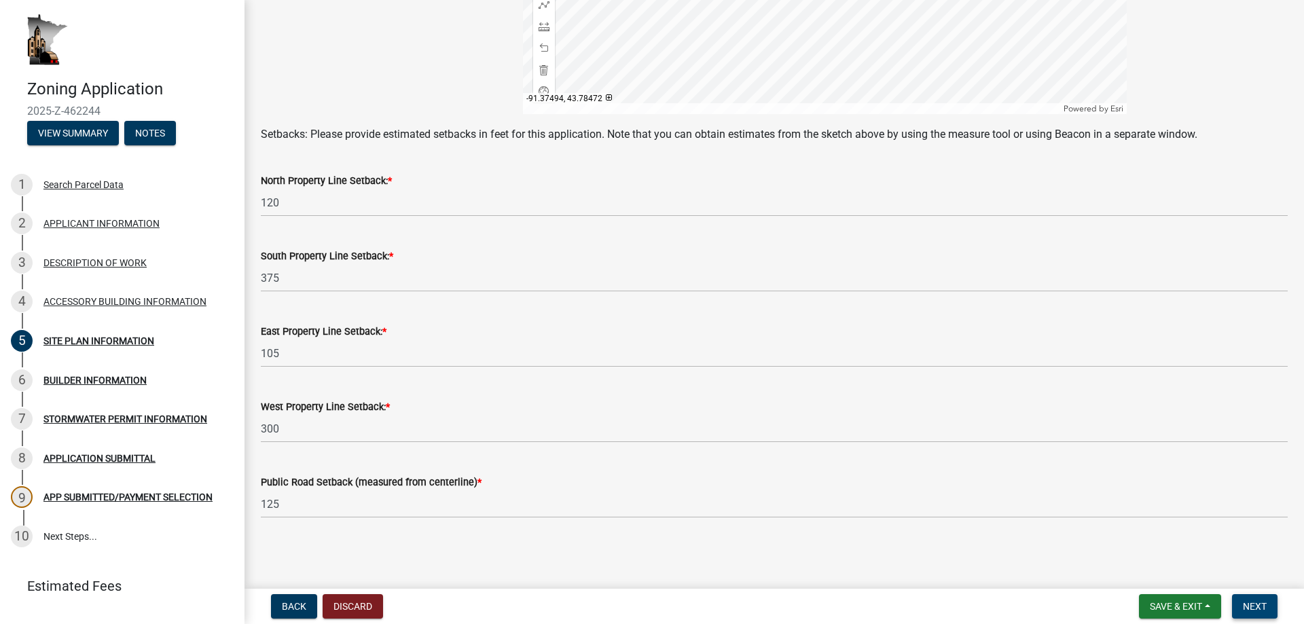
click at [1257, 598] on button "Next" at bounding box center [1254, 606] width 45 height 24
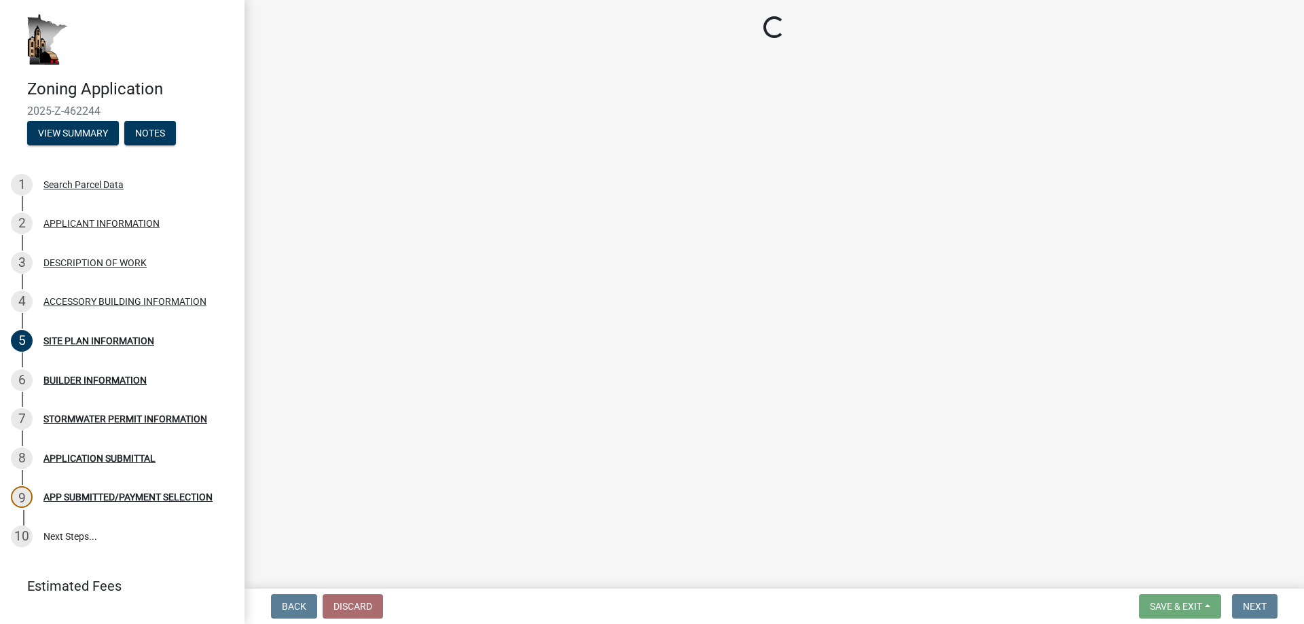
scroll to position [0, 0]
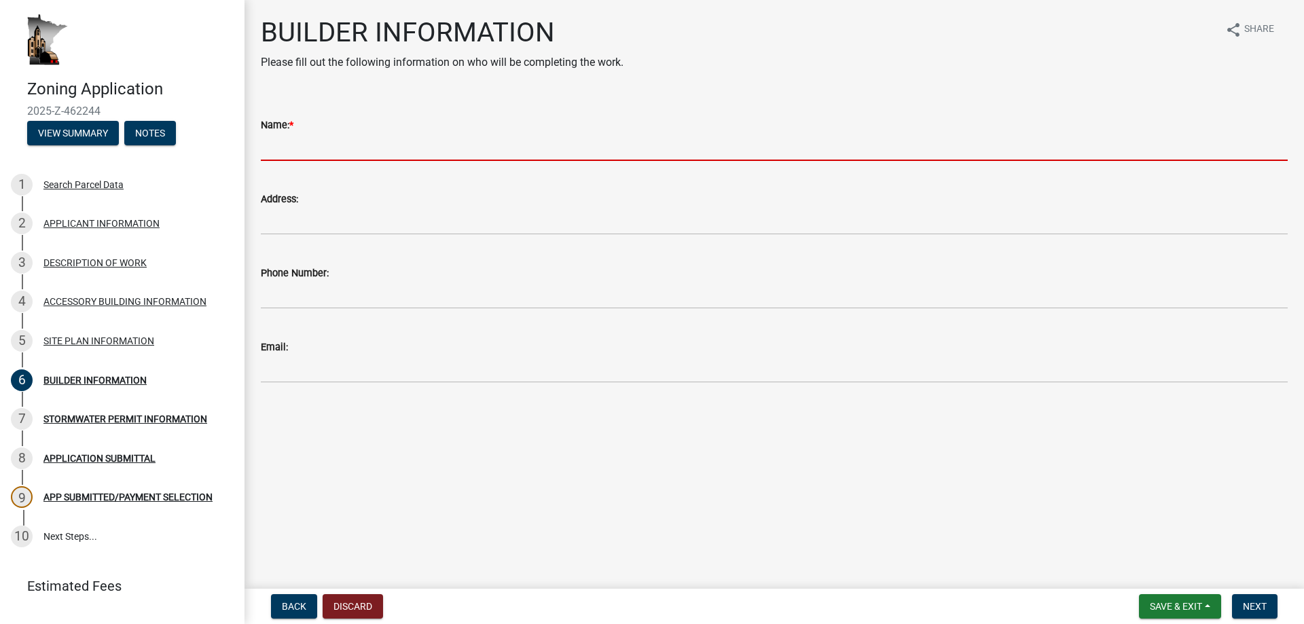
click at [327, 147] on input "Name: *" at bounding box center [774, 147] width 1027 height 28
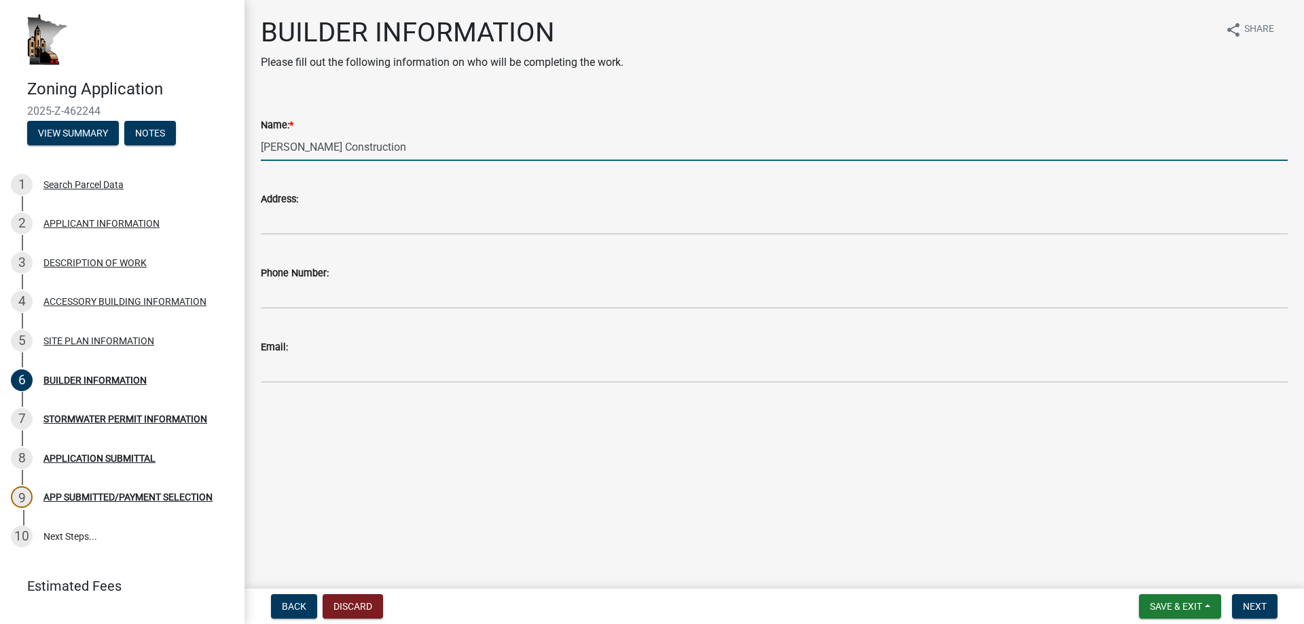
type input "[PERSON_NAME] Construction"
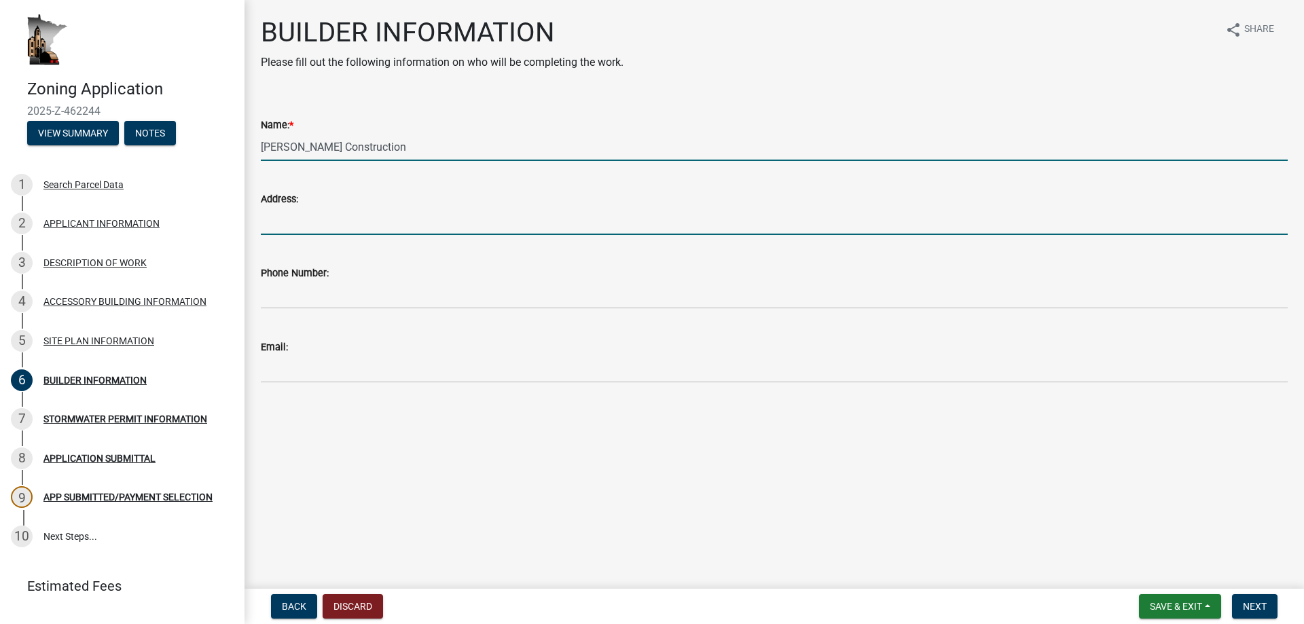
click at [310, 225] on input "Address:" at bounding box center [774, 221] width 1027 height 28
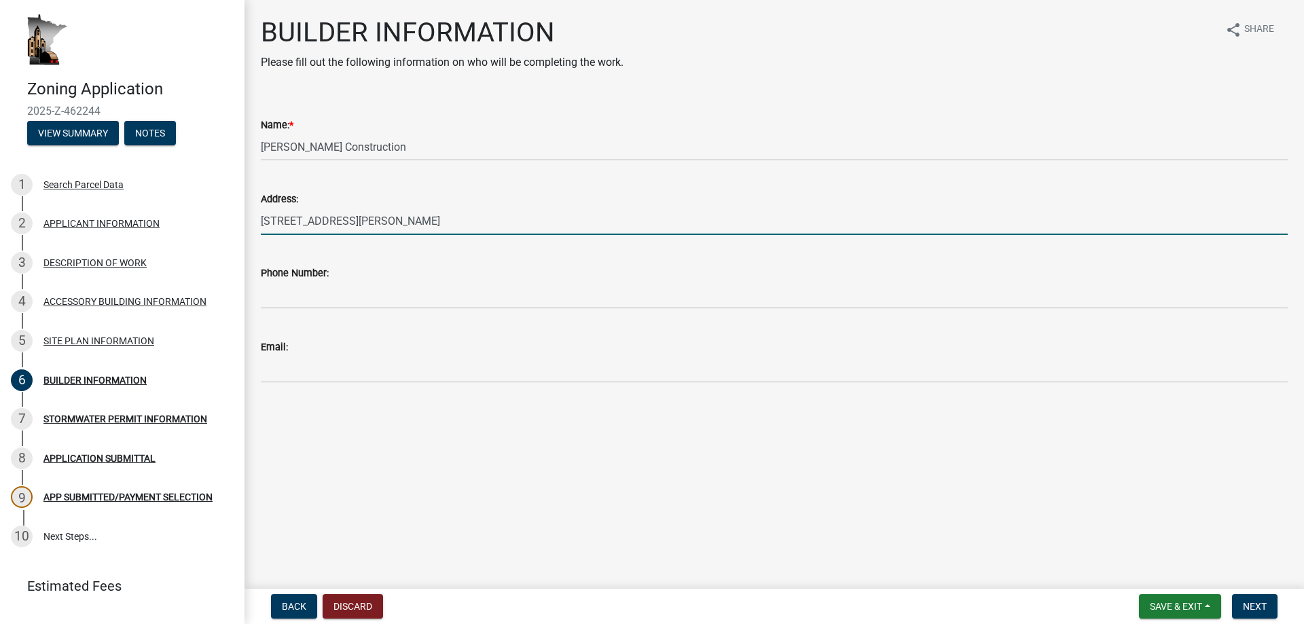
type input "[STREET_ADDRESS][PERSON_NAME]"
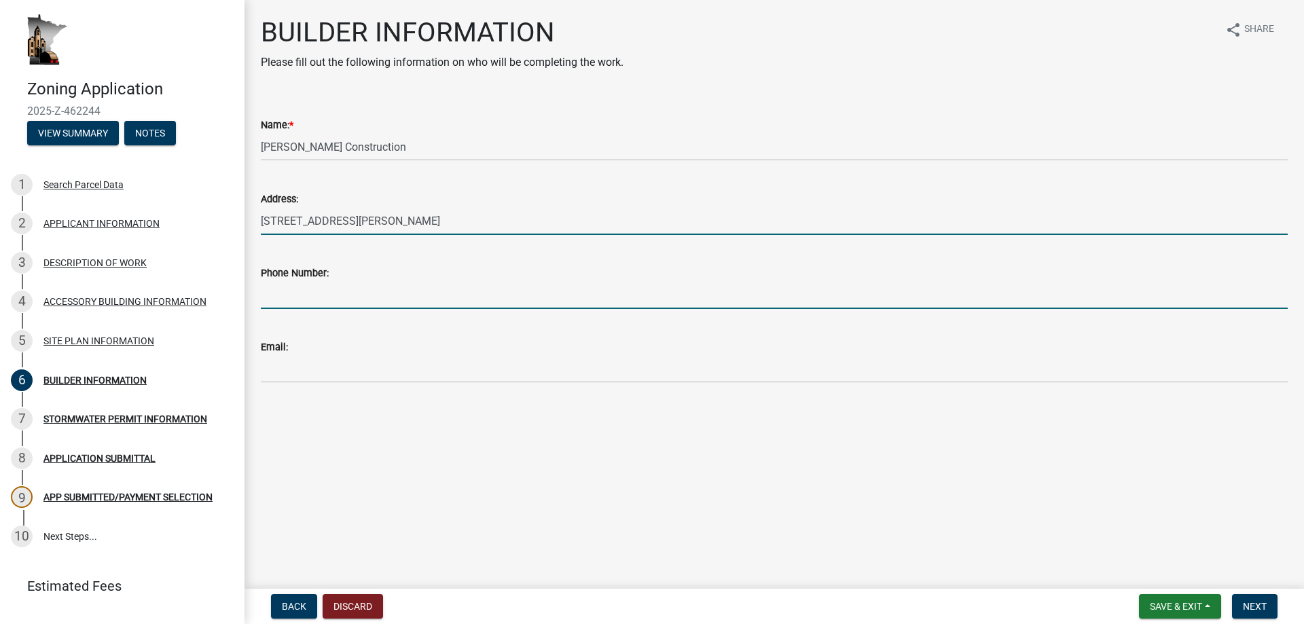
click at [355, 298] on input "Phone Number:" at bounding box center [774, 295] width 1027 height 28
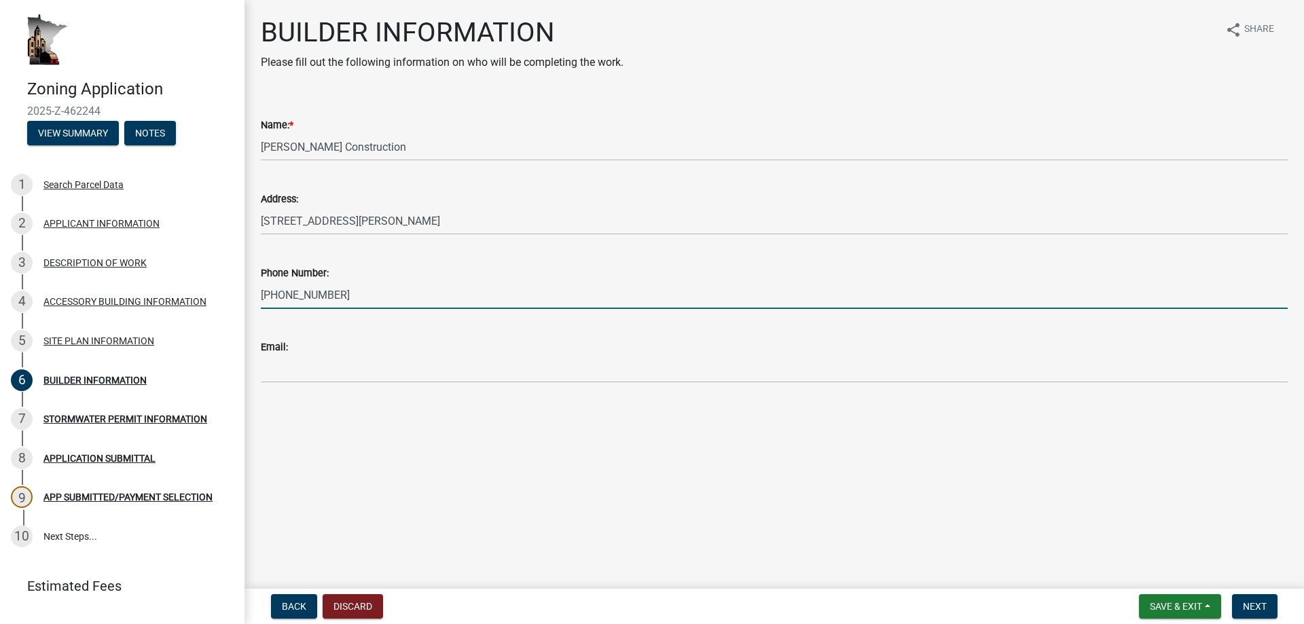
type input "[PHONE_NUMBER]"
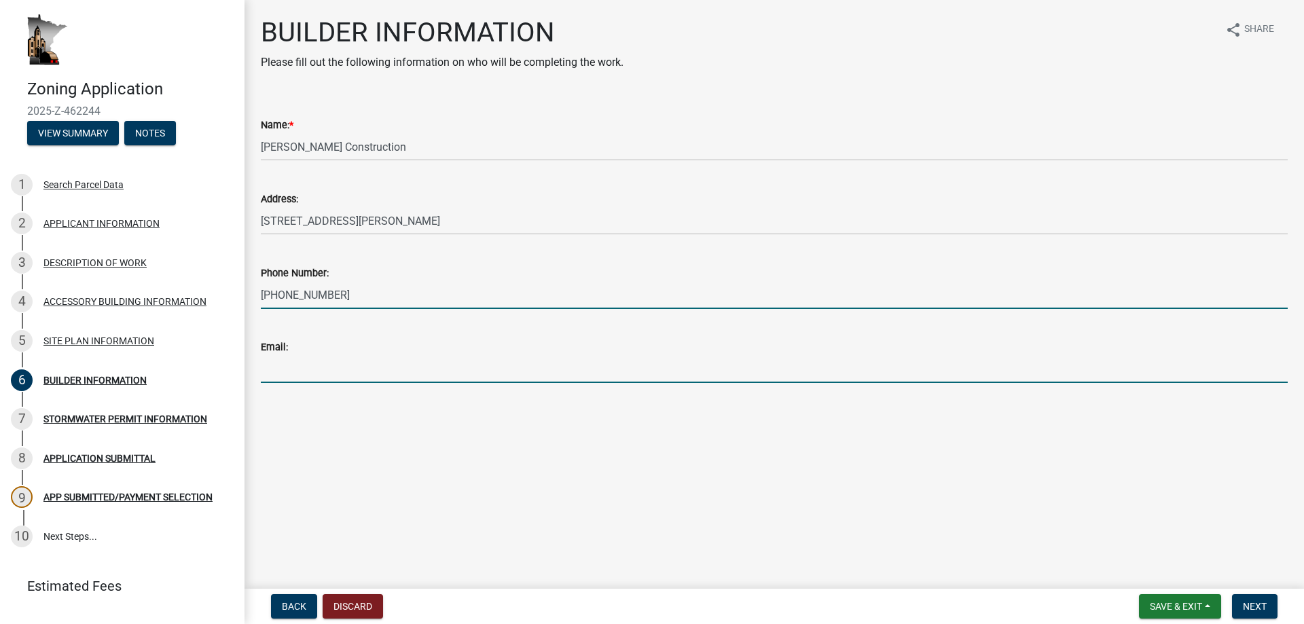
click at [353, 378] on input "Email:" at bounding box center [774, 369] width 1027 height 28
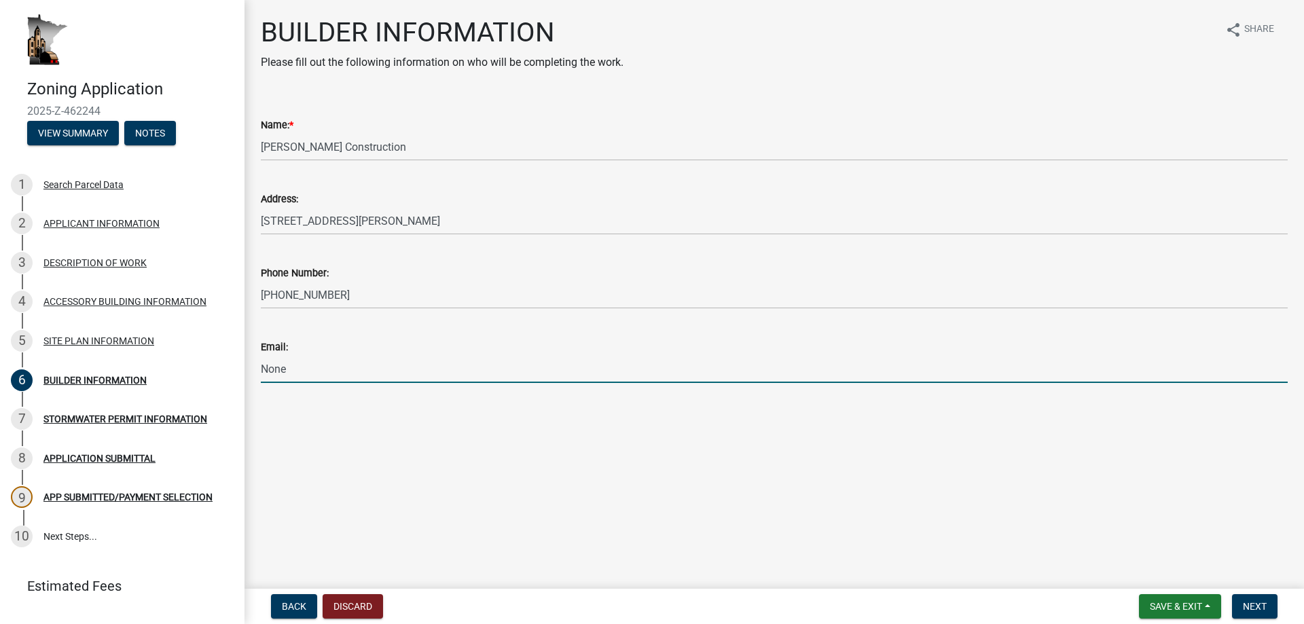
type input "None"
click at [699, 458] on main "BUILDER INFORMATION Please fill out the following information on who will be co…" at bounding box center [773, 291] width 1059 height 583
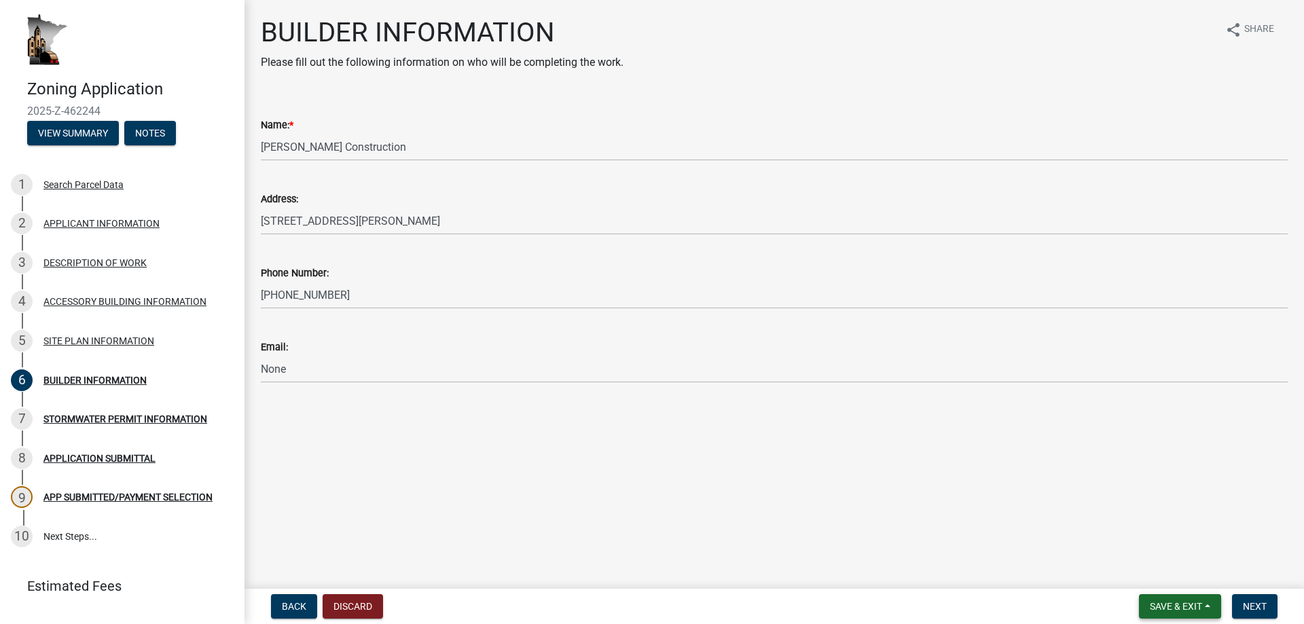
click at [1192, 604] on span "Save & Exit" at bounding box center [1176, 606] width 52 height 11
click at [1133, 532] on button "Save" at bounding box center [1166, 538] width 109 height 33
click at [1251, 606] on span "Next" at bounding box center [1255, 606] width 24 height 11
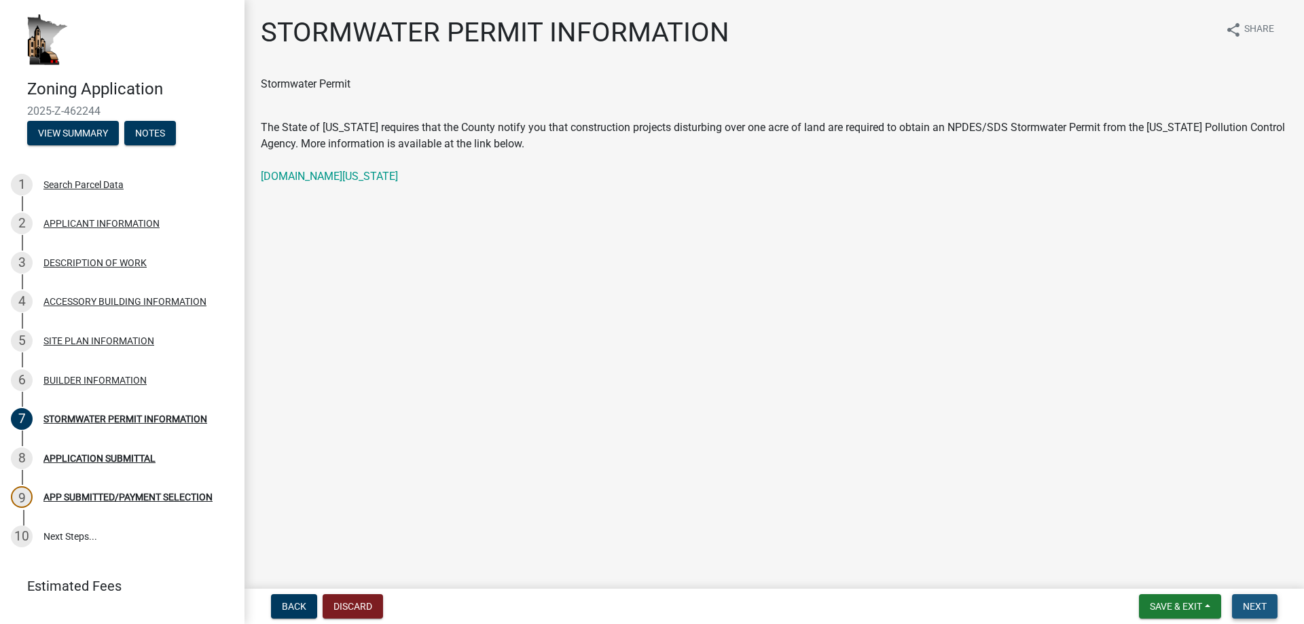
click at [1260, 608] on span "Next" at bounding box center [1255, 606] width 24 height 11
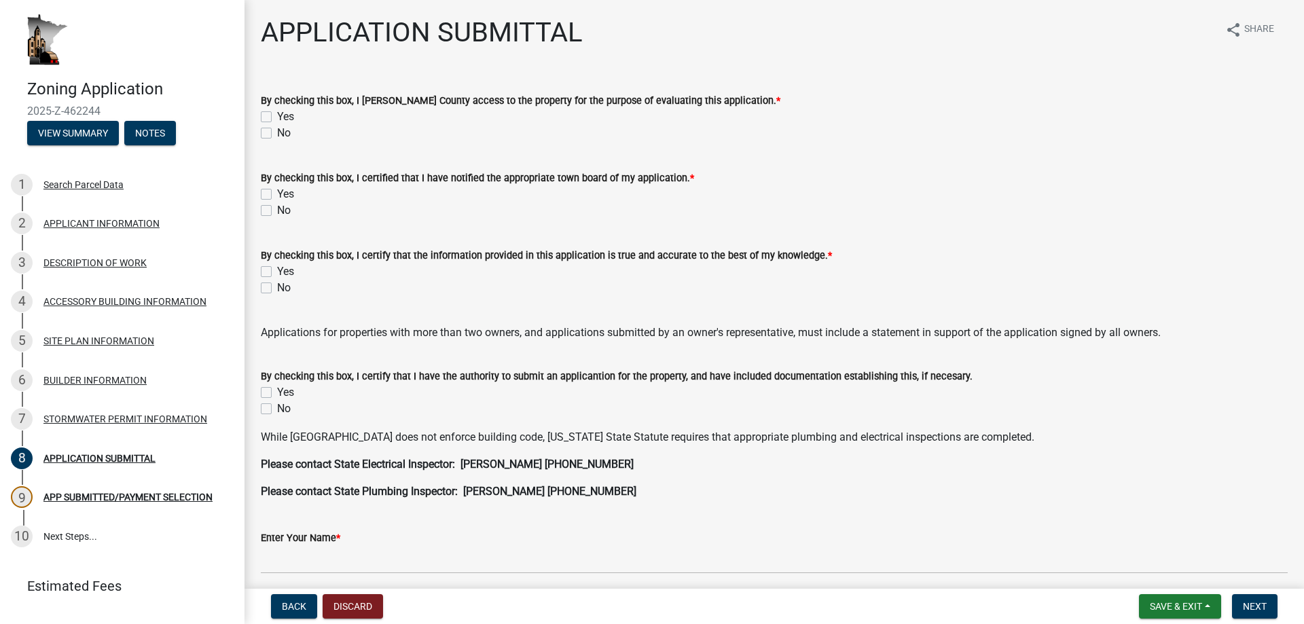
click at [277, 275] on label "Yes" at bounding box center [285, 271] width 17 height 16
click at [277, 272] on input "Yes" at bounding box center [281, 267] width 9 height 9
checkbox input "true"
checkbox input "false"
click at [277, 112] on label "Yes" at bounding box center [285, 117] width 17 height 16
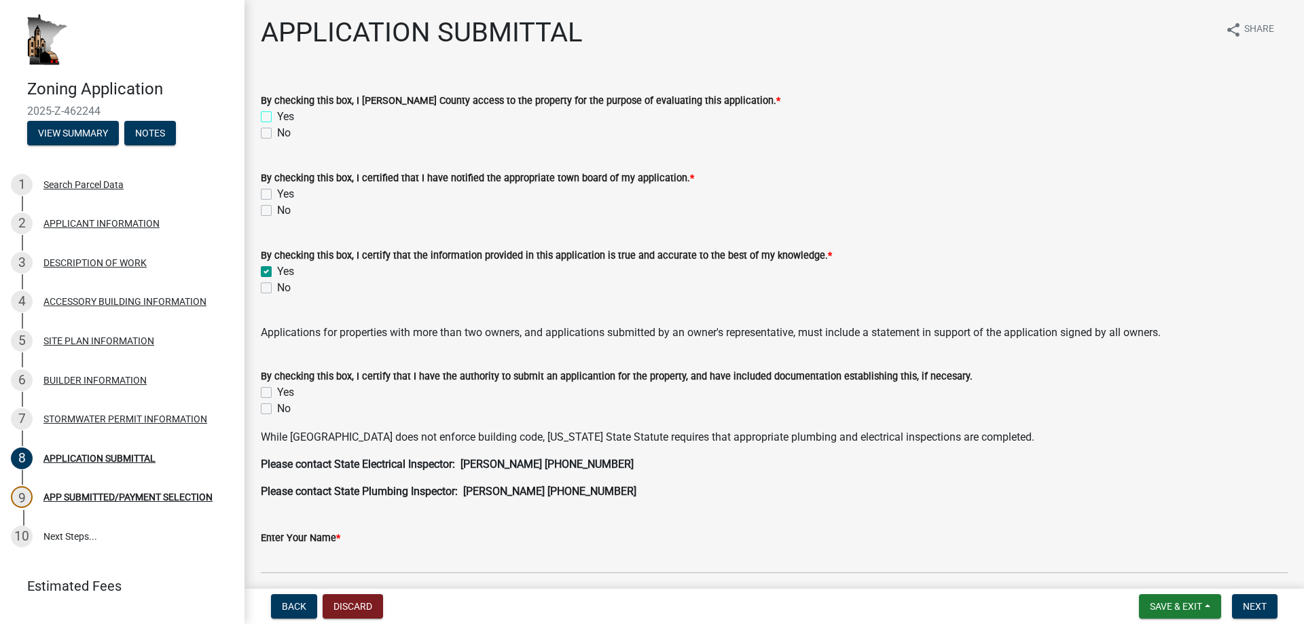
click at [277, 112] on input "Yes" at bounding box center [281, 113] width 9 height 9
checkbox input "true"
checkbox input "false"
click at [277, 390] on label "Yes" at bounding box center [285, 392] width 17 height 16
click at [277, 390] on input "Yes" at bounding box center [281, 388] width 9 height 9
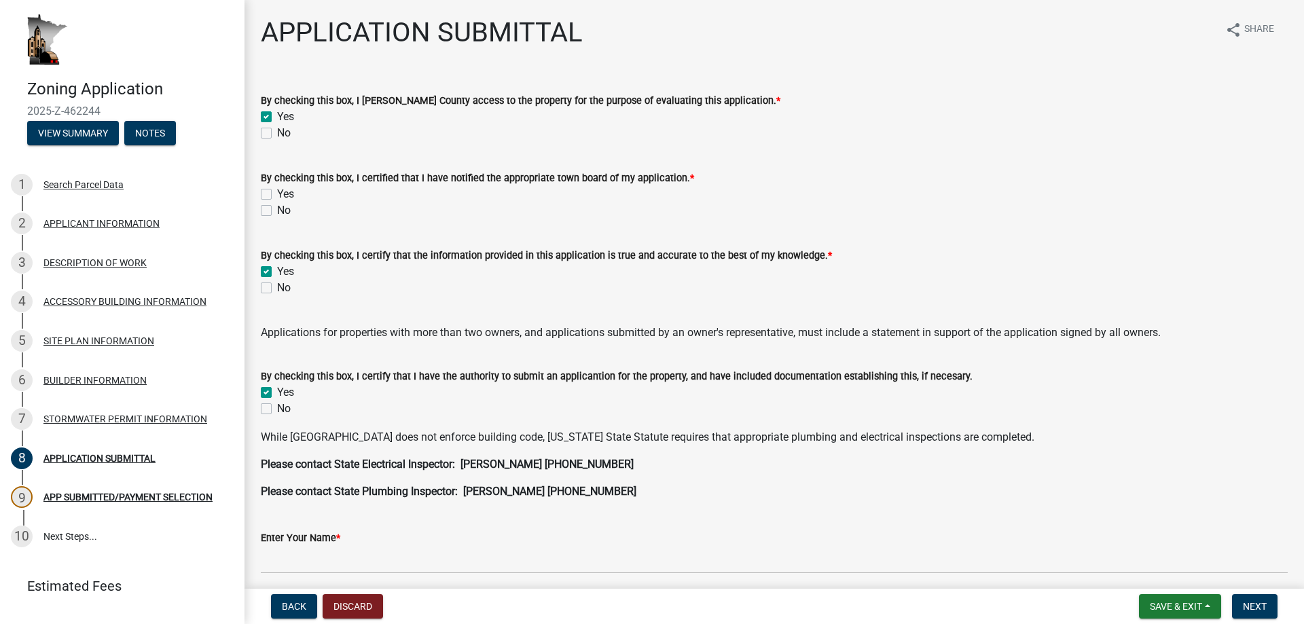
checkbox input "true"
checkbox input "false"
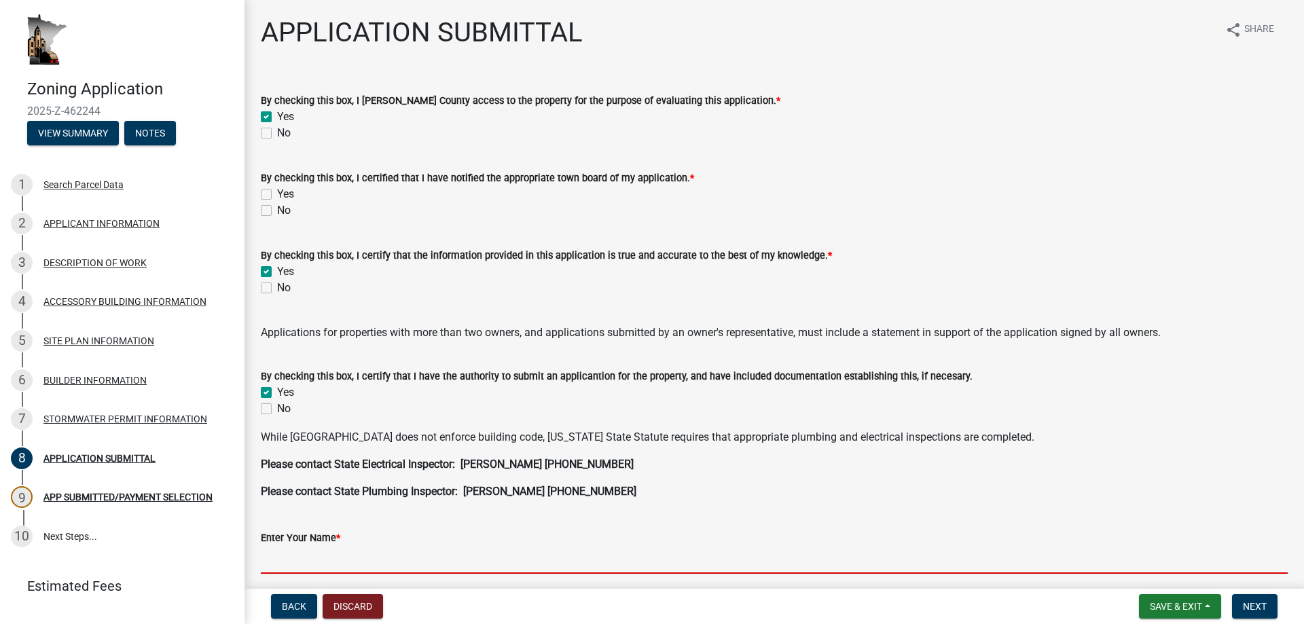
click at [303, 557] on input "Enter Your Name *" at bounding box center [774, 560] width 1027 height 28
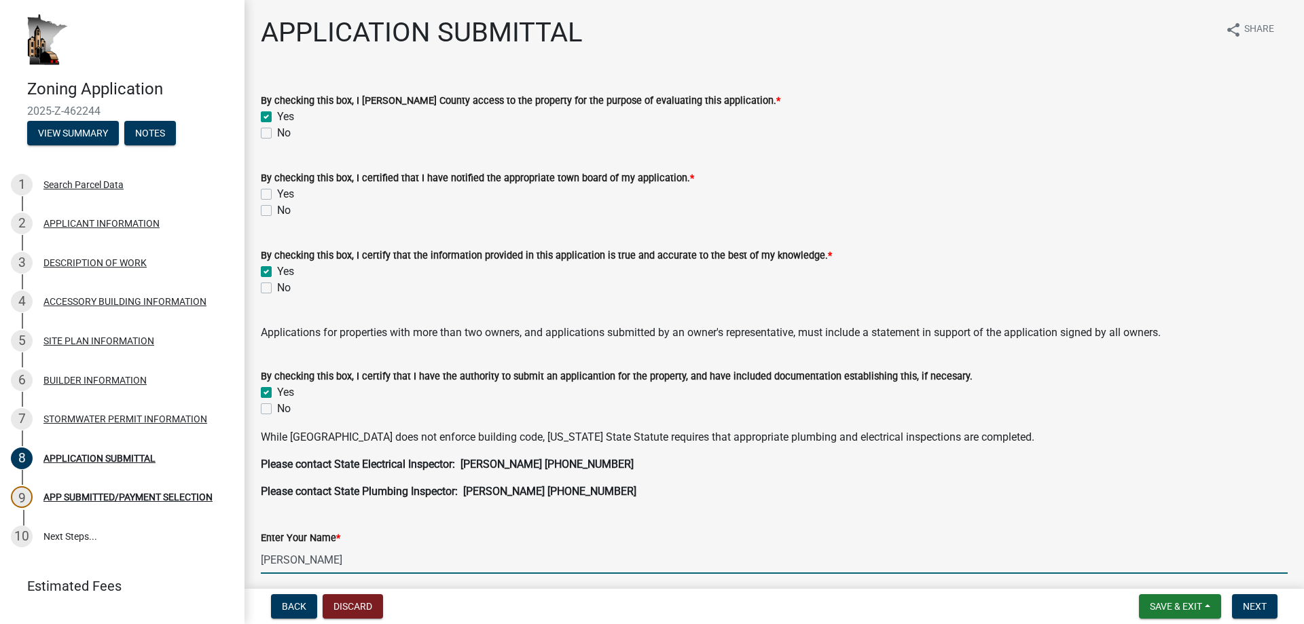
type input "[PERSON_NAME]"
click at [277, 193] on label "Yes" at bounding box center [285, 194] width 17 height 16
click at [277, 193] on input "Yes" at bounding box center [281, 190] width 9 height 9
checkbox input "true"
checkbox input "false"
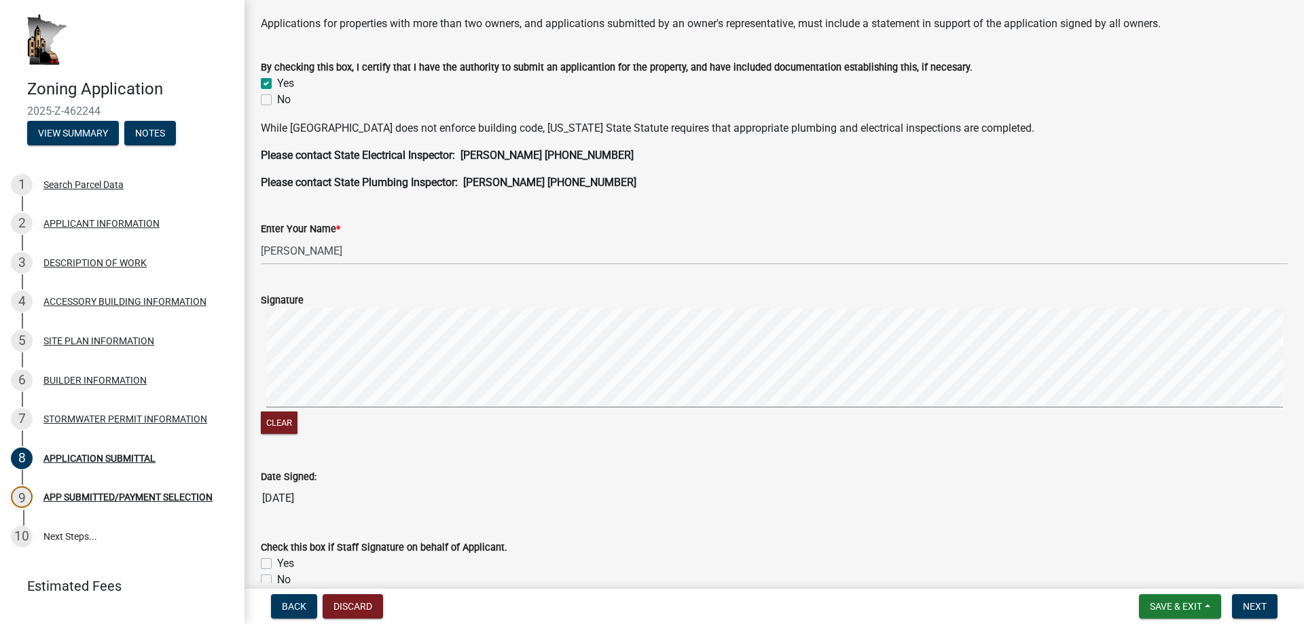
scroll to position [379, 0]
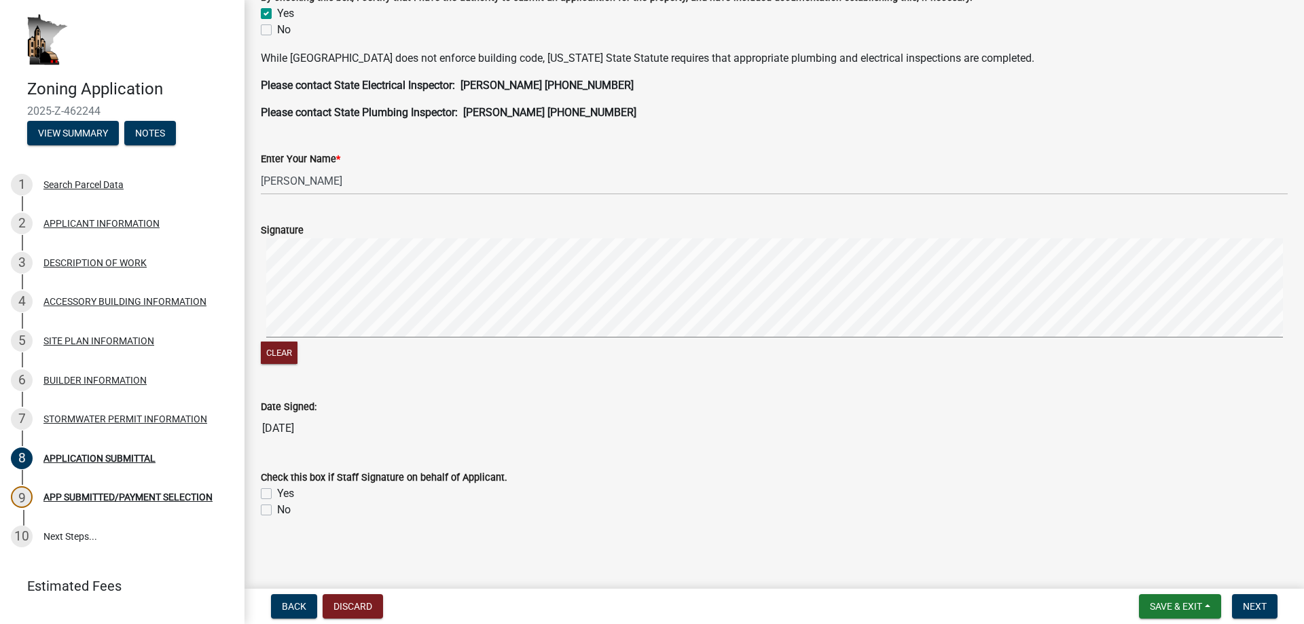
click at [277, 510] on label "No" at bounding box center [284, 510] width 14 height 16
click at [277, 510] on input "No" at bounding box center [281, 506] width 9 height 9
checkbox input "true"
checkbox input "false"
checkbox input "true"
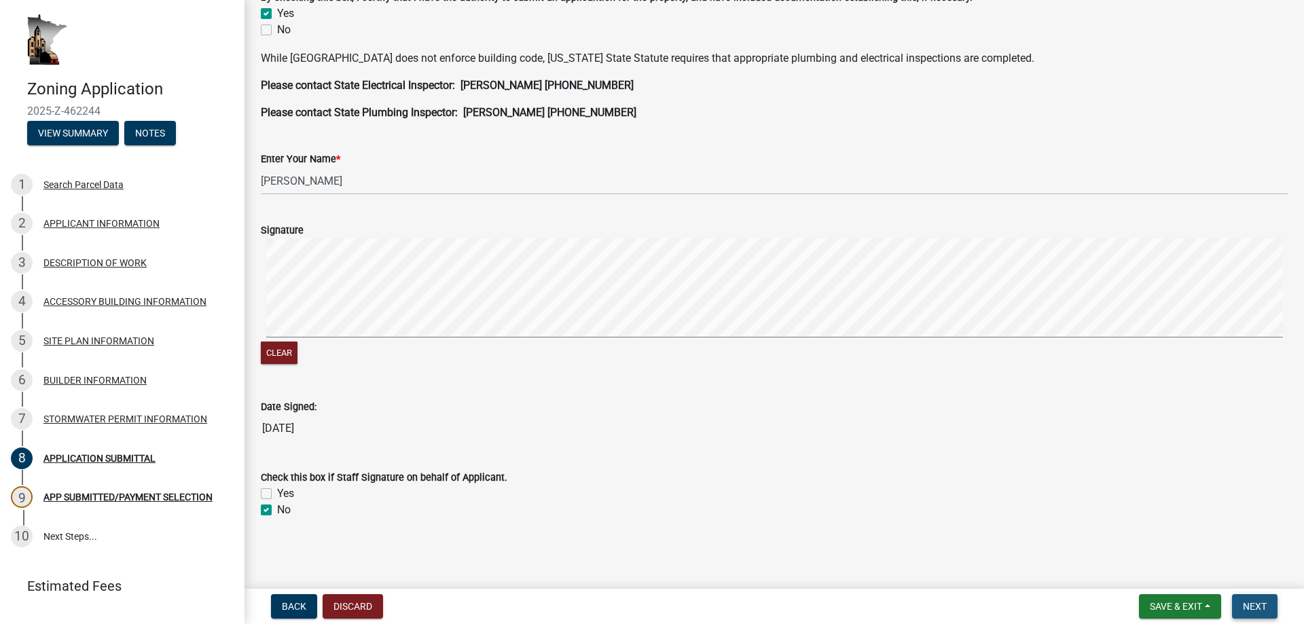
click at [1248, 606] on span "Next" at bounding box center [1255, 606] width 24 height 11
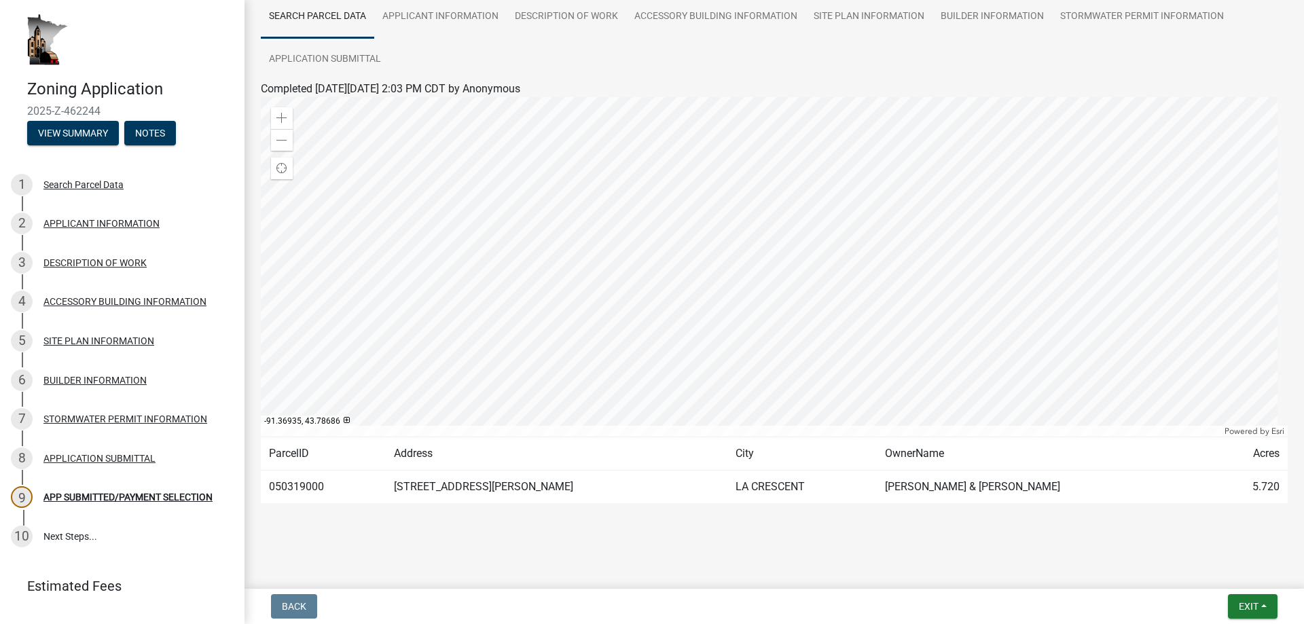
scroll to position [0, 0]
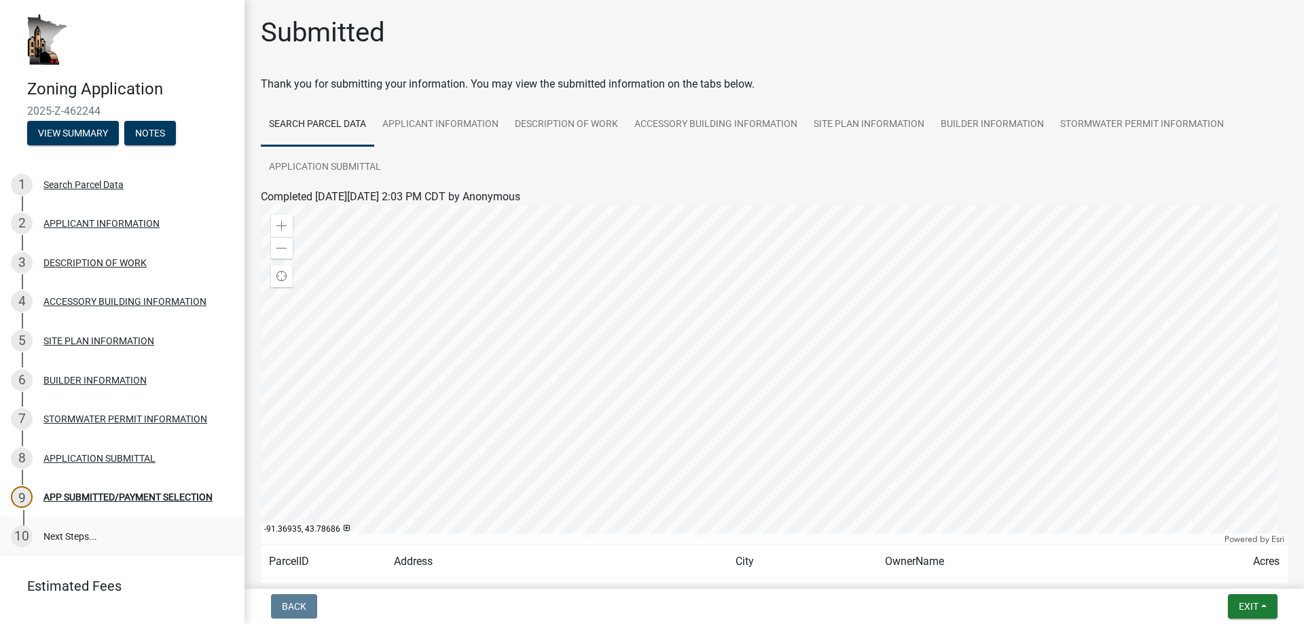
click at [67, 538] on link "10 Next Steps..." at bounding box center [122, 536] width 244 height 39
click at [580, 122] on link "DESCRIPTION OF WORK" at bounding box center [567, 124] width 120 height 43
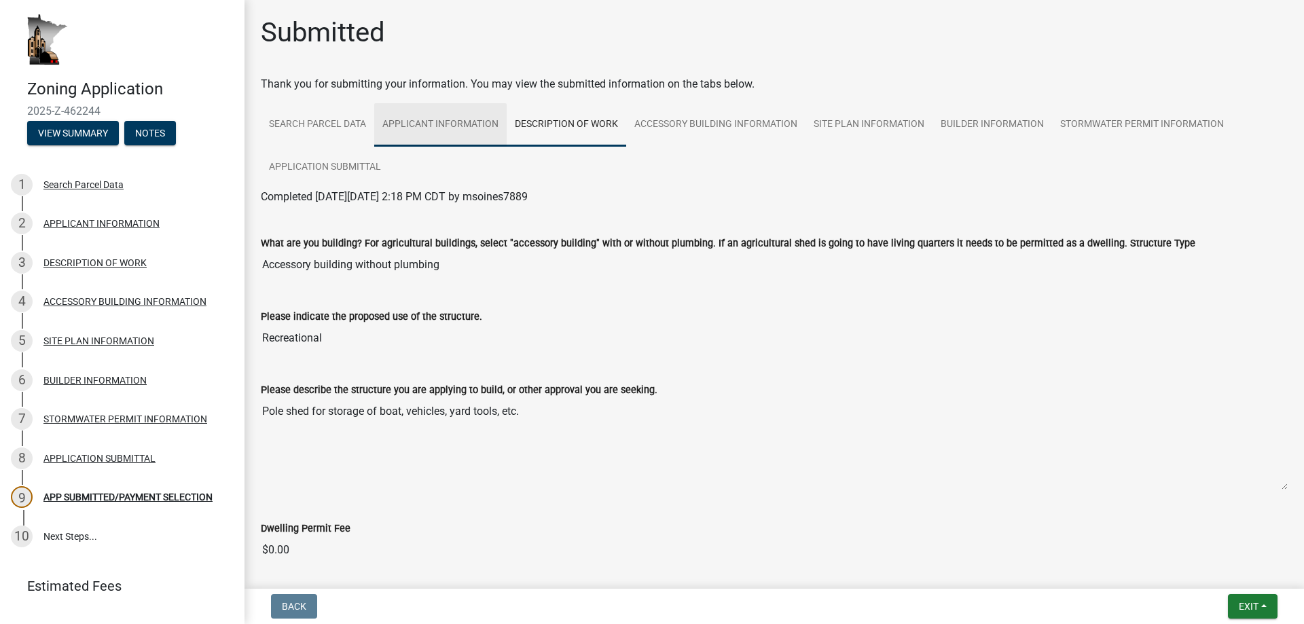
click at [422, 124] on link "APPLICANT INFORMATION" at bounding box center [440, 124] width 132 height 43
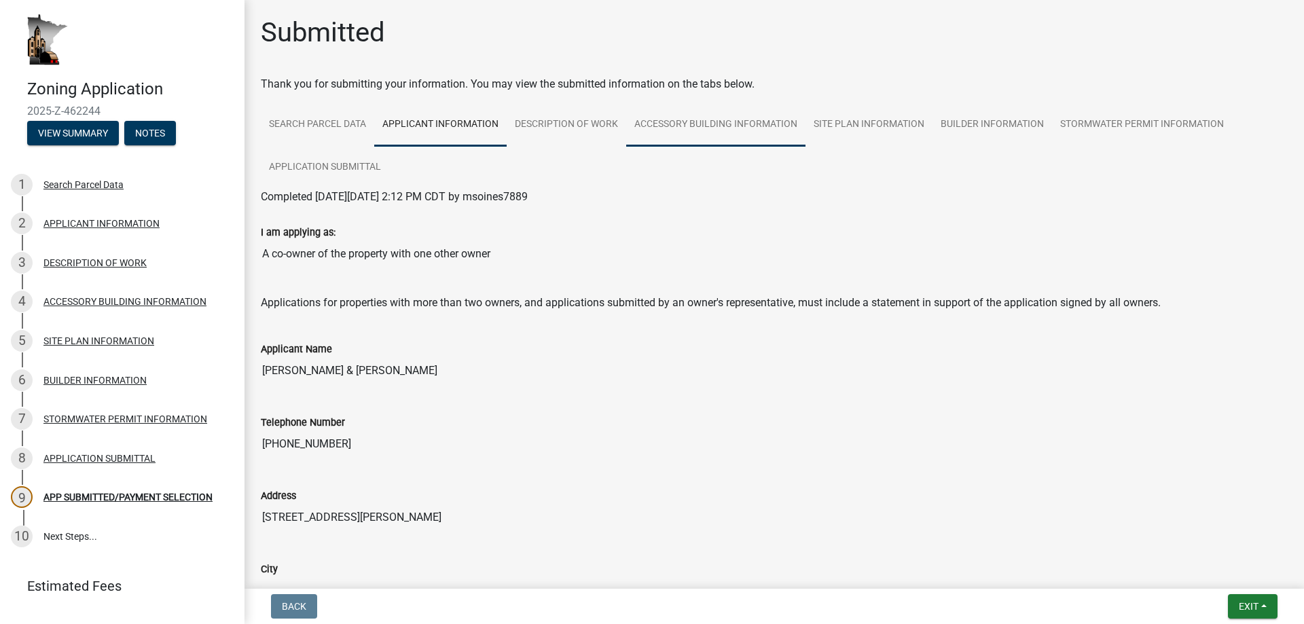
click at [724, 118] on link "ACCESSORY BUILDING INFORMATION" at bounding box center [715, 124] width 179 height 43
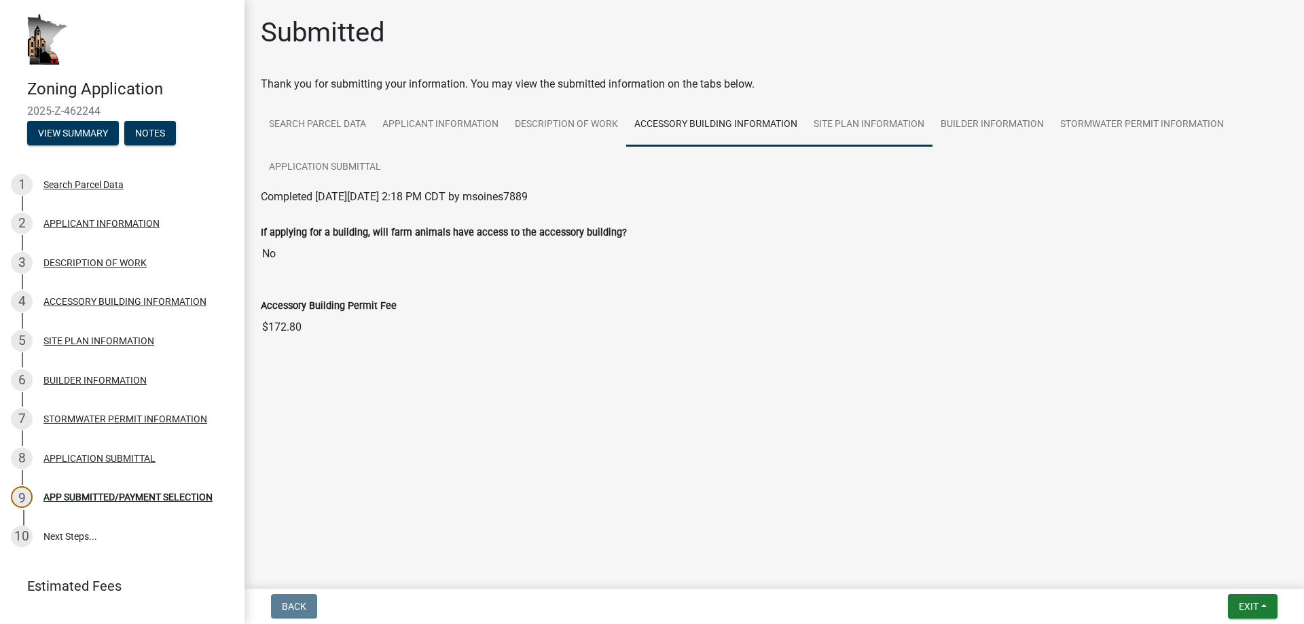
click at [865, 118] on link "SITE PLAN INFORMATION" at bounding box center [868, 124] width 127 height 43
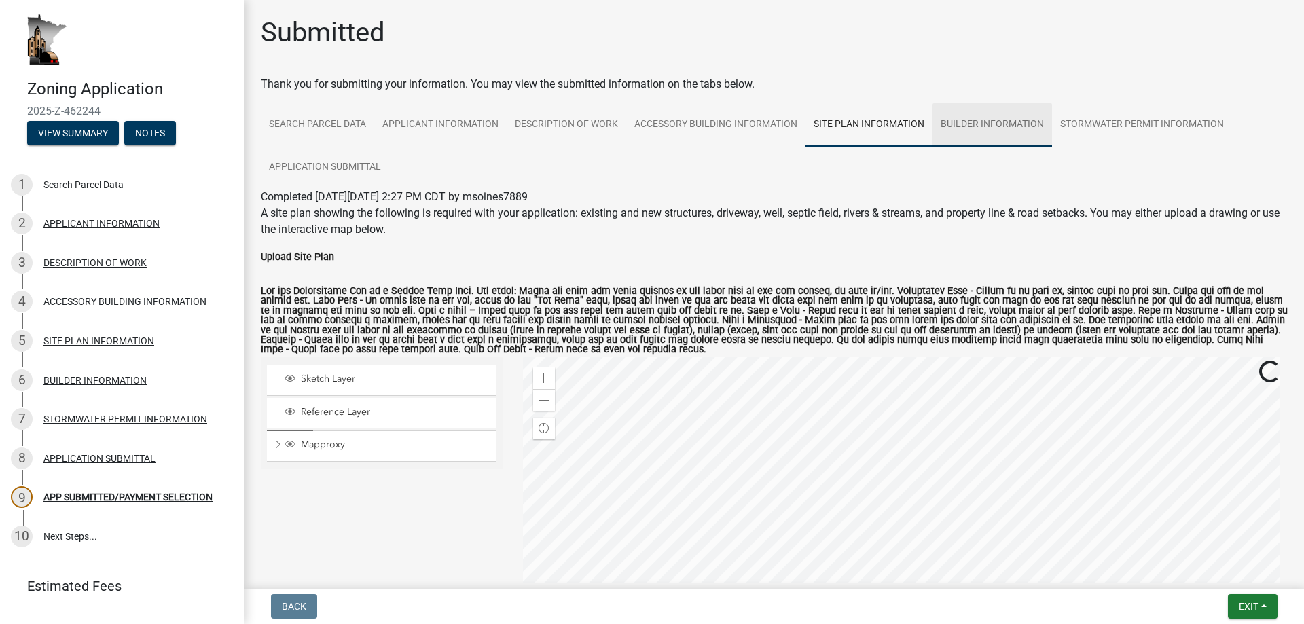
click at [1001, 124] on link "BUILDER INFORMATION" at bounding box center [992, 124] width 120 height 43
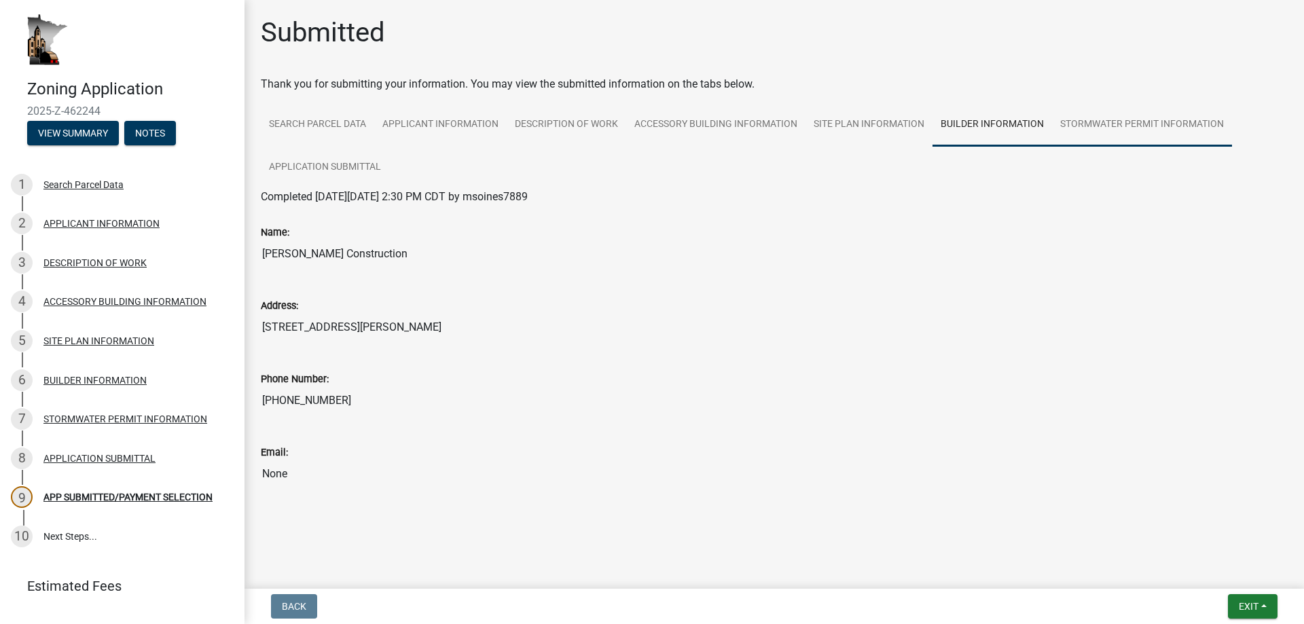
click at [1129, 118] on link "STORMWATER PERMIT INFORMATION" at bounding box center [1142, 124] width 180 height 43
